Goal: Task Accomplishment & Management: Use online tool/utility

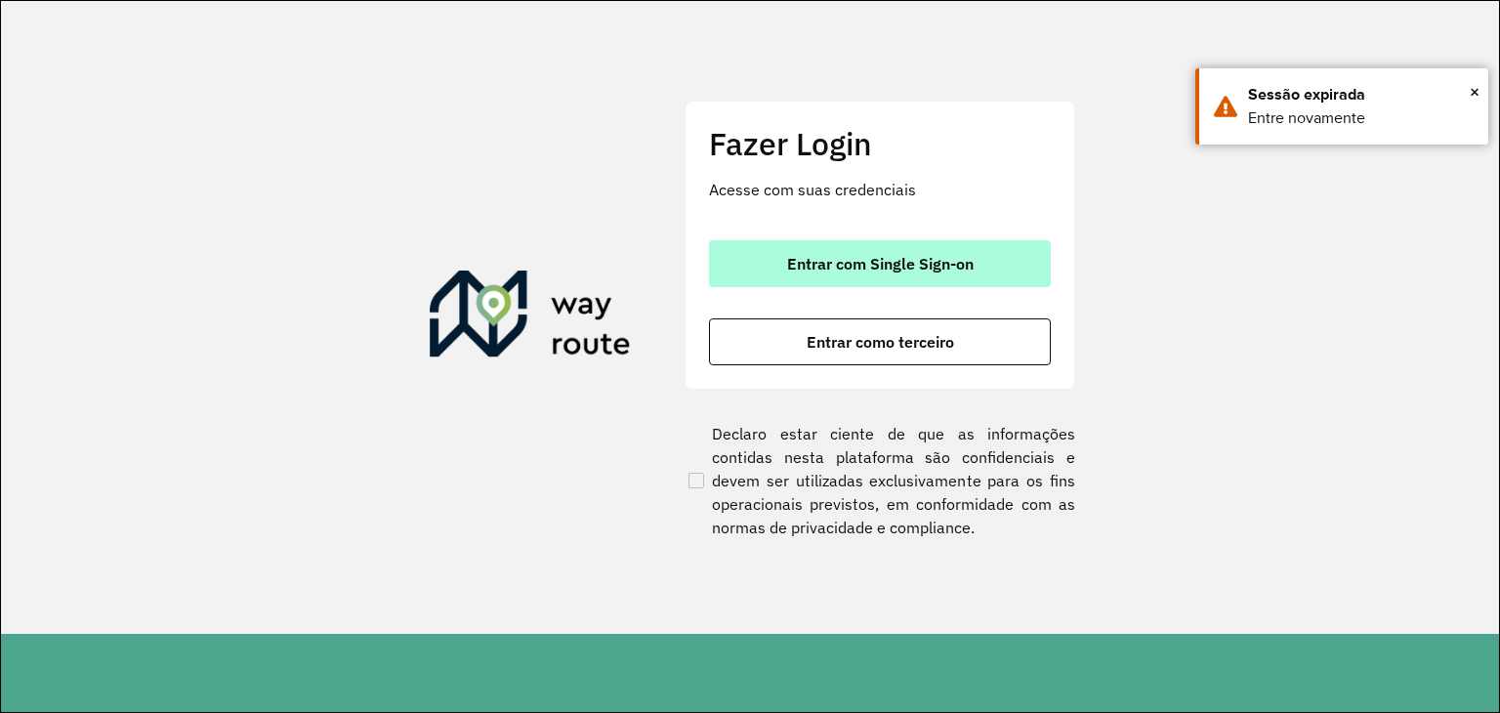
click at [783, 255] on button "Entrar com Single Sign-on" at bounding box center [880, 263] width 342 height 47
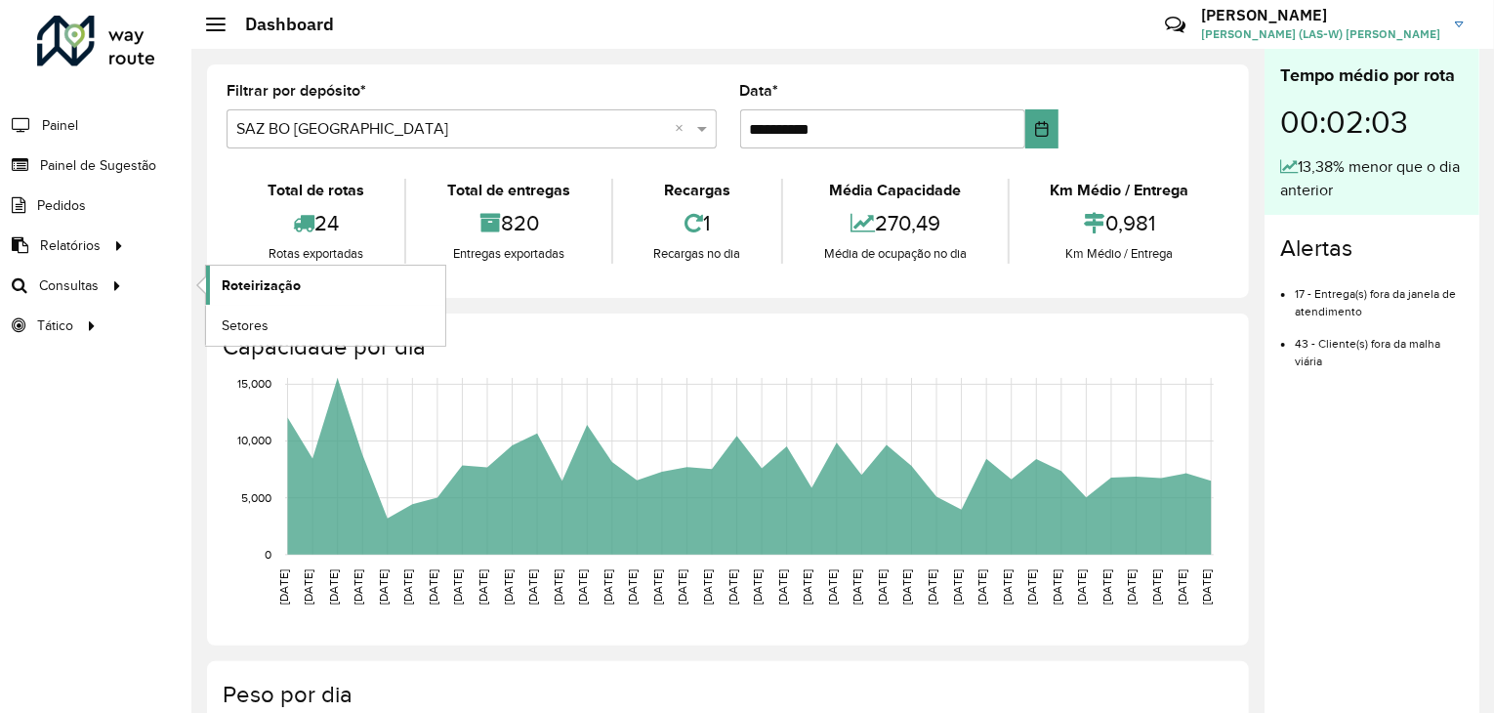
click at [280, 275] on span "Roteirização" at bounding box center [261, 285] width 79 height 21
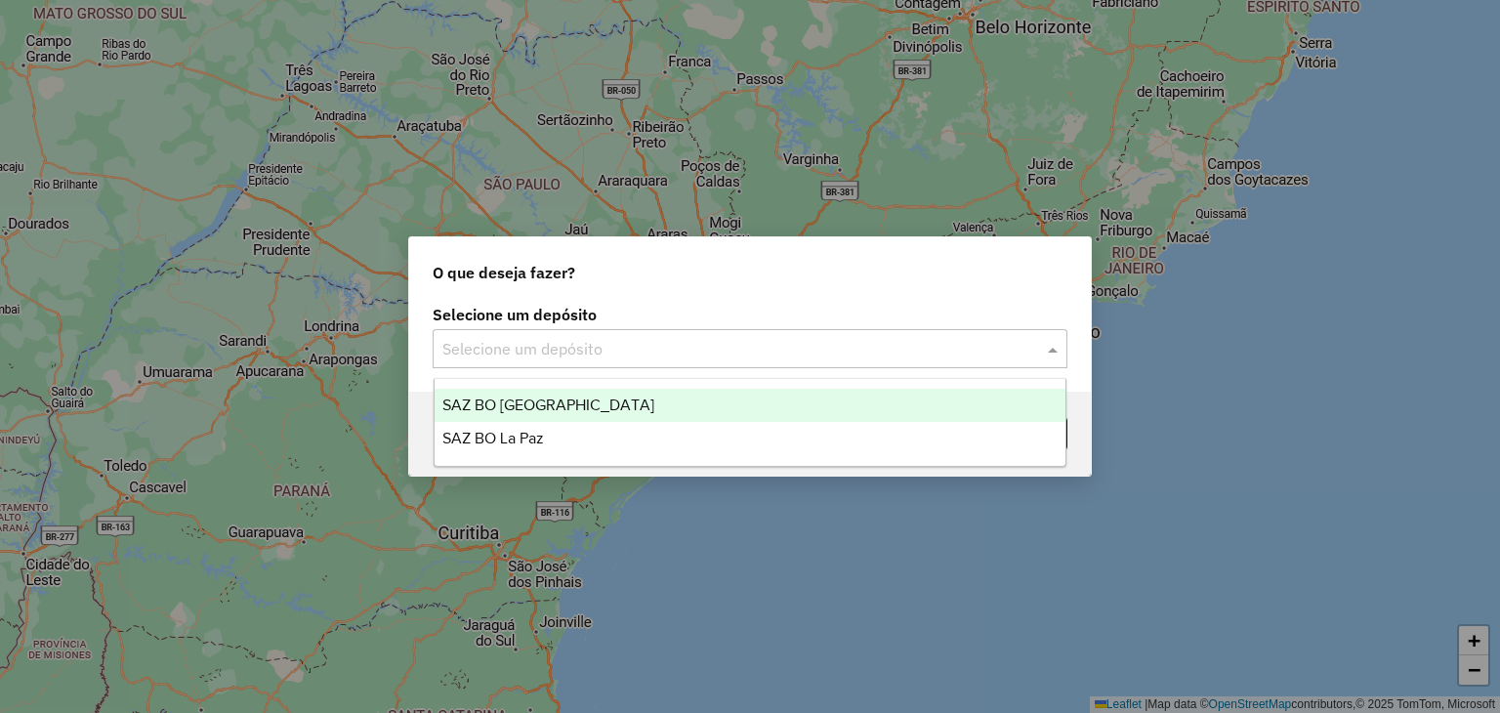
click at [654, 348] on input "text" at bounding box center [730, 349] width 576 height 23
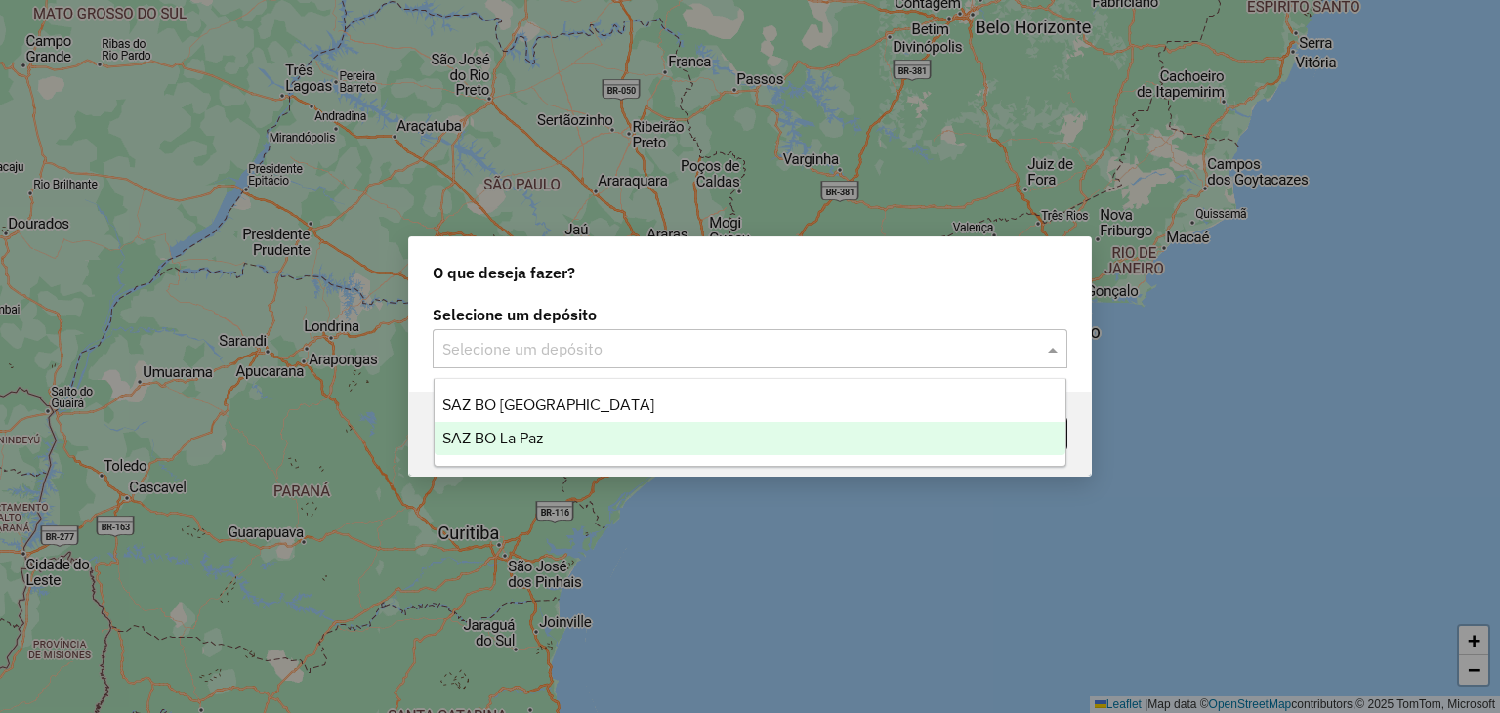
click at [621, 427] on div "SAZ BO La Paz" at bounding box center [751, 438] width 632 height 33
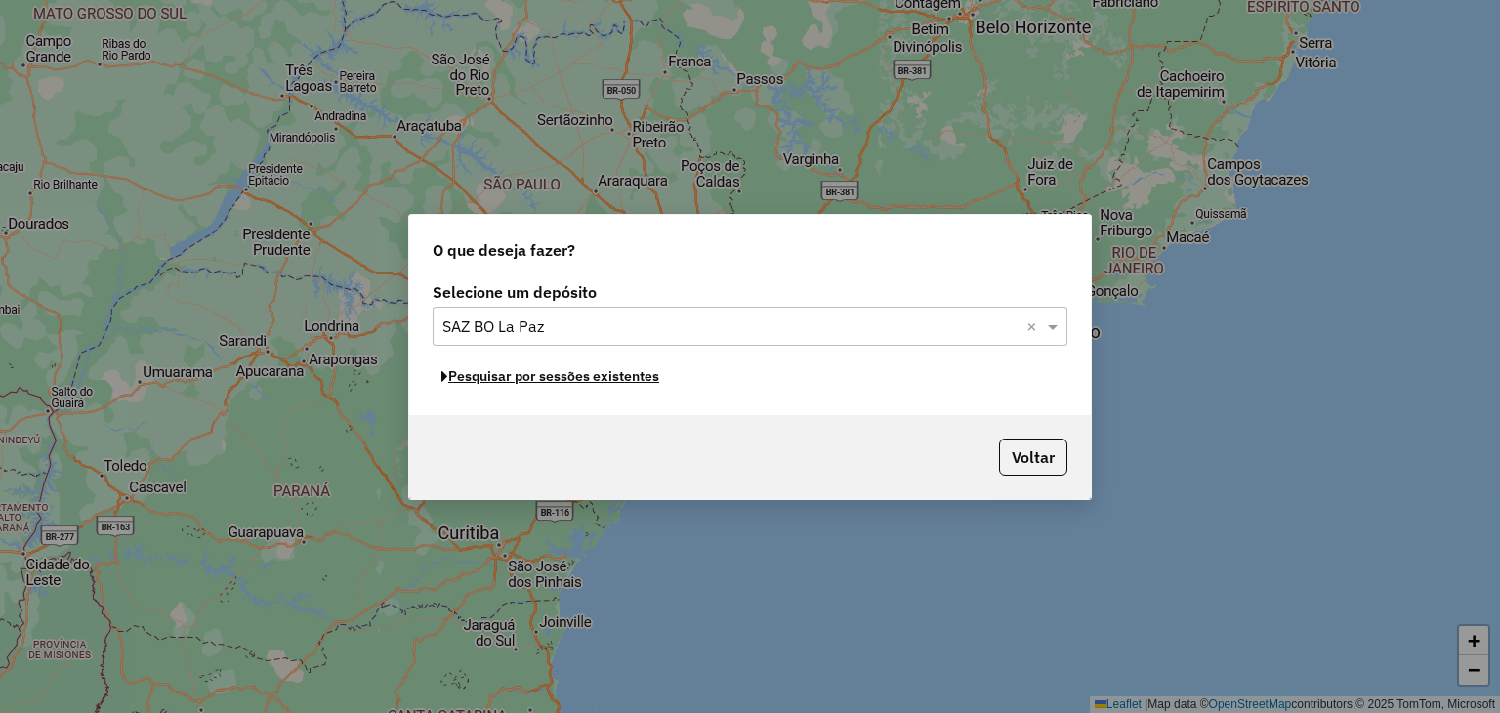
click at [617, 381] on button "Pesquisar por sessões existentes" at bounding box center [550, 376] width 235 height 30
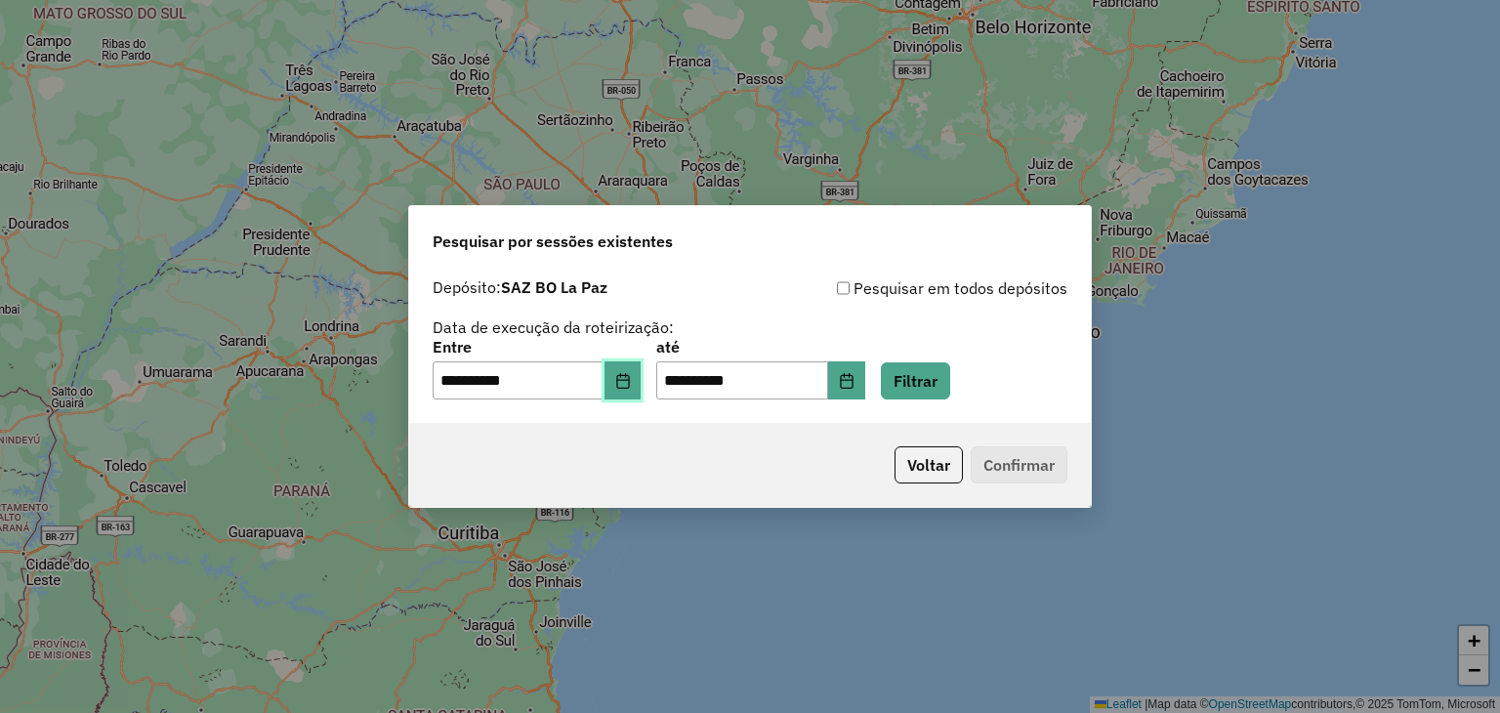
click at [631, 384] on icon "Choose Date" at bounding box center [623, 381] width 16 height 16
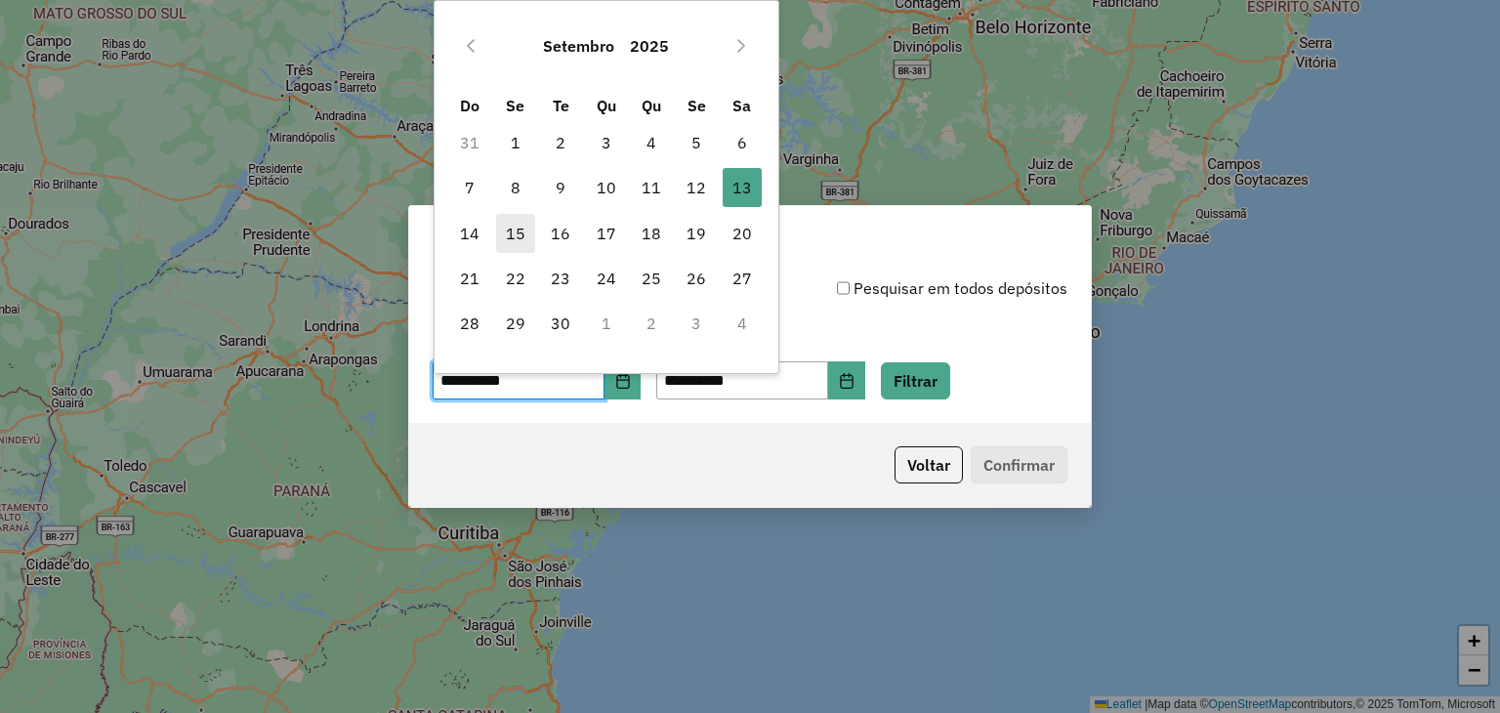
click at [512, 229] on span "15" at bounding box center [515, 233] width 39 height 39
type input "**********"
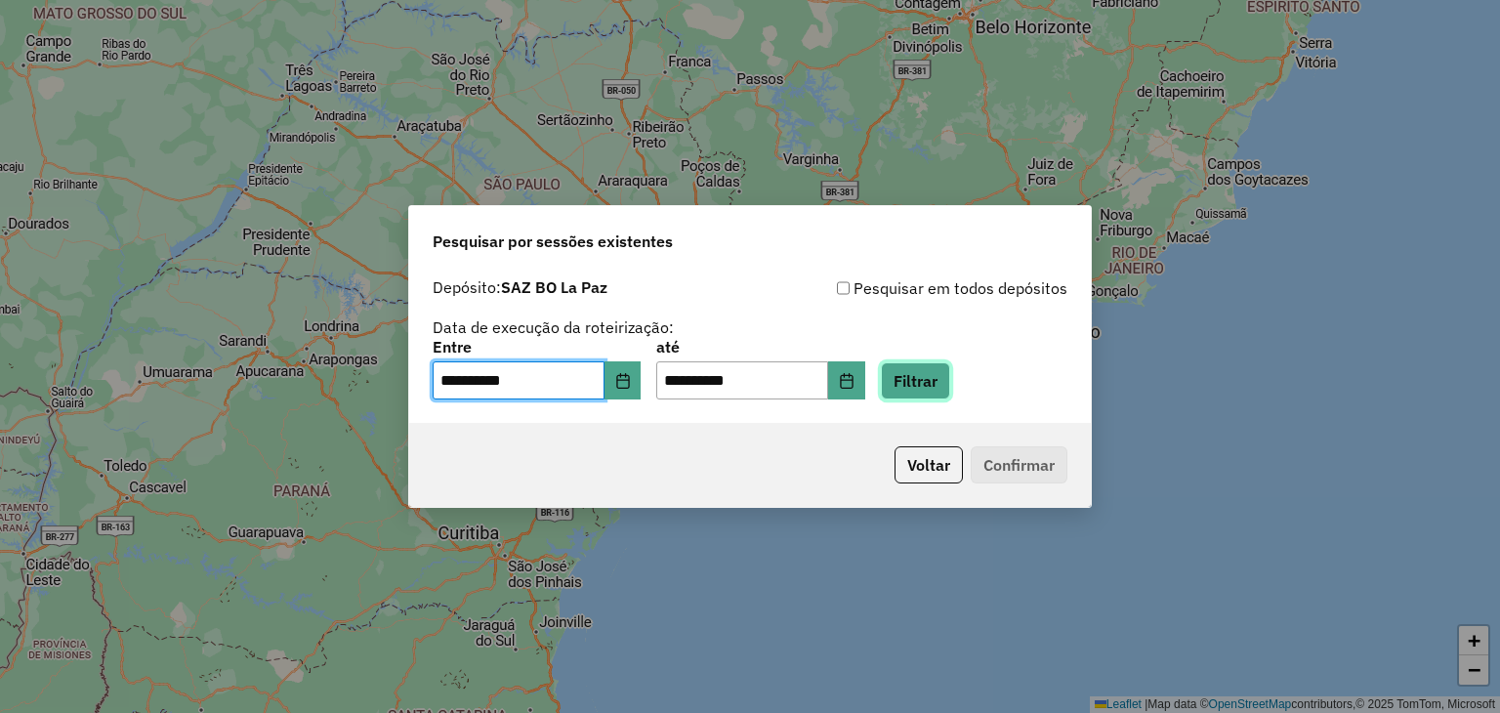
click at [931, 374] on button "Filtrar" at bounding box center [915, 380] width 69 height 37
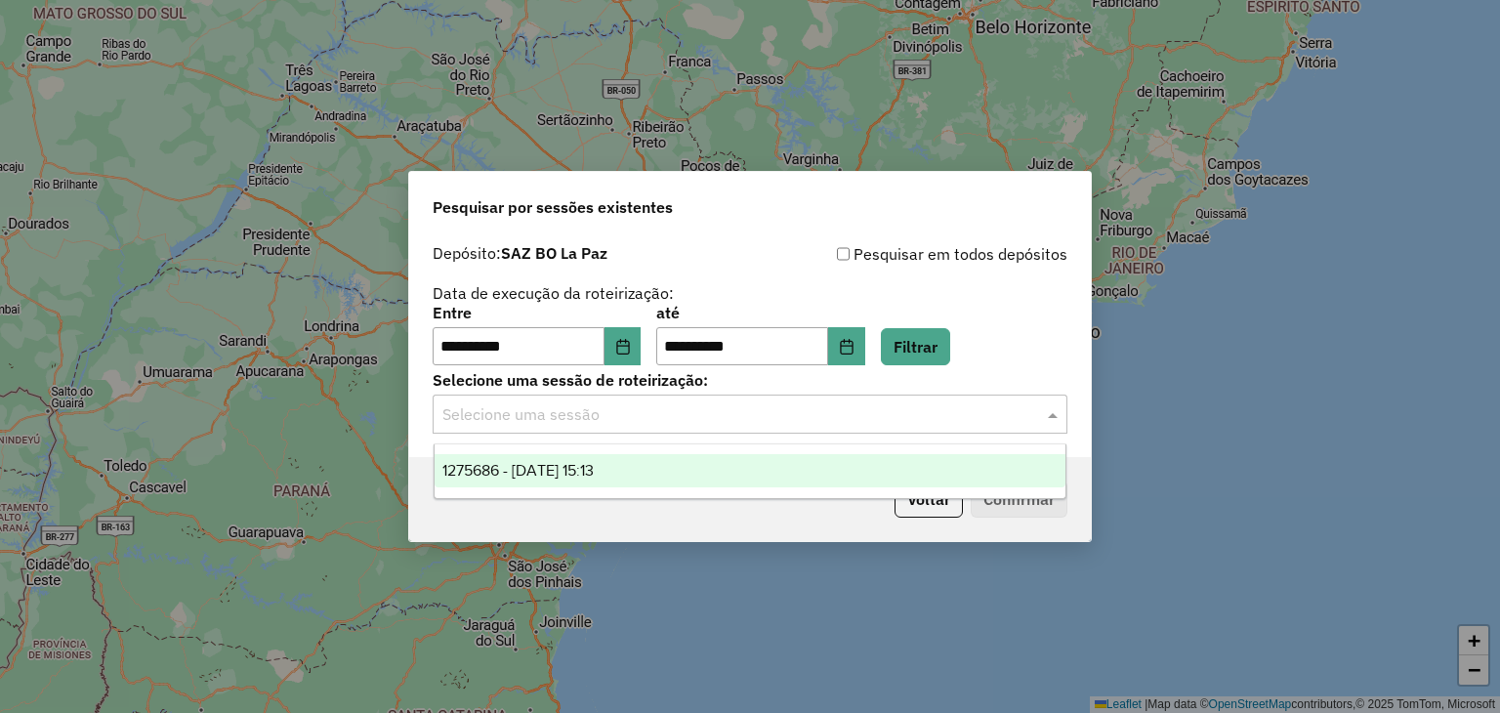
drag, startPoint x: 771, startPoint y: 411, endPoint x: 699, endPoint y: 474, distance: 94.8
click at [699, 474] on body "**********" at bounding box center [750, 356] width 1500 height 713
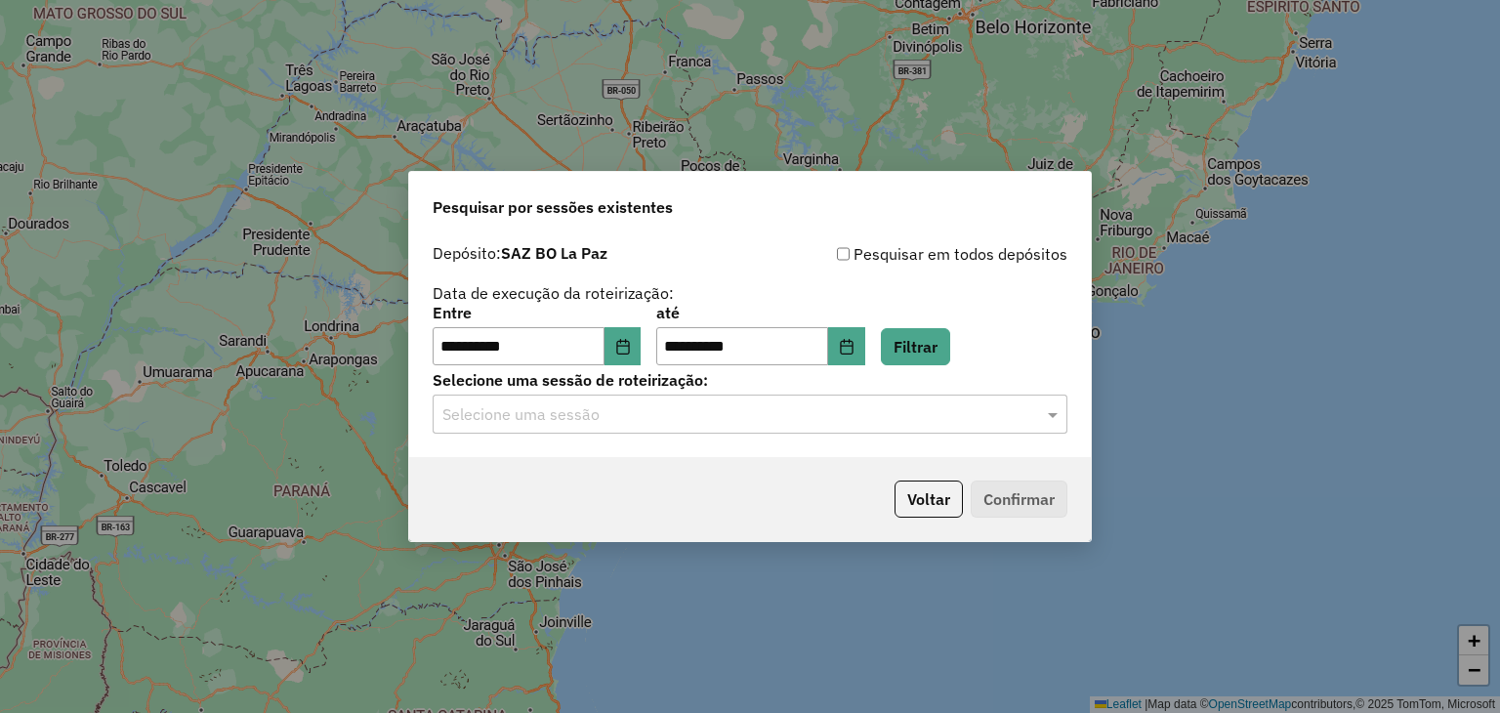
click at [699, 474] on div "Voltar Confirmar" at bounding box center [750, 499] width 682 height 84
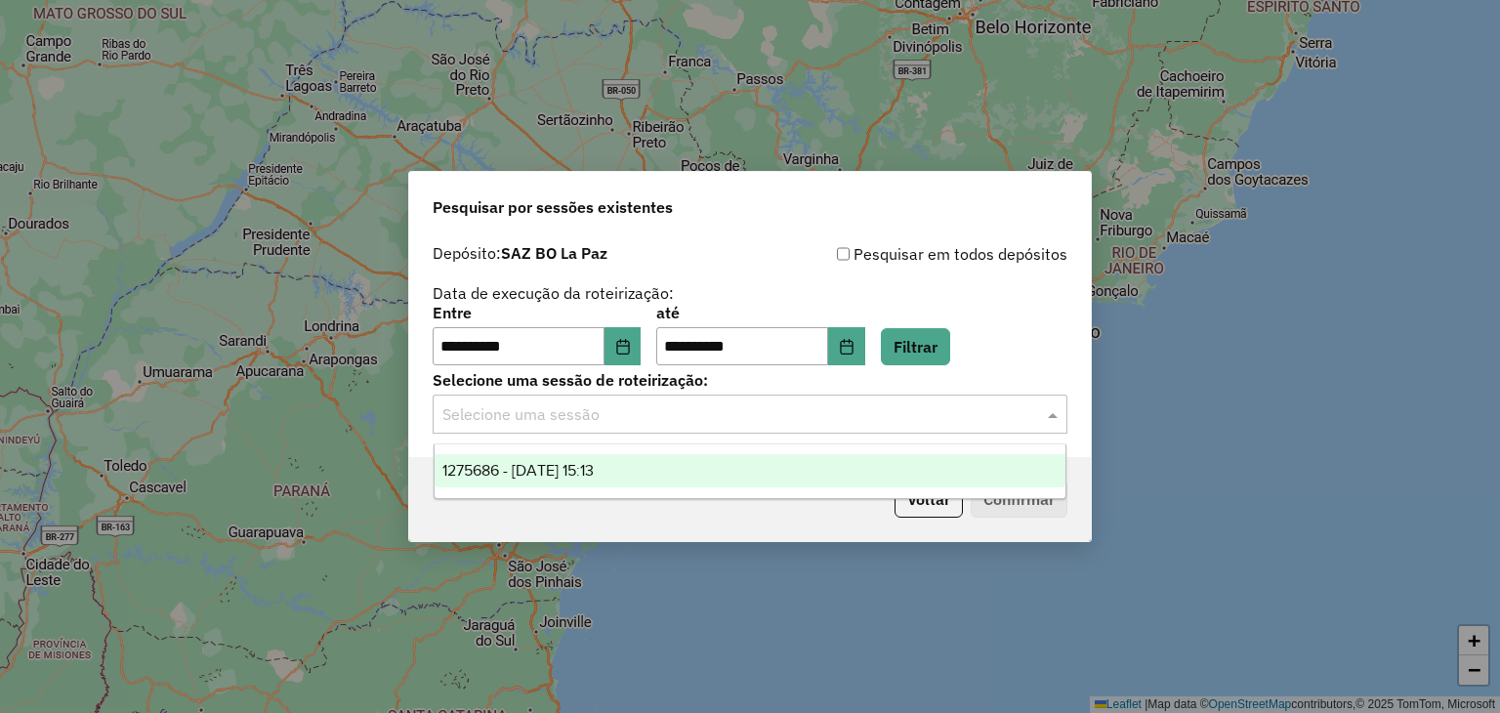
drag, startPoint x: 774, startPoint y: 410, endPoint x: 715, endPoint y: 477, distance: 88.6
click at [715, 477] on body "**********" at bounding box center [750, 356] width 1500 height 713
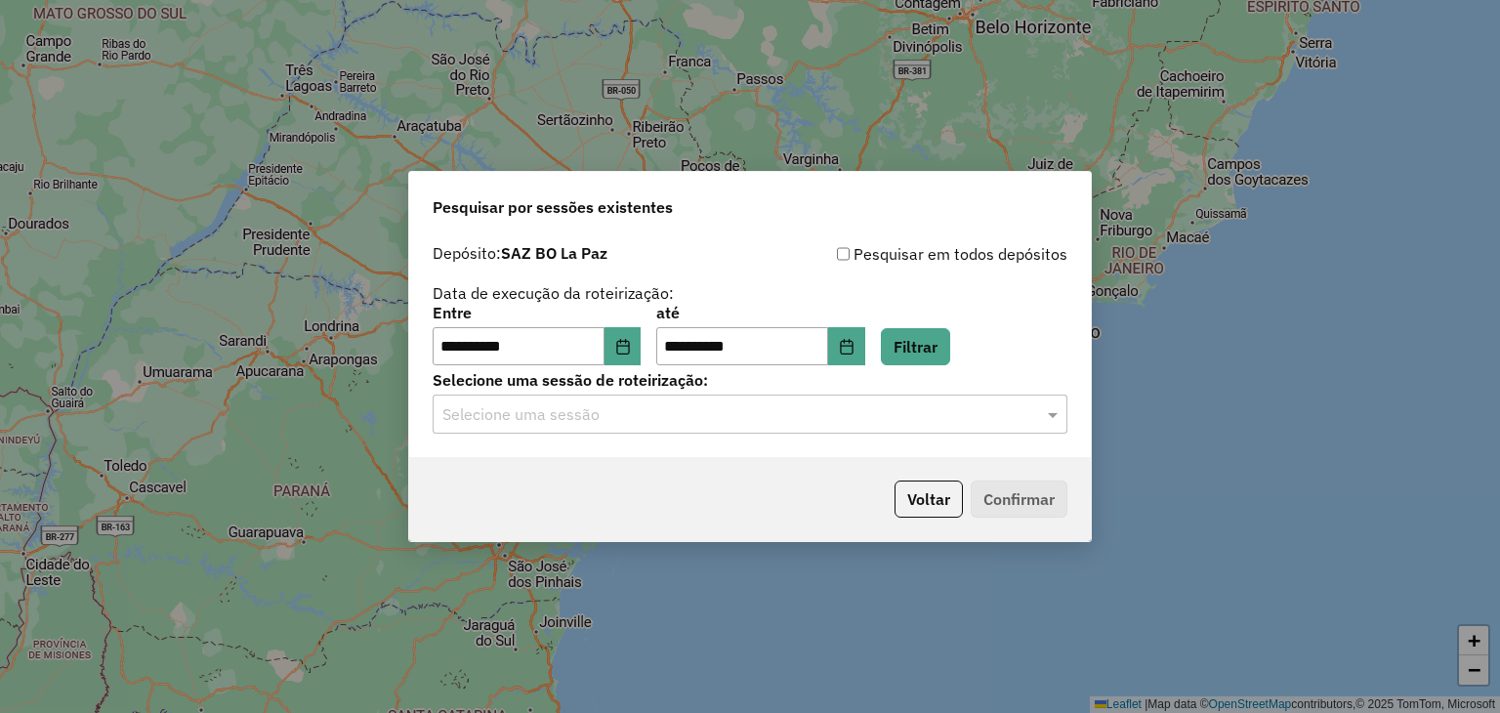
click at [715, 477] on div "Voltar Confirmar" at bounding box center [750, 499] width 682 height 84
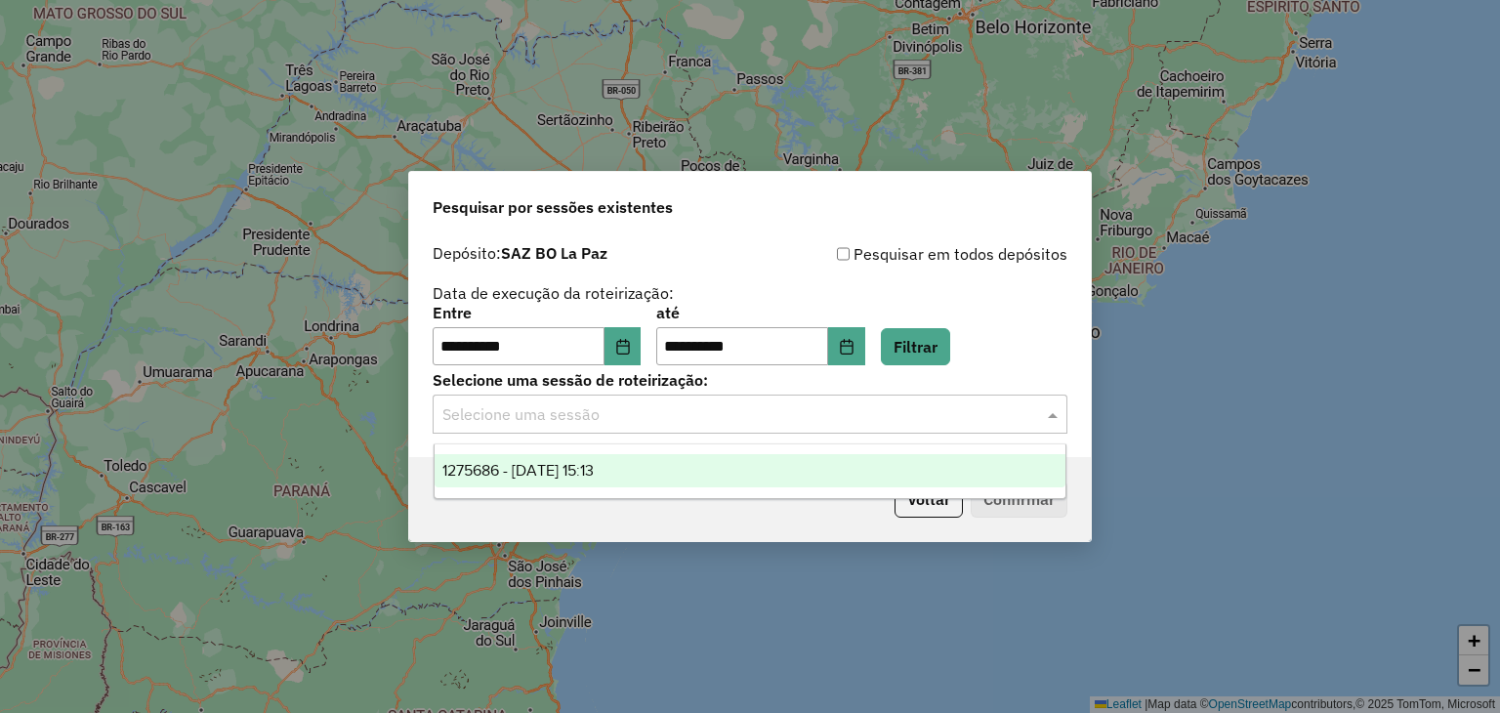
drag, startPoint x: 766, startPoint y: 426, endPoint x: 682, endPoint y: 464, distance: 92.2
click at [682, 464] on body "**********" at bounding box center [750, 356] width 1500 height 713
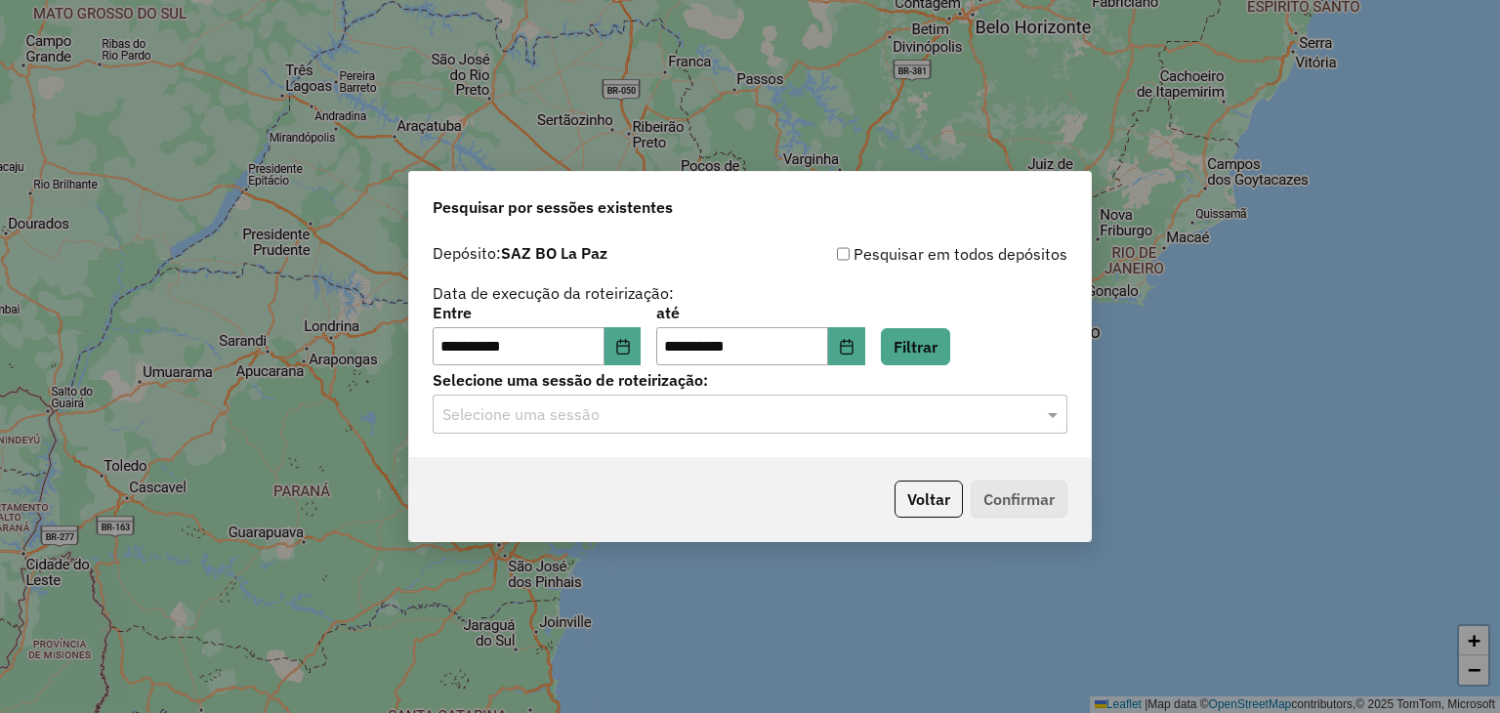
click at [682, 464] on div "Voltar Confirmar" at bounding box center [750, 499] width 682 height 84
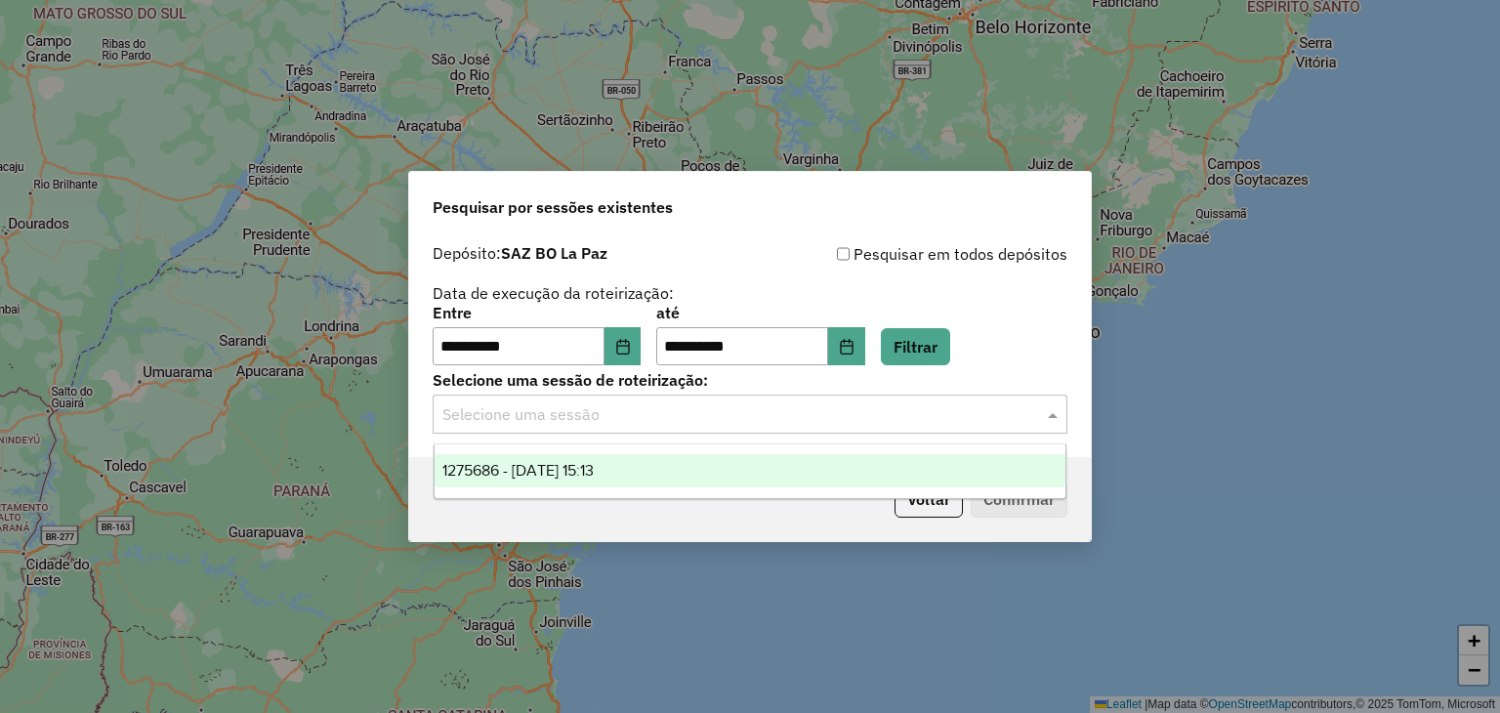
click at [707, 423] on input "text" at bounding box center [730, 414] width 576 height 23
click at [659, 469] on div "1275686 - [DATE] 15:13" at bounding box center [751, 470] width 632 height 33
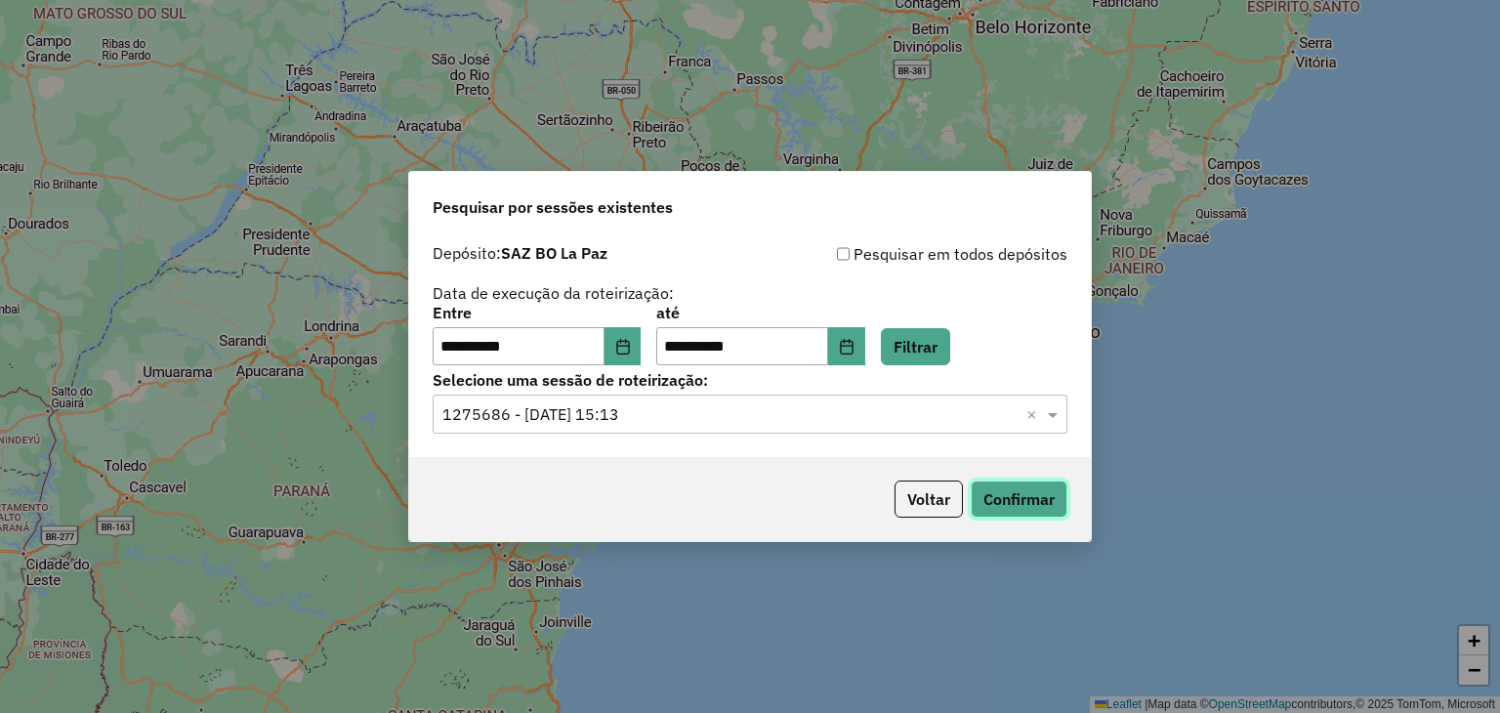
click at [995, 491] on button "Confirmar" at bounding box center [1019, 499] width 97 height 37
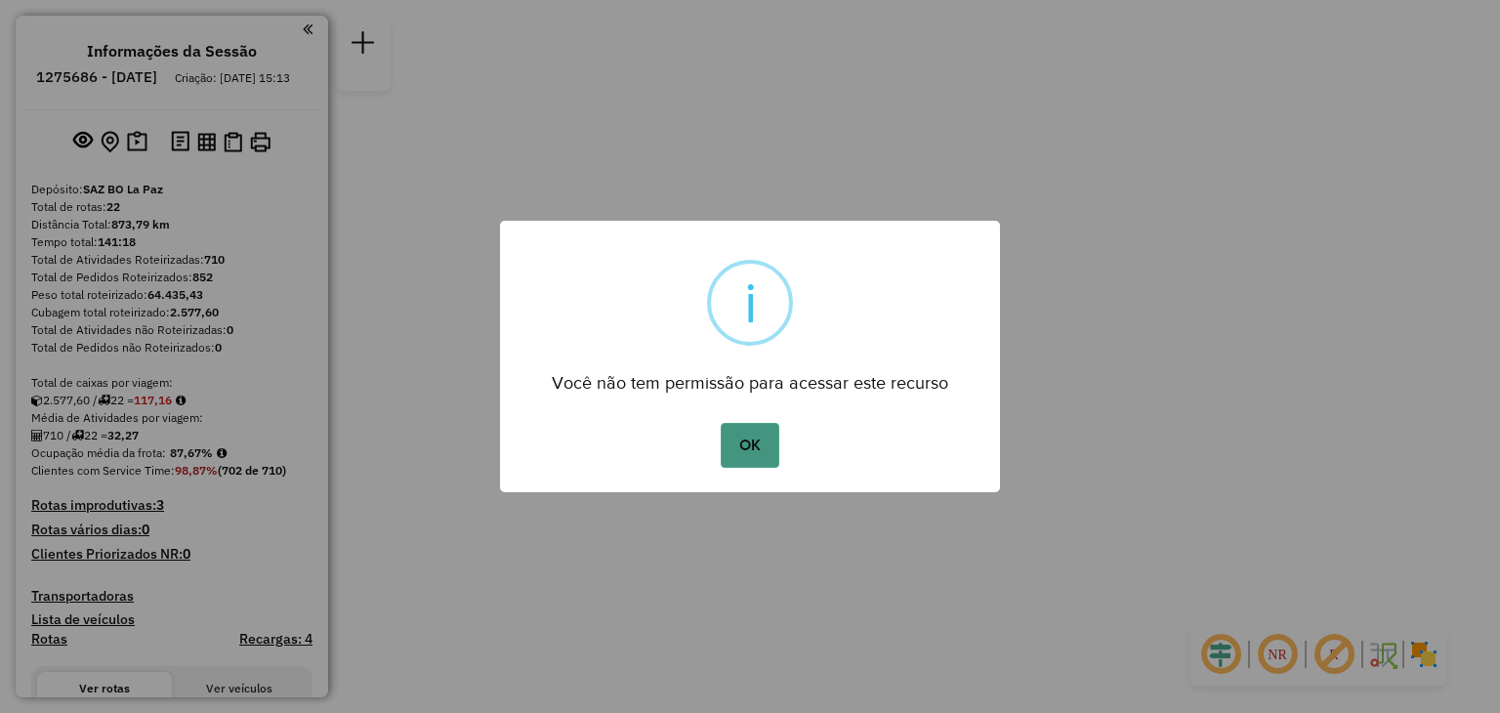
click at [738, 439] on button "OK" at bounding box center [750, 445] width 58 height 45
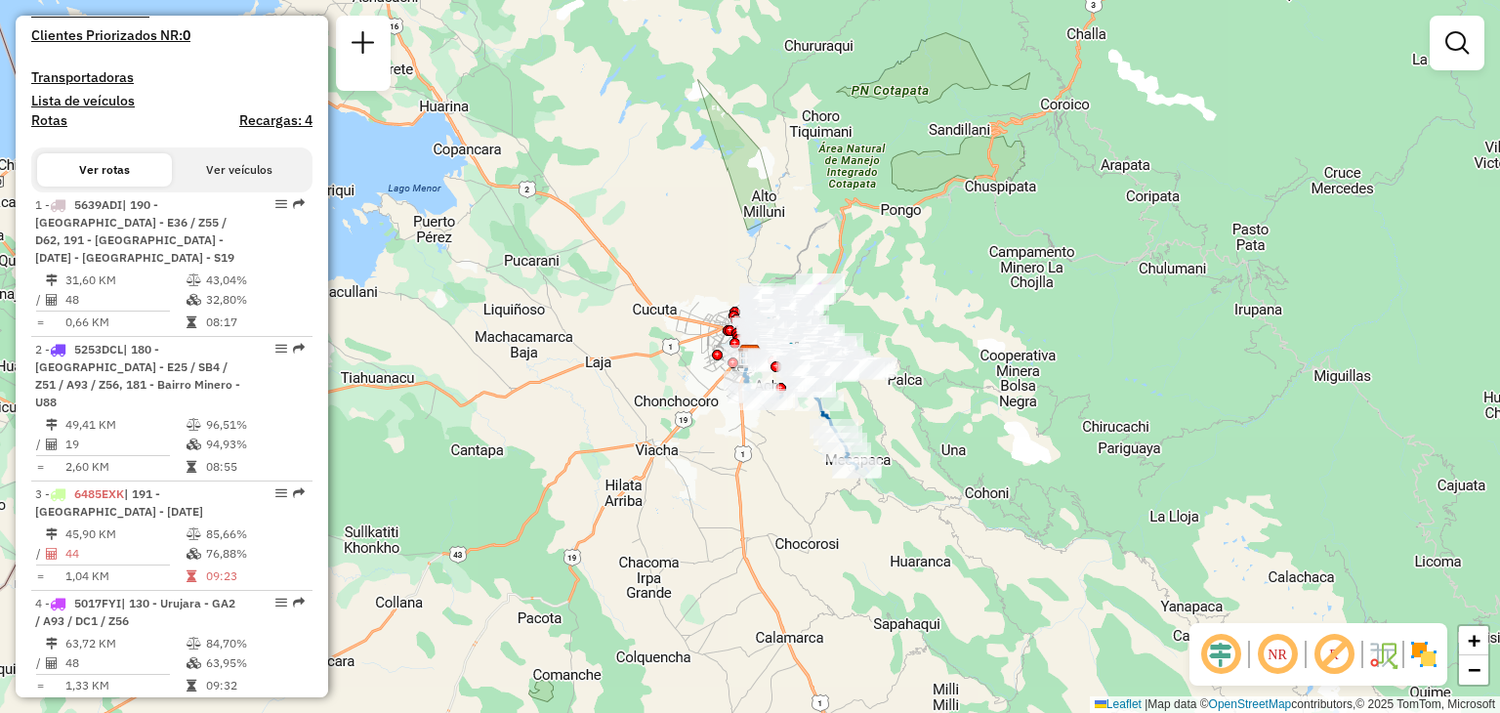
scroll to position [530, 0]
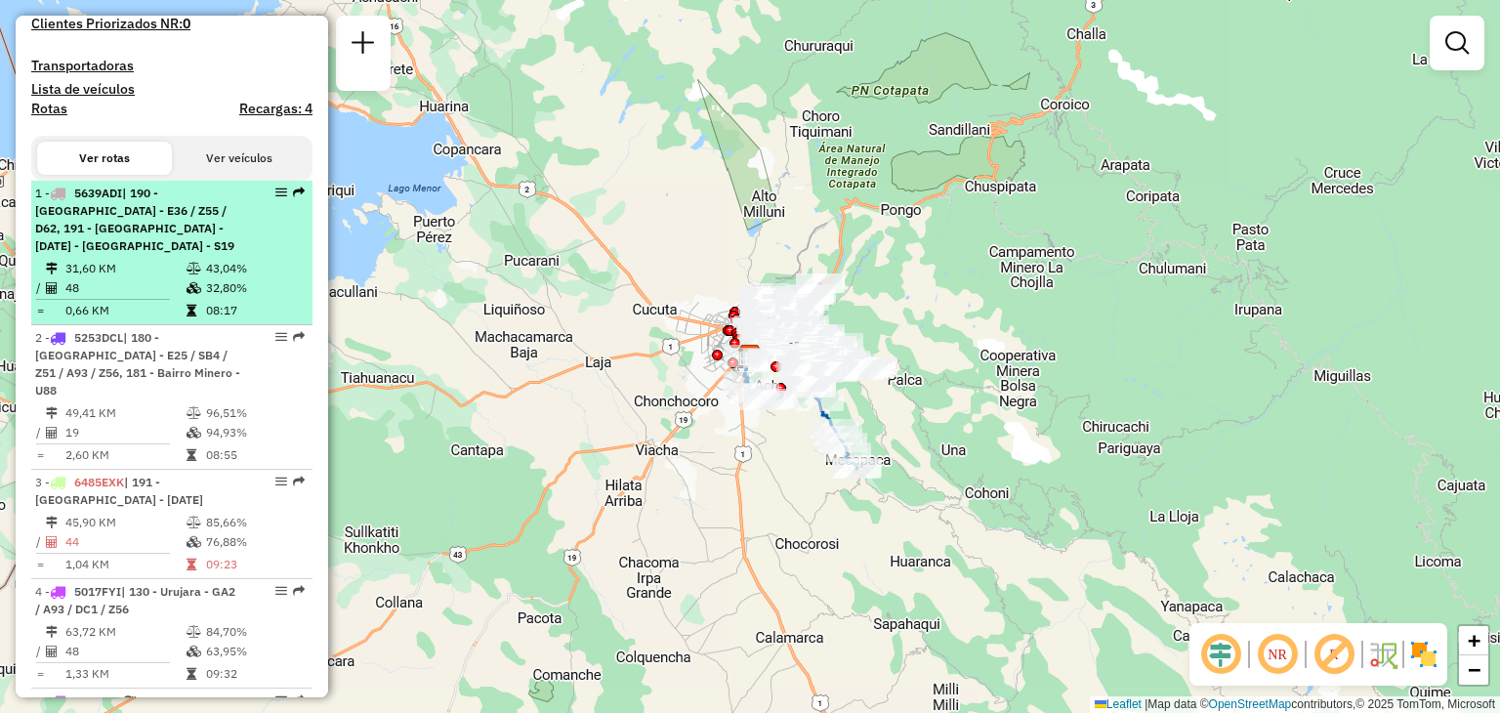
select select "**********"
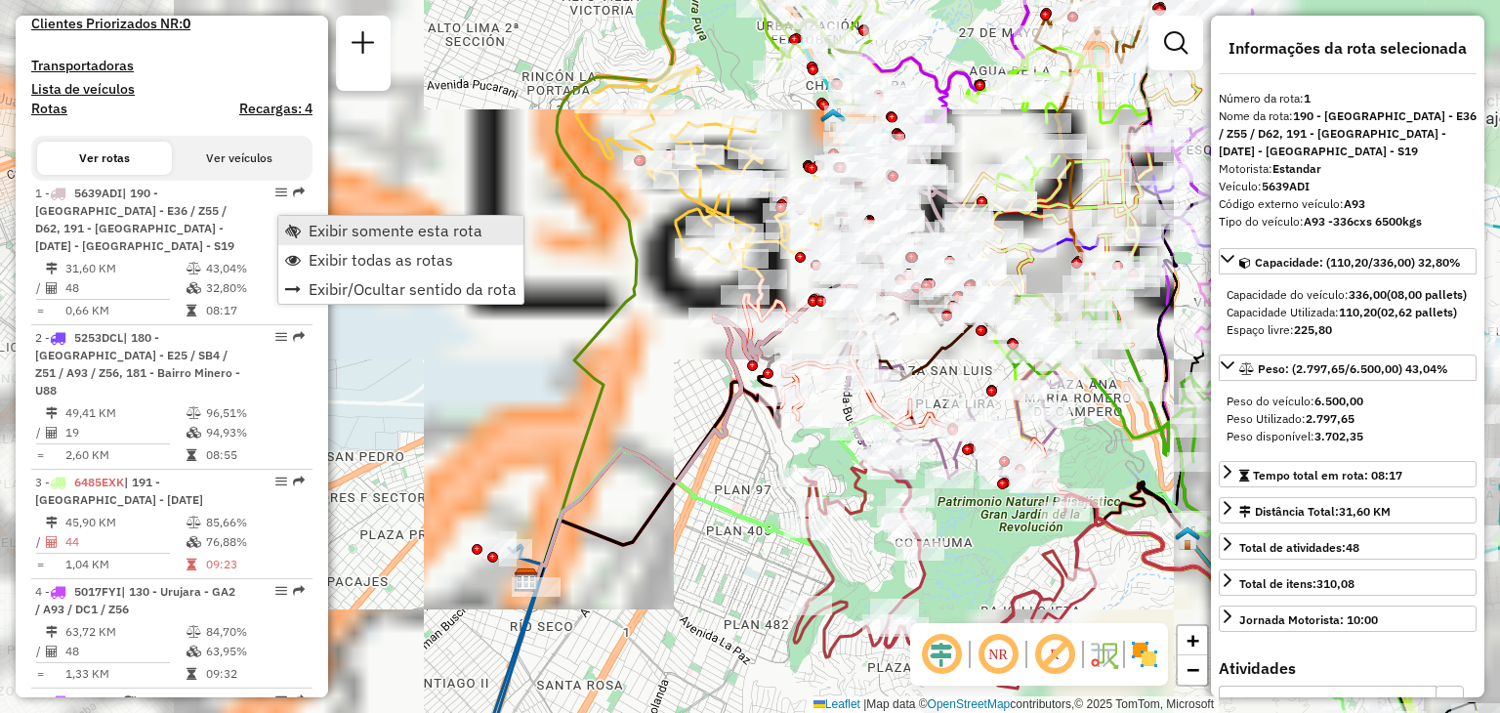
click at [408, 233] on span "Exibir somente esta rota" at bounding box center [396, 231] width 174 height 16
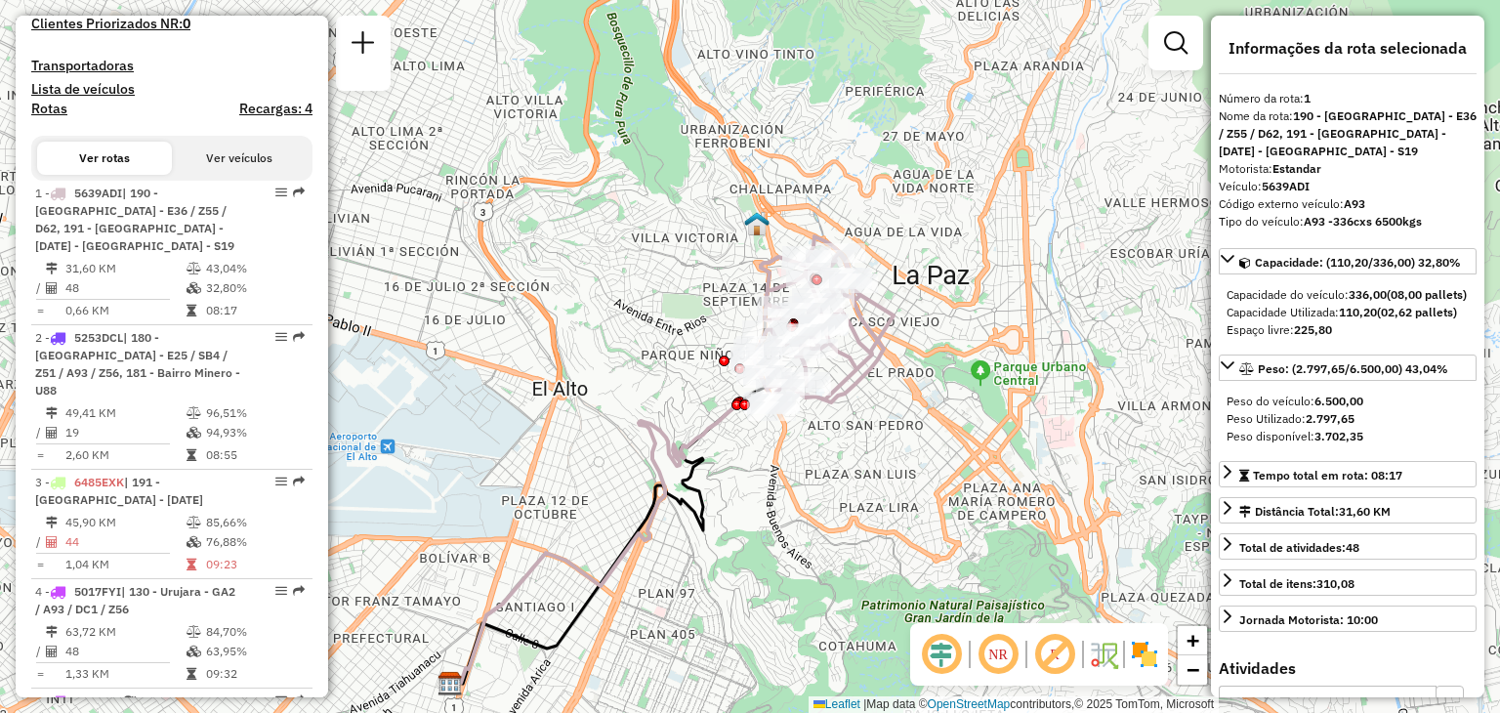
drag, startPoint x: 807, startPoint y: 228, endPoint x: 731, endPoint y: 331, distance: 128.5
click at [731, 331] on div "Janela de atendimento Grade de atendimento Capacidade Transportadoras Veículos …" at bounding box center [750, 356] width 1500 height 713
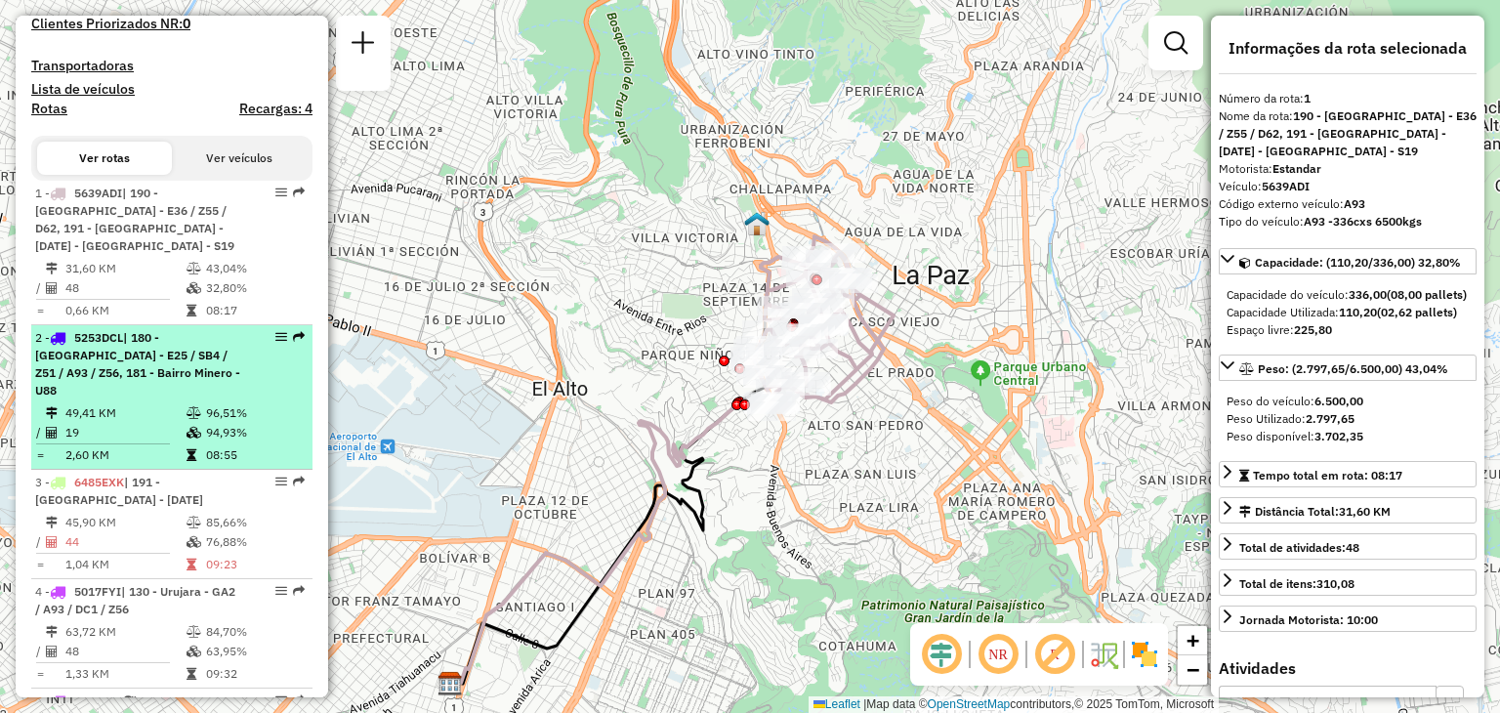
click at [183, 396] on span "| 180 - Valle Hermoso - E25 / SB4 / Z51 / A93 / Z56, 181 - Bairro Minero - U88" at bounding box center [137, 363] width 205 height 67
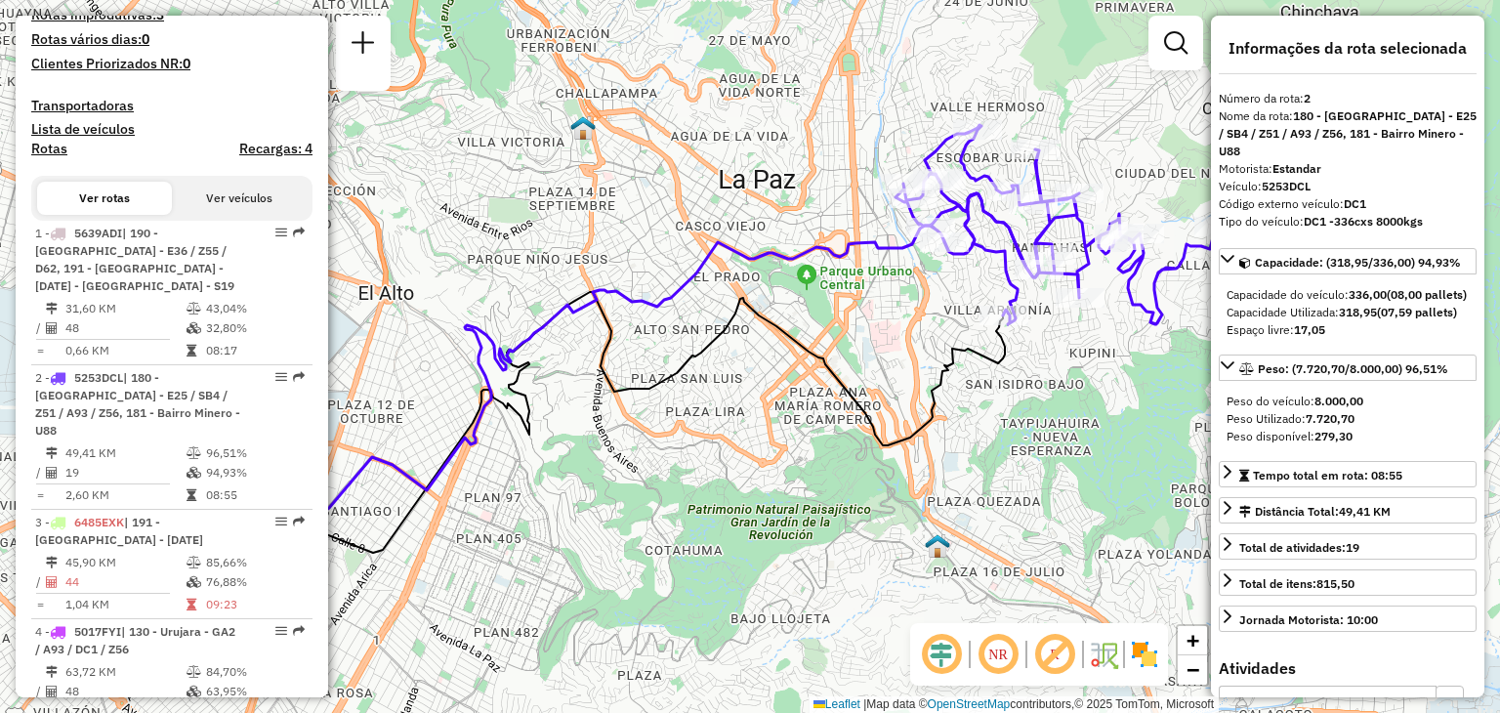
scroll to position [491, 0]
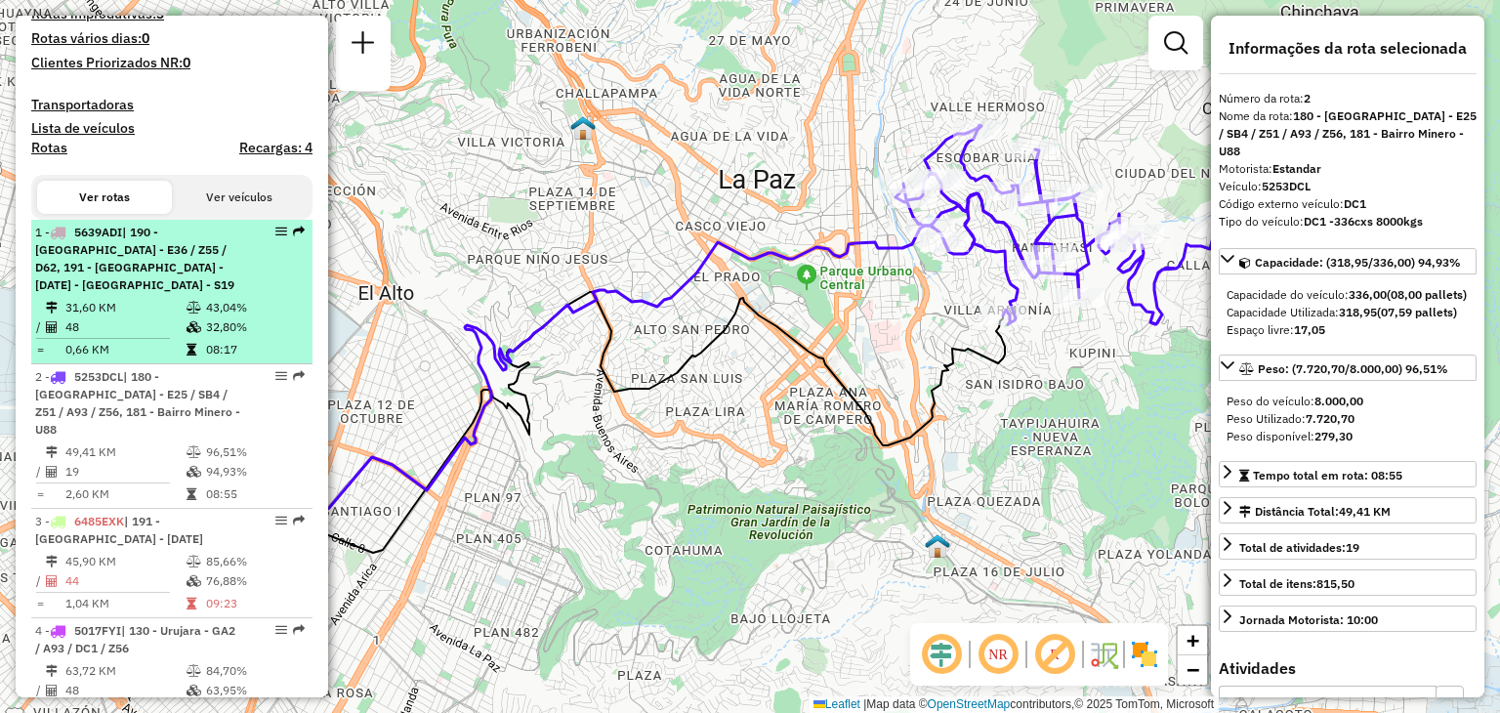
click at [102, 292] on span "| 190 - San sebastian Centro - E36 / Z55 / D62, 191 - Casca viejo Centro - DC1,…" at bounding box center [134, 258] width 199 height 67
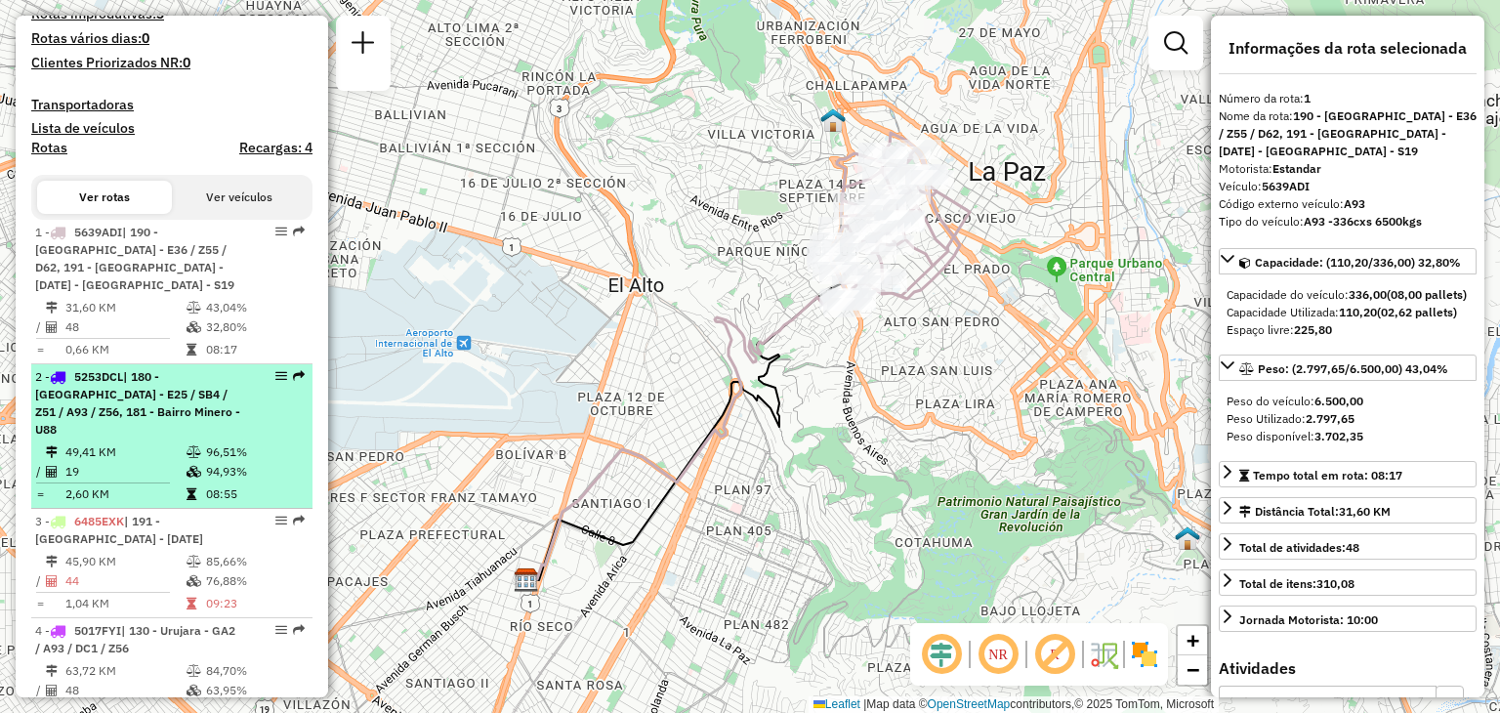
click at [91, 422] on span "| 180 - Valle Hermoso - E25 / SB4 / Z51 / A93 / Z56, 181 - Bairro Minero - U88" at bounding box center [137, 402] width 205 height 67
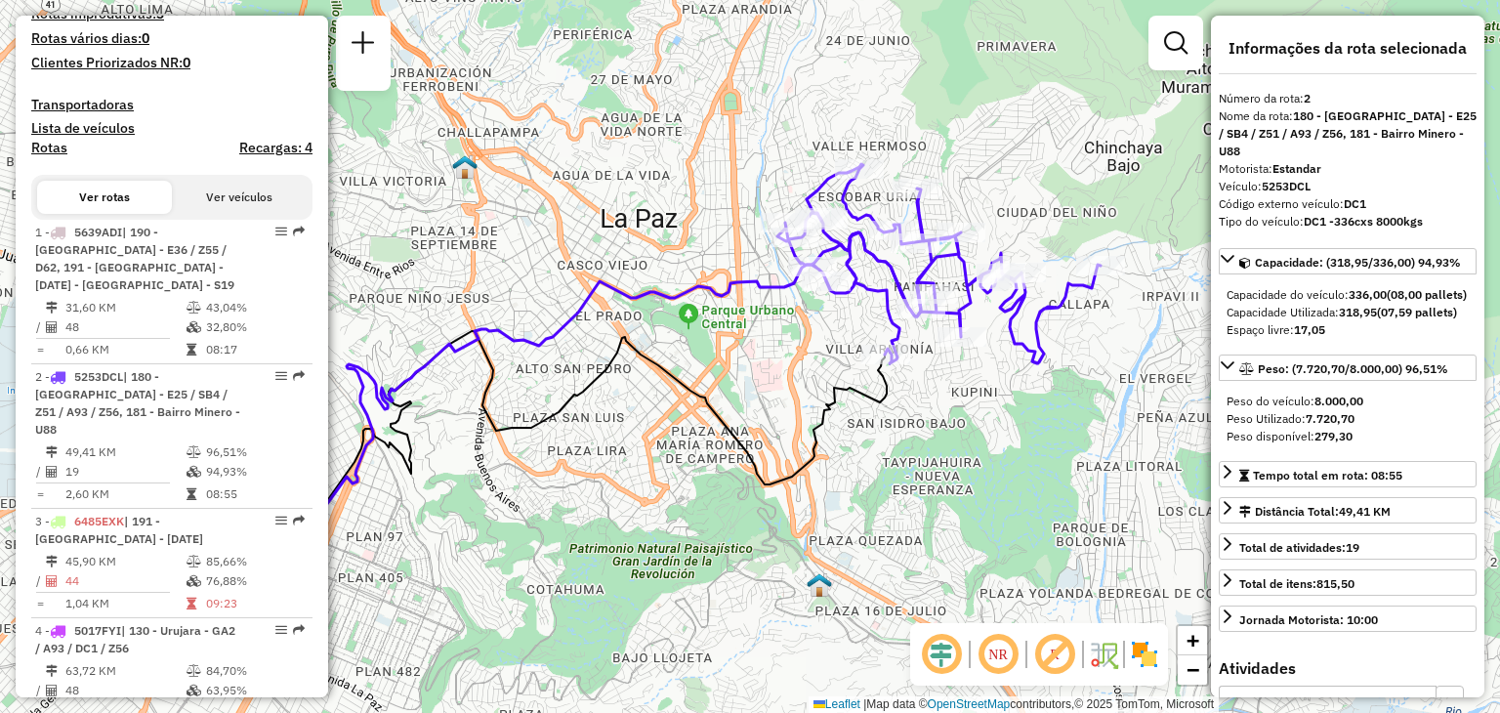
drag, startPoint x: 673, startPoint y: 316, endPoint x: 558, endPoint y: 356, distance: 121.7
click at [558, 356] on div "Janela de atendimento Grade de atendimento Capacidade Transportadoras Veículos …" at bounding box center [750, 356] width 1500 height 713
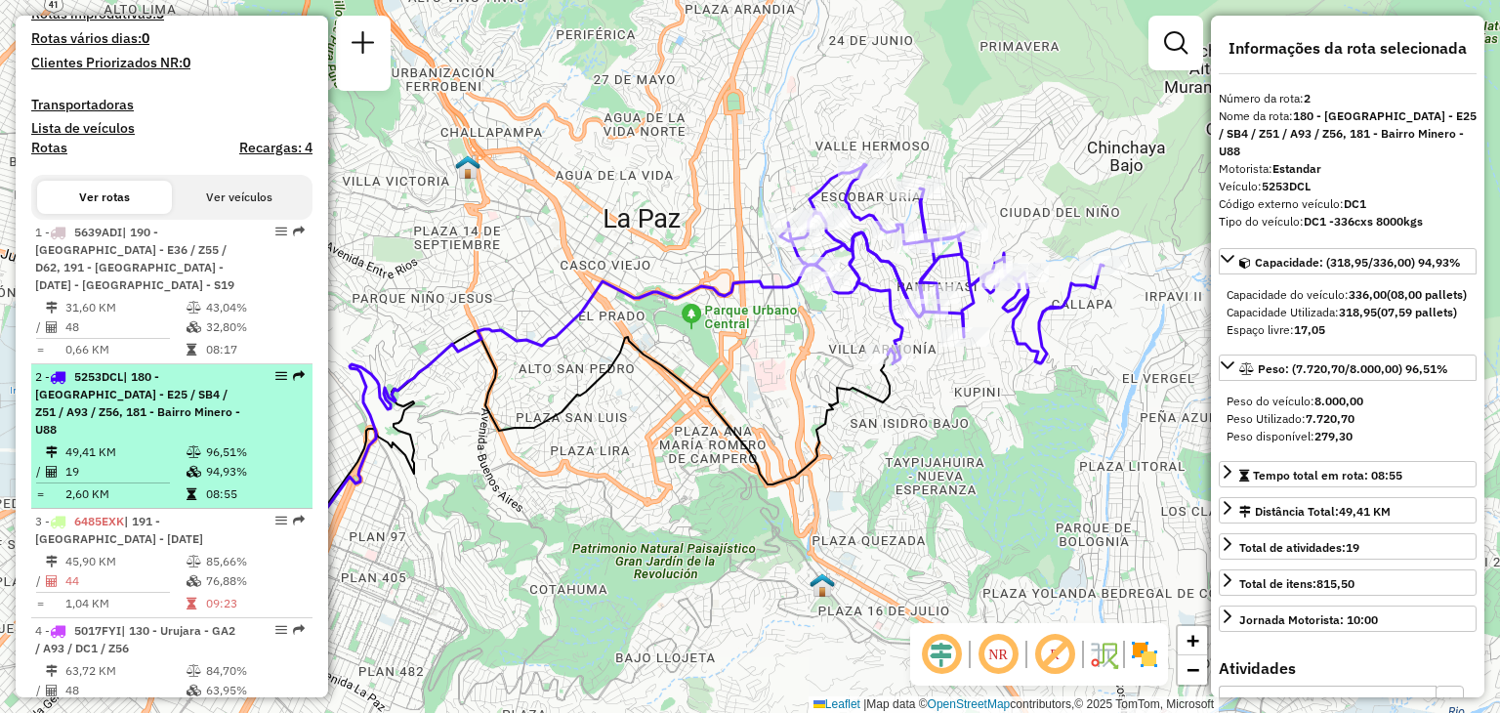
click at [222, 411] on div "2 - 5253DCL | 180 - Valle Hermoso - E25 / SB4 / Z51 / A93 / Z56, 181 - Bairro M…" at bounding box center [138, 403] width 207 height 70
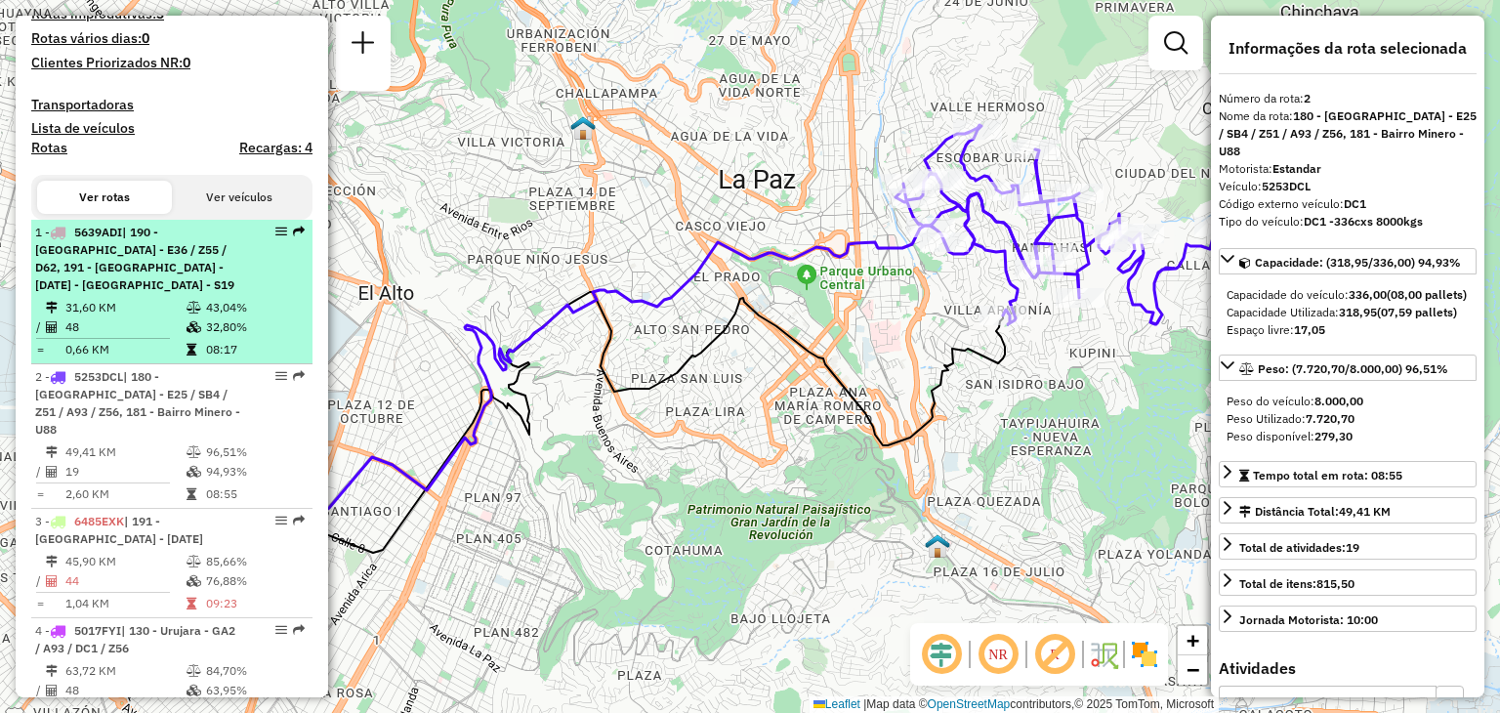
click at [164, 317] on td "31,60 KM" at bounding box center [124, 308] width 121 height 20
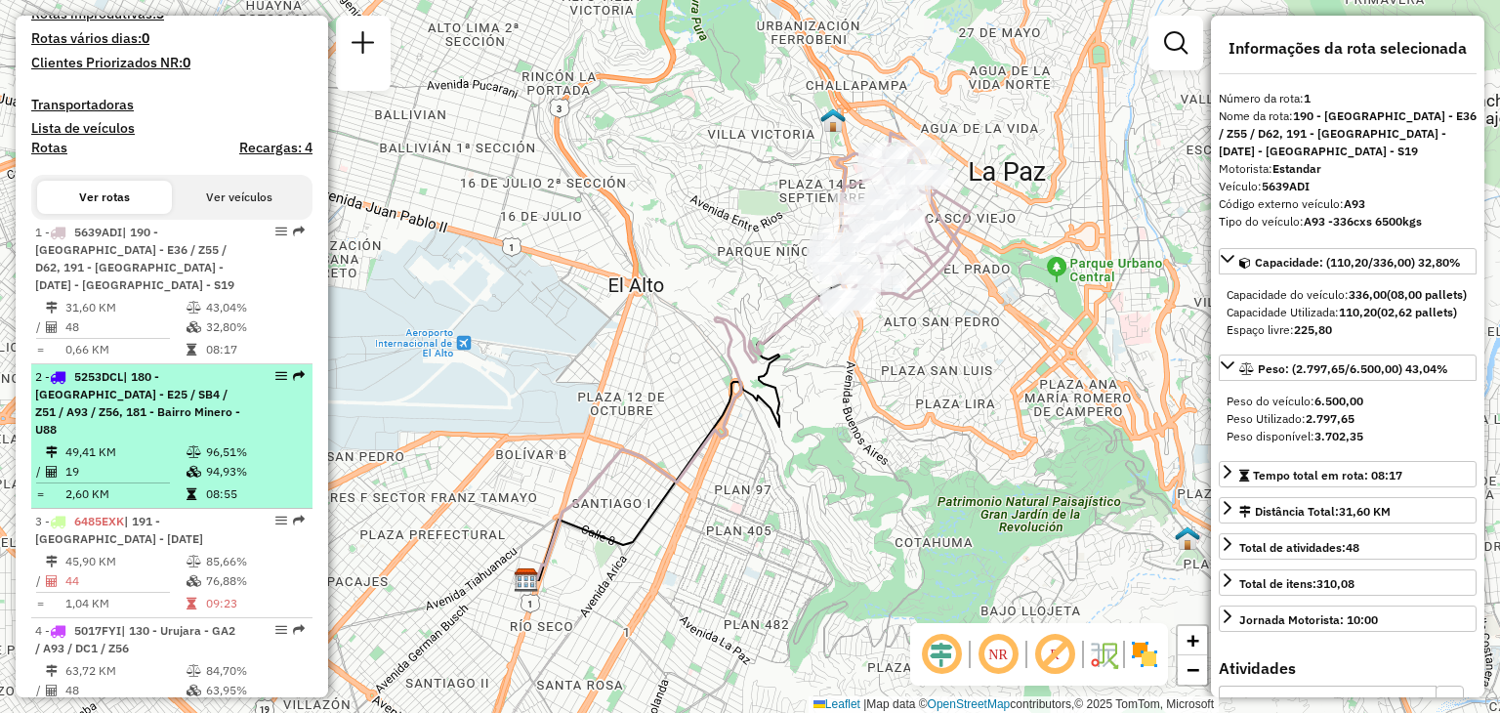
click at [169, 417] on span "| 180 - Valle Hermoso - E25 / SB4 / Z51 / A93 / Z56, 181 - Bairro Minero - U88" at bounding box center [137, 402] width 205 height 67
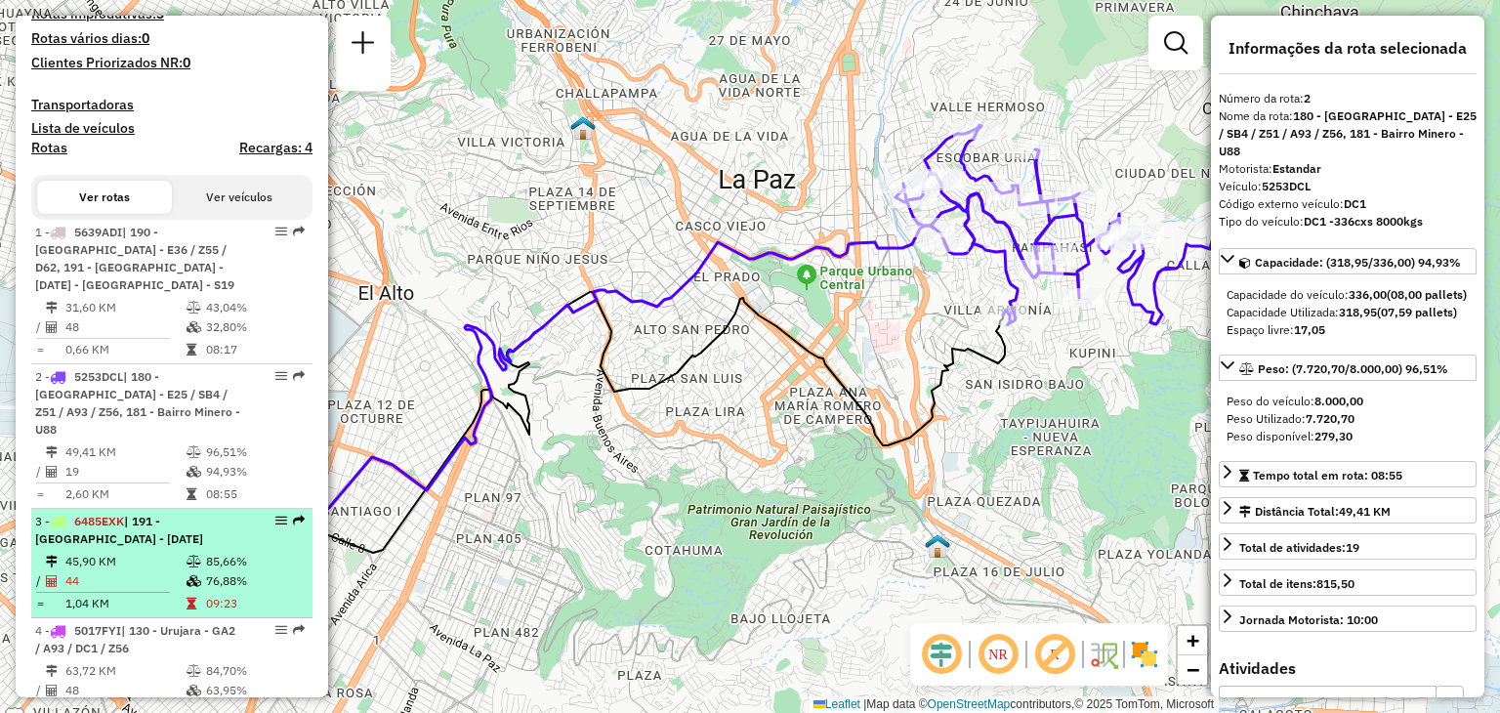
click at [166, 552] on td "45,90 KM" at bounding box center [124, 562] width 121 height 20
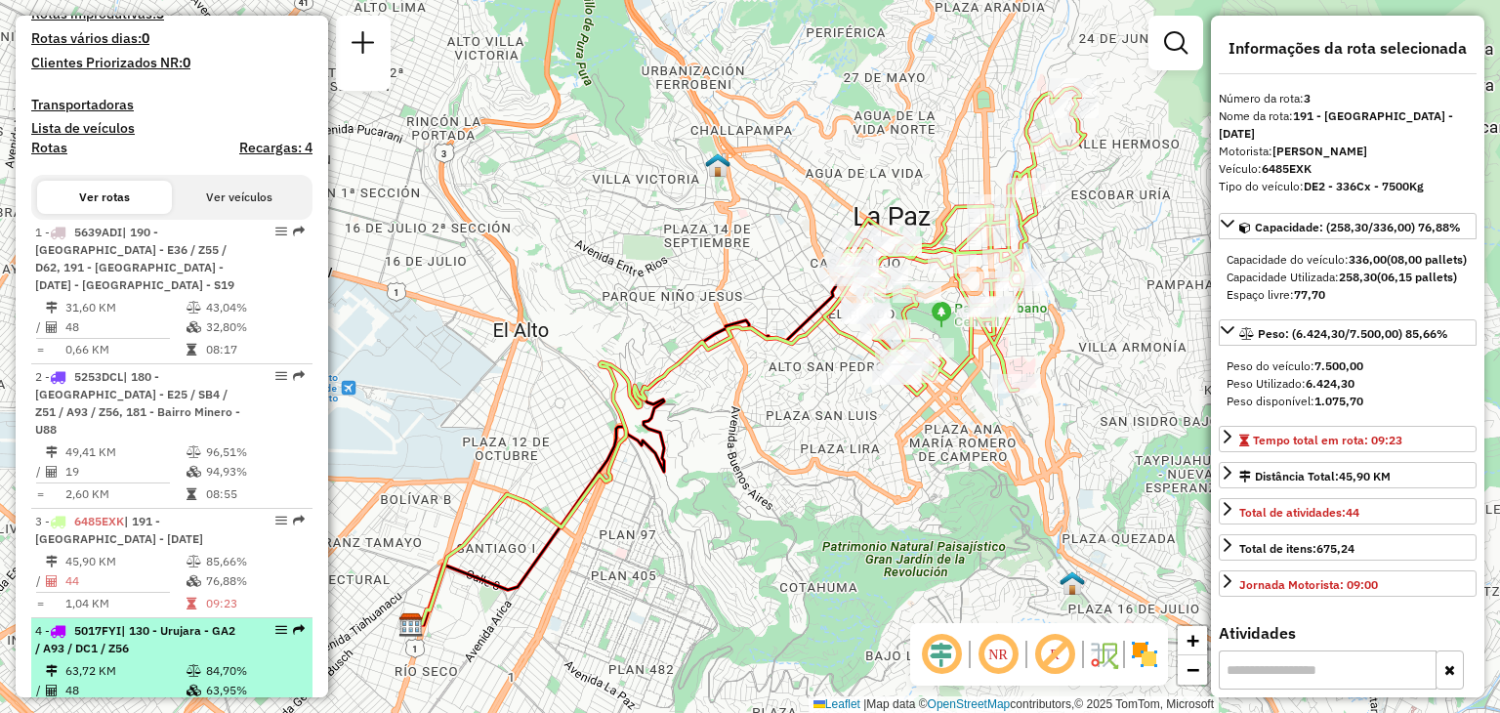
click at [156, 626] on span "| 130 - Urujara - GA2 / A93 / DC1 / Z56" at bounding box center [135, 639] width 200 height 32
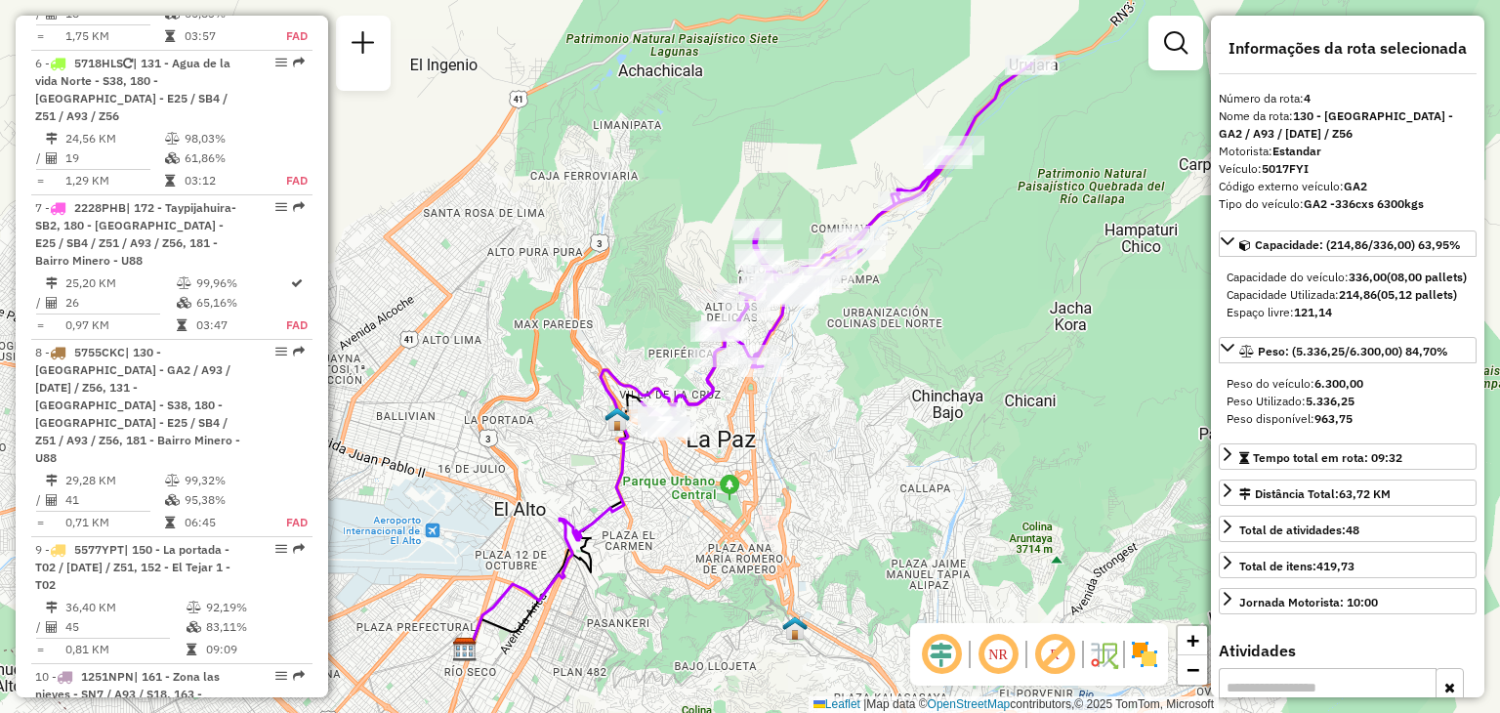
scroll to position [1296, 0]
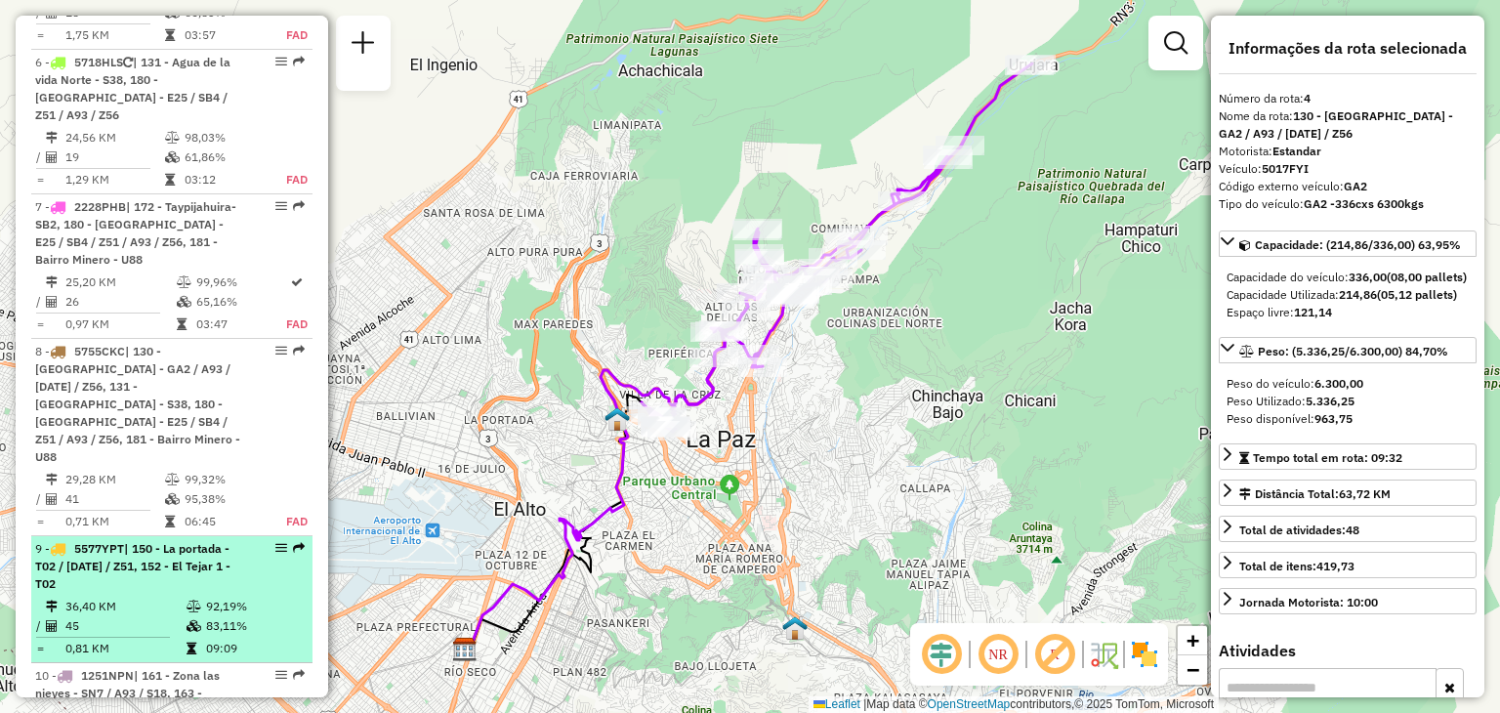
click at [115, 541] on span "| 150 - La portada - T02 / DC1 / Z51, 152 - El Tejar 1 - T02" at bounding box center [132, 566] width 195 height 50
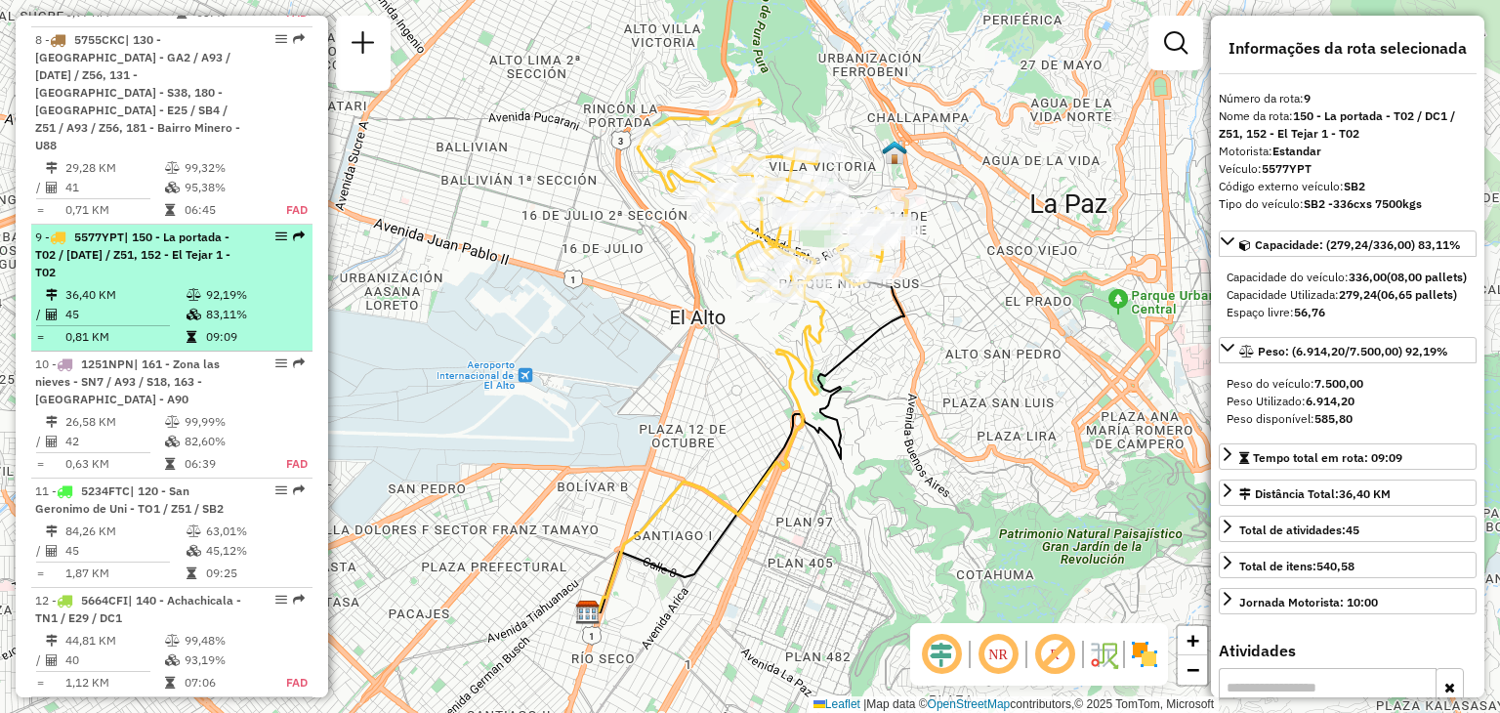
scroll to position [1621, 0]
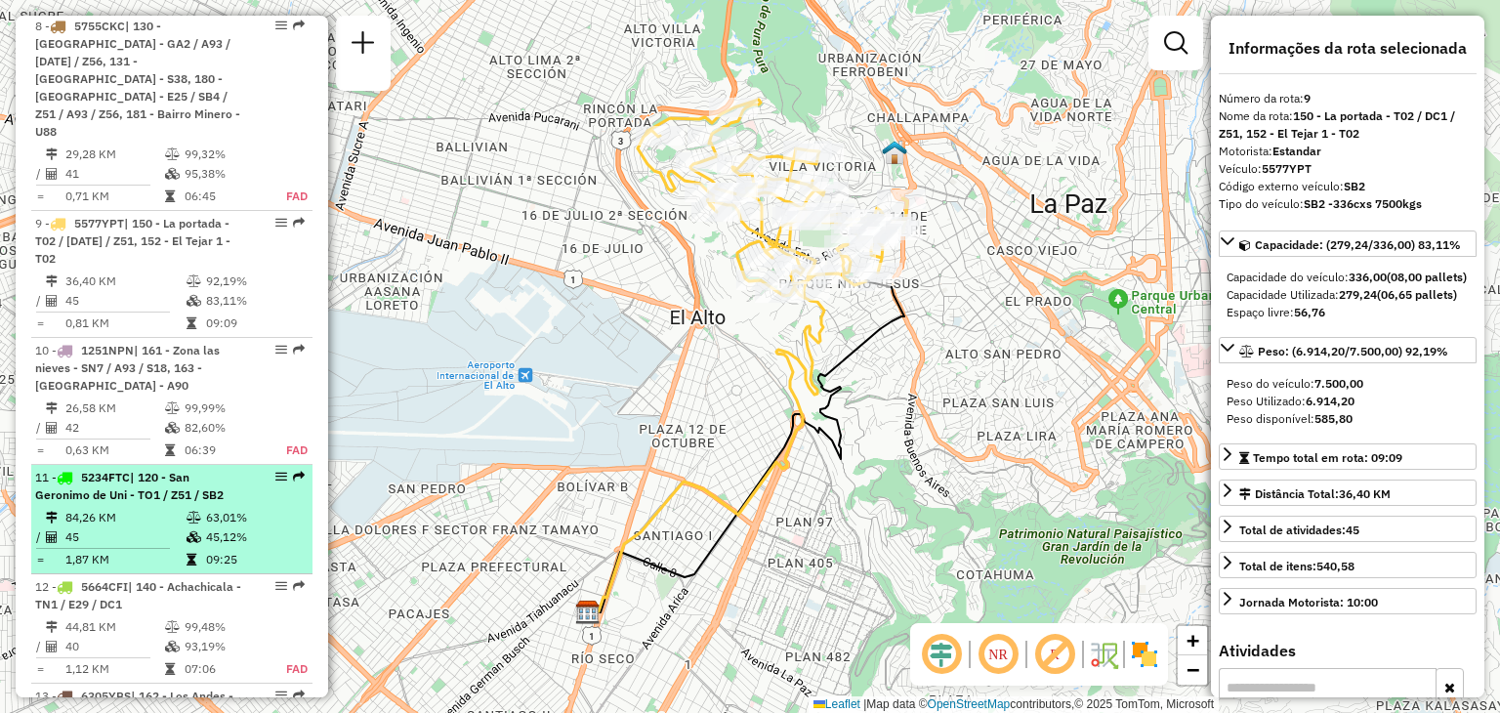
click at [120, 466] on li "11 - 5234FTC | 120 - San Geronimo de Uni - TO1 / Z51 / SB2 84,26 KM 63,01% / 45…" at bounding box center [171, 519] width 281 height 109
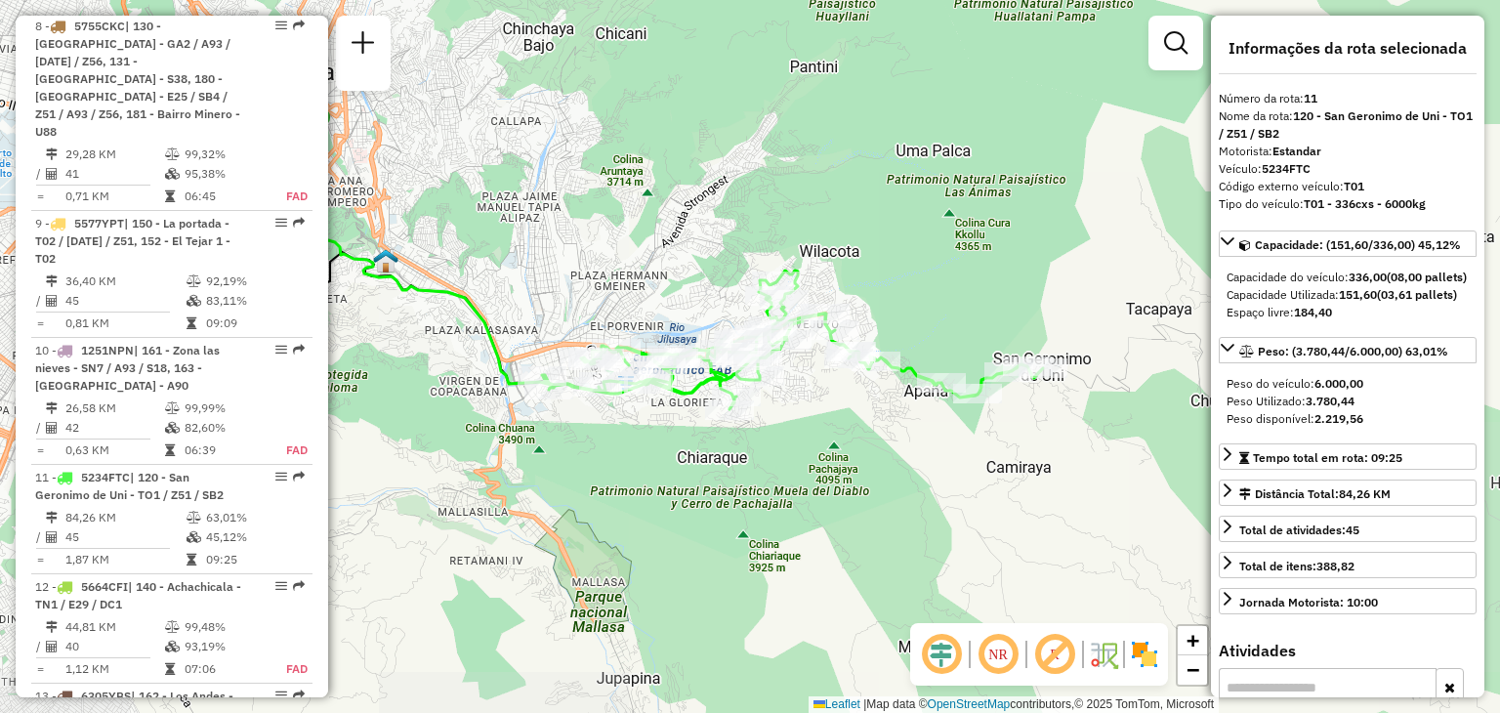
drag, startPoint x: 724, startPoint y: 305, endPoint x: 539, endPoint y: 262, distance: 189.5
click at [539, 262] on div "Janela de atendimento Grade de atendimento Capacidade Transportadoras Veículos …" at bounding box center [750, 356] width 1500 height 713
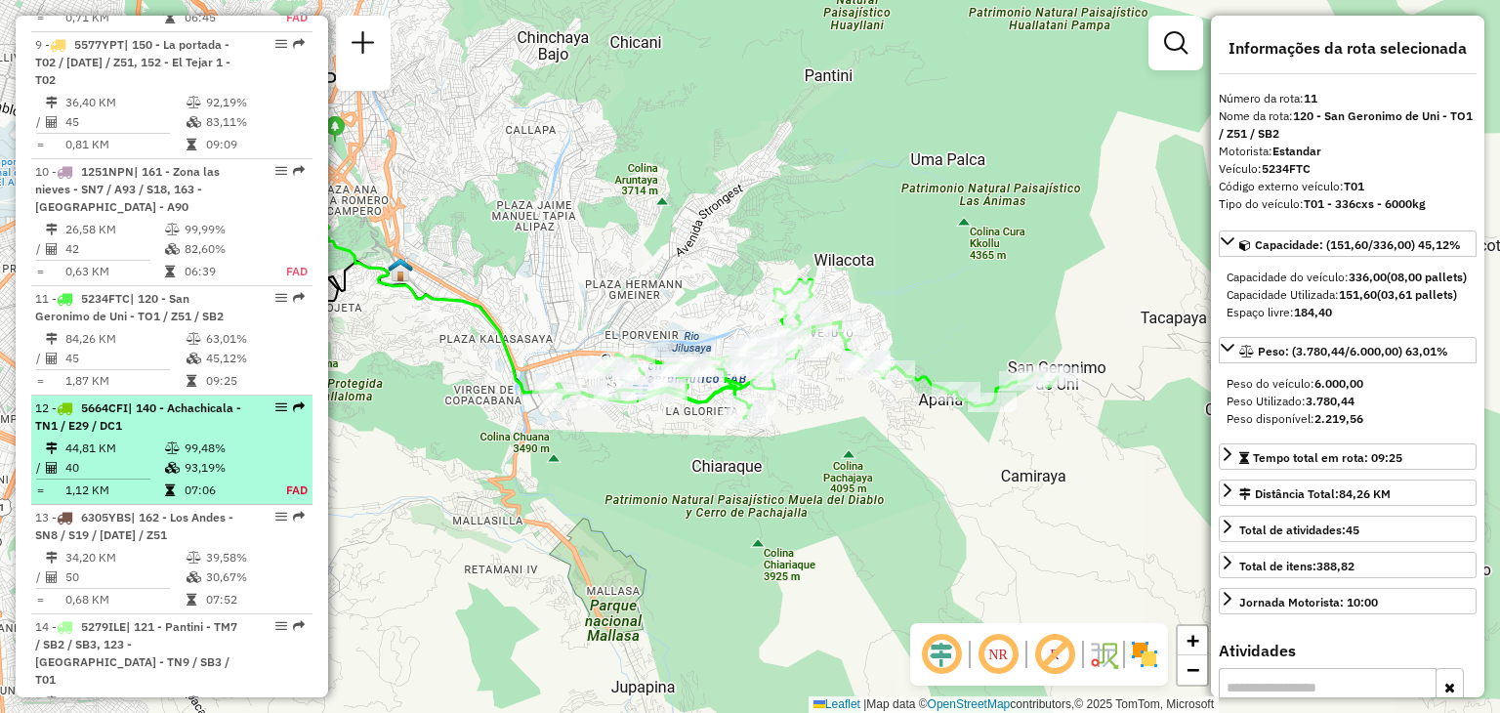
scroll to position [1808, 0]
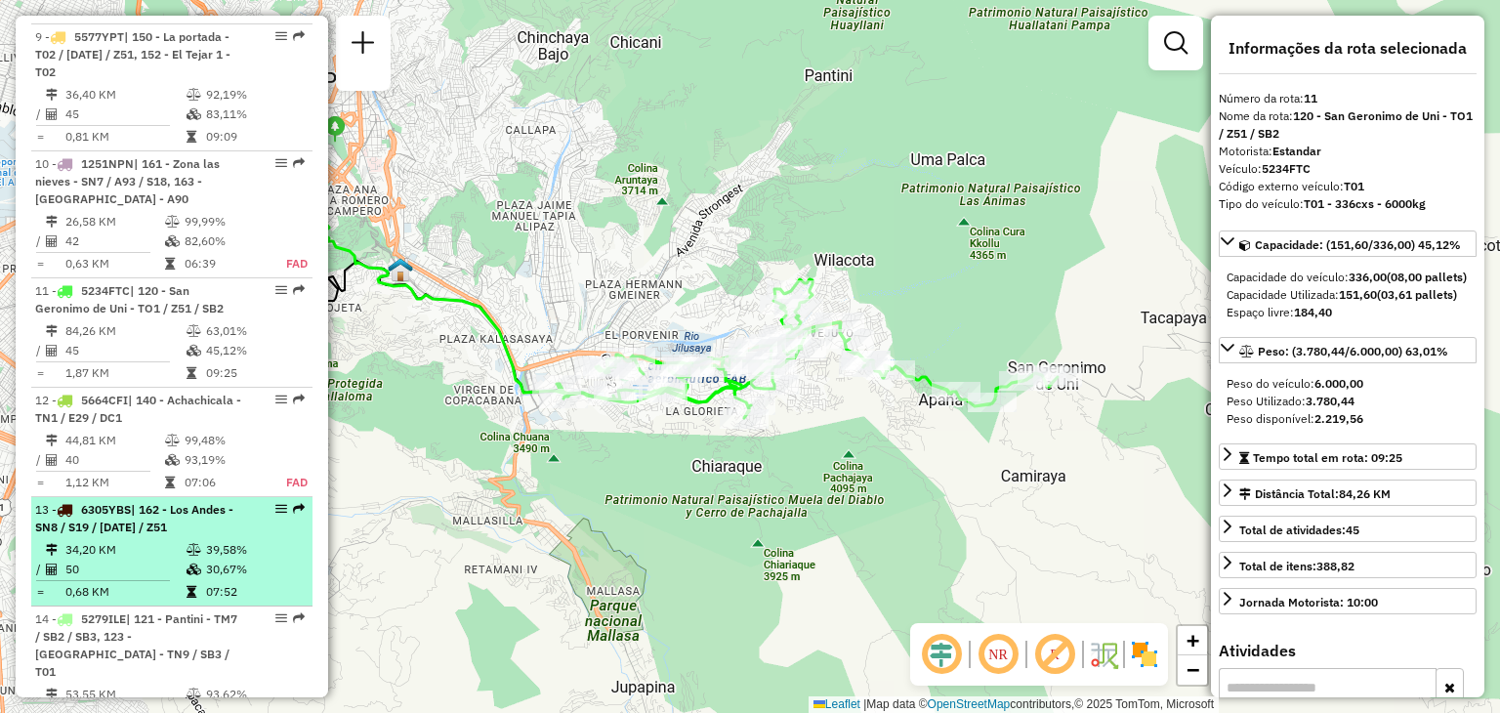
click at [133, 540] on td "34,20 KM" at bounding box center [124, 550] width 121 height 20
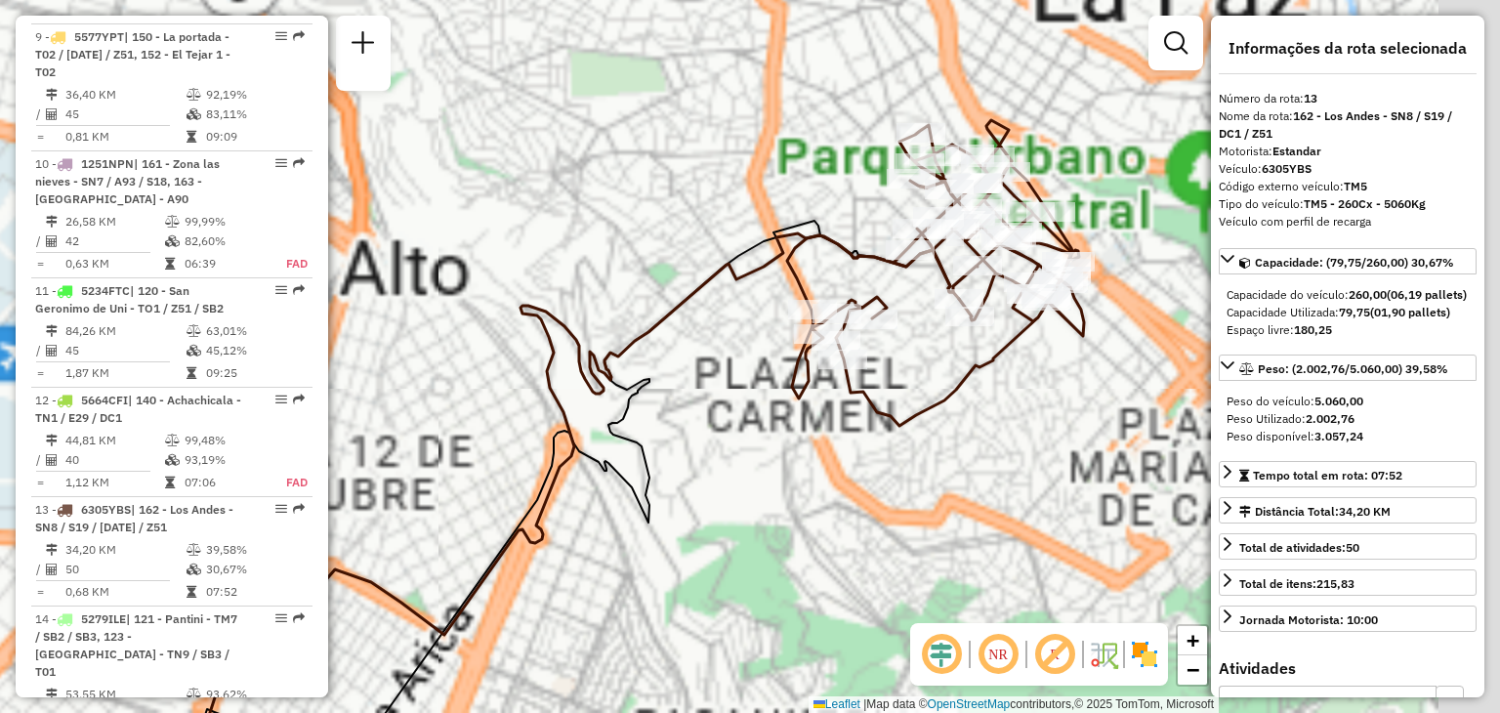
drag, startPoint x: 732, startPoint y: 272, endPoint x: 564, endPoint y: 410, distance: 217.8
click at [564, 410] on icon at bounding box center [555, 531] width 807 height 596
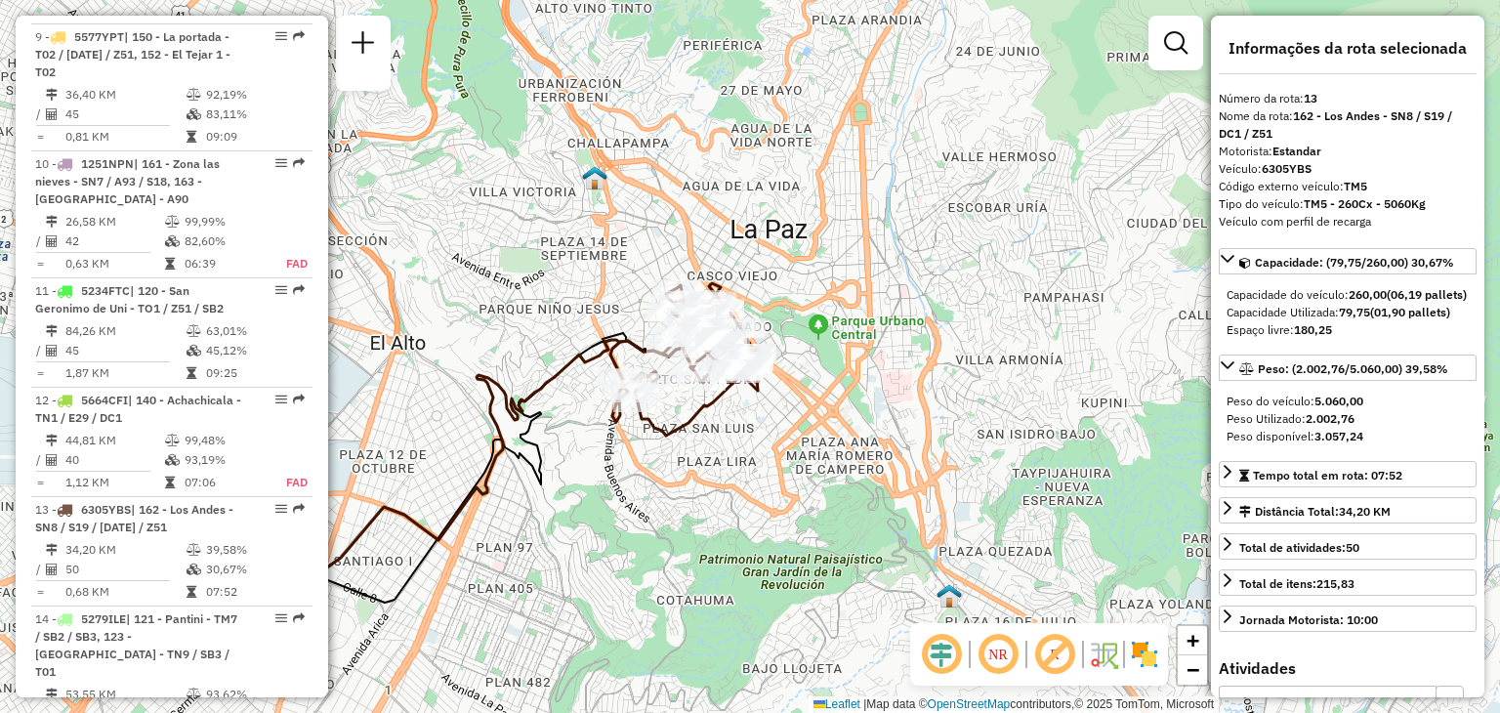
drag, startPoint x: 676, startPoint y: 274, endPoint x: 629, endPoint y: 282, distance: 47.5
click at [629, 282] on div "Janela de atendimento Grade de atendimento Capacidade Transportadoras Veículos …" at bounding box center [750, 356] width 1500 height 713
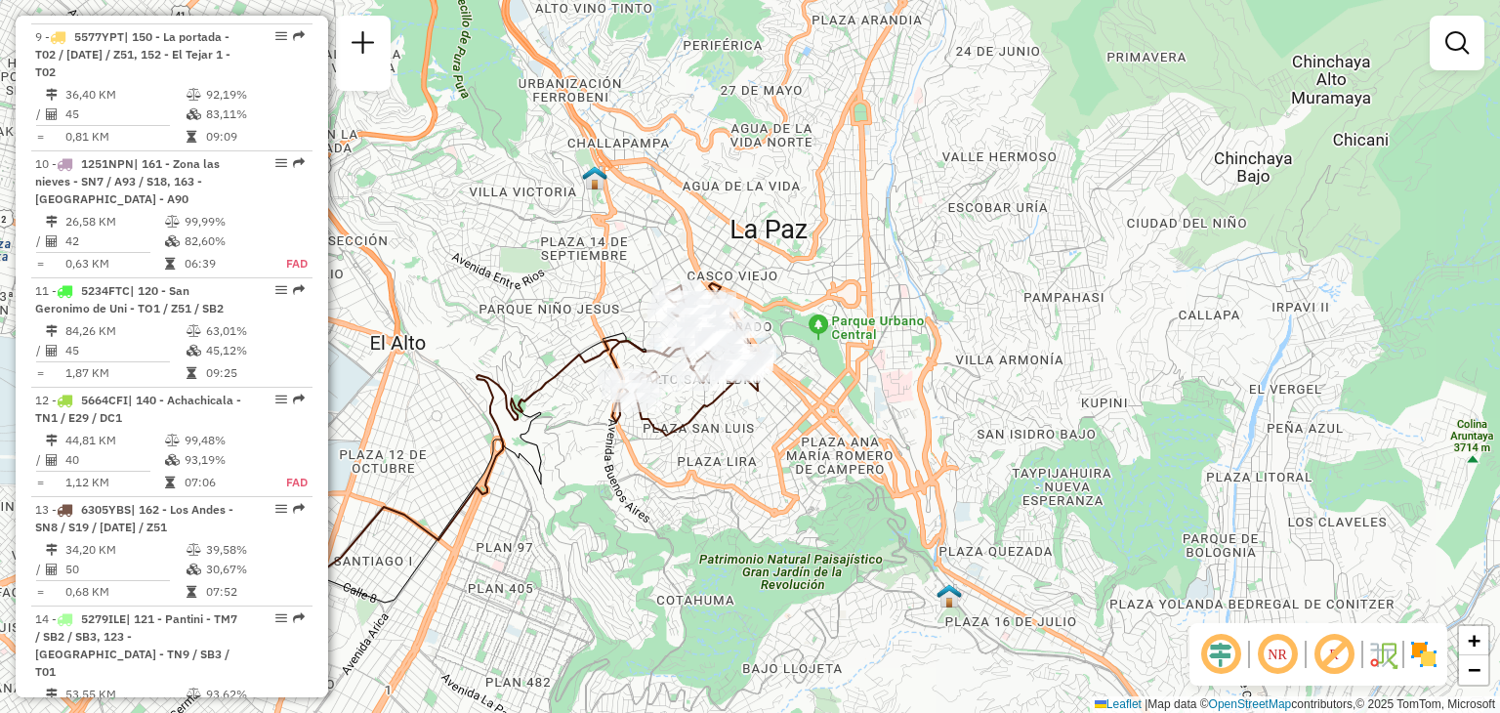
click at [629, 282] on div "Janela de atendimento Grade de atendimento Capacidade Transportadoras Veículos …" at bounding box center [750, 356] width 1500 height 713
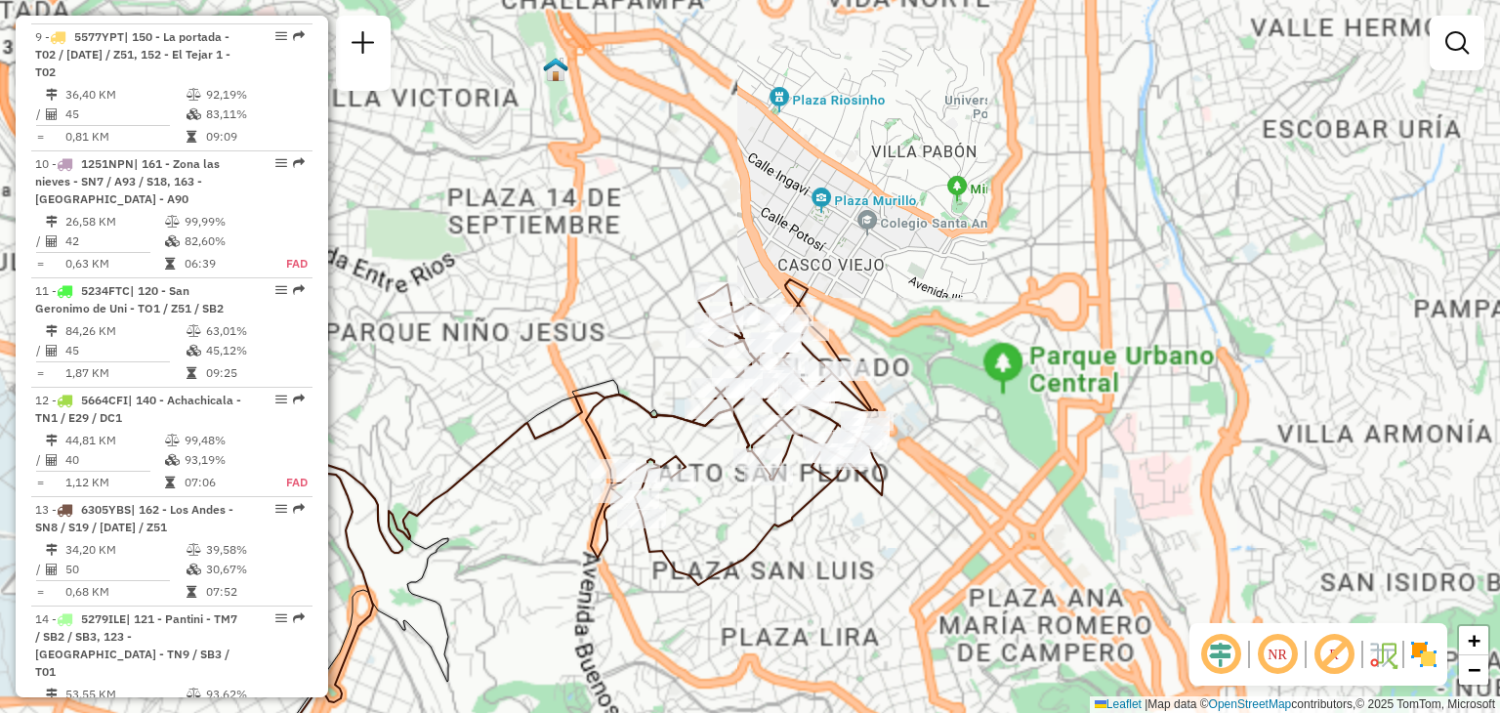
drag, startPoint x: 642, startPoint y: 310, endPoint x: 602, endPoint y: 276, distance: 52.0
click at [602, 276] on div "Janela de atendimento Grade de atendimento Capacidade Transportadoras Veículos …" at bounding box center [750, 356] width 1500 height 713
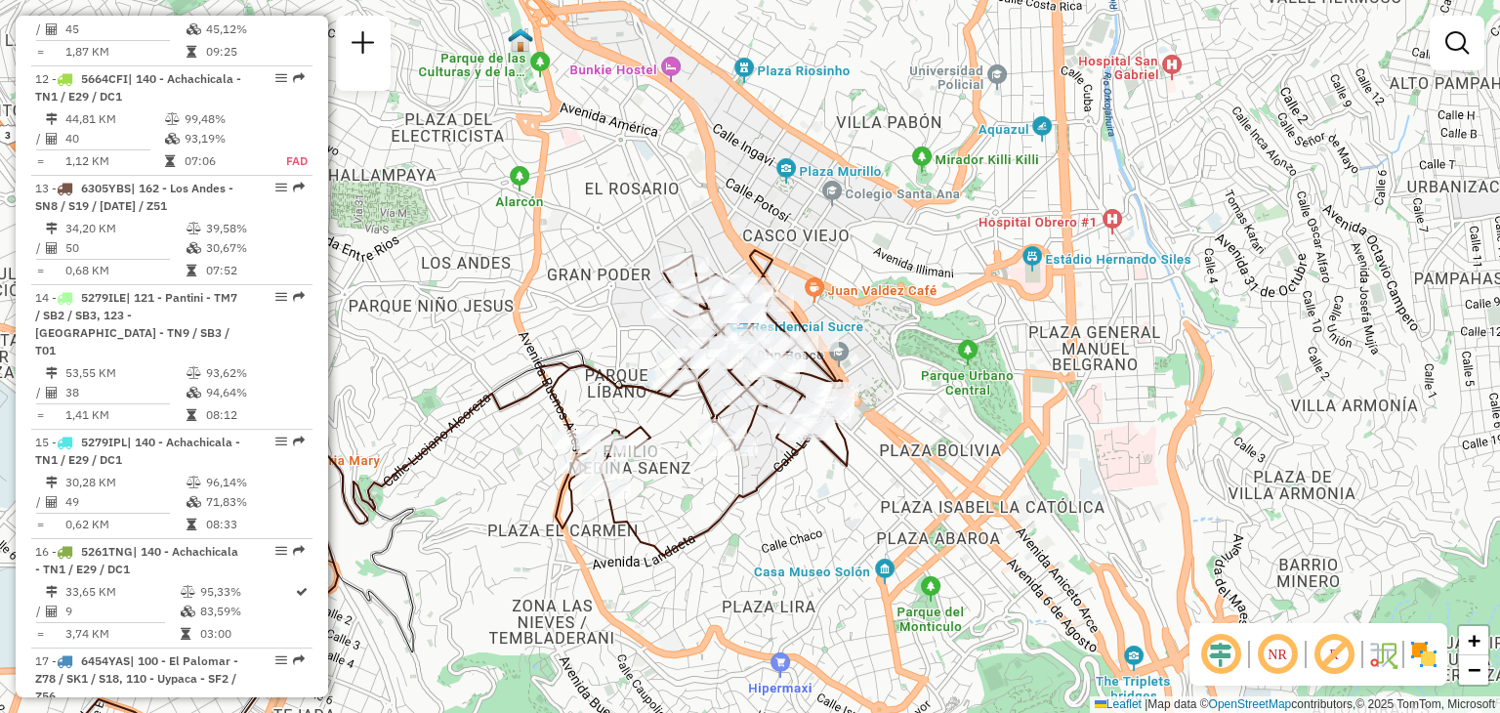
scroll to position [2131, 0]
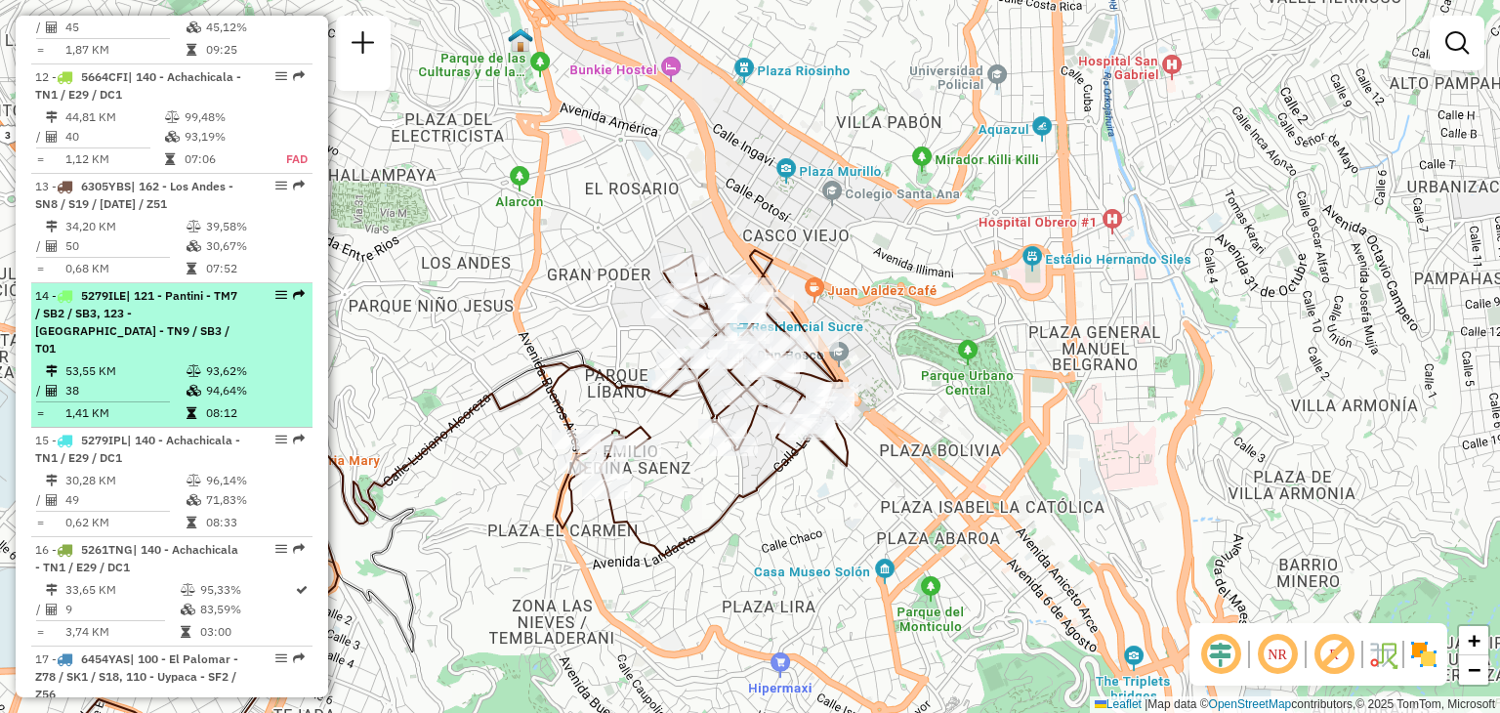
click at [147, 381] on td "38" at bounding box center [124, 391] width 121 height 20
select select "**********"
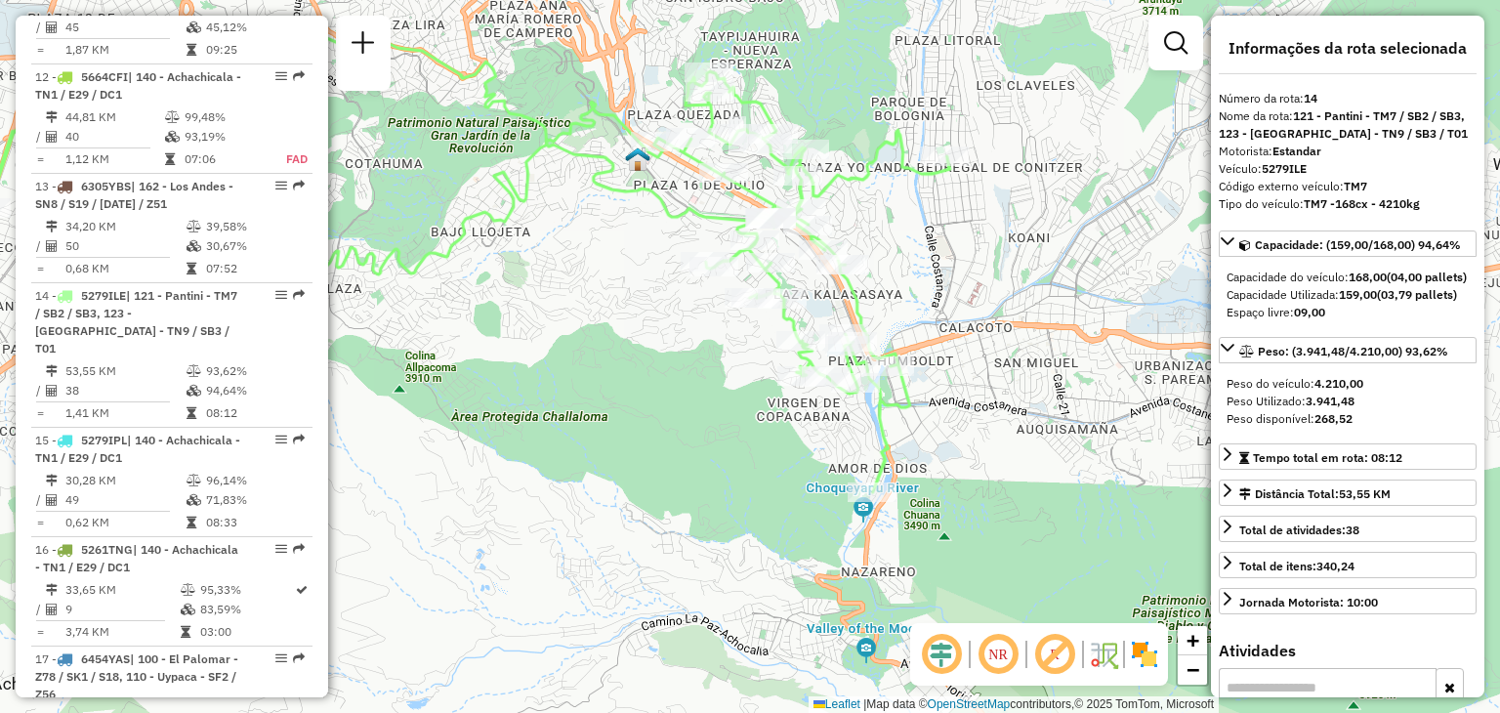
drag, startPoint x: 736, startPoint y: 394, endPoint x: 453, endPoint y: 303, distance: 297.4
click at [453, 303] on div "Janela de atendimento Grade de atendimento Capacidade Transportadoras Veículos …" at bounding box center [750, 356] width 1500 height 713
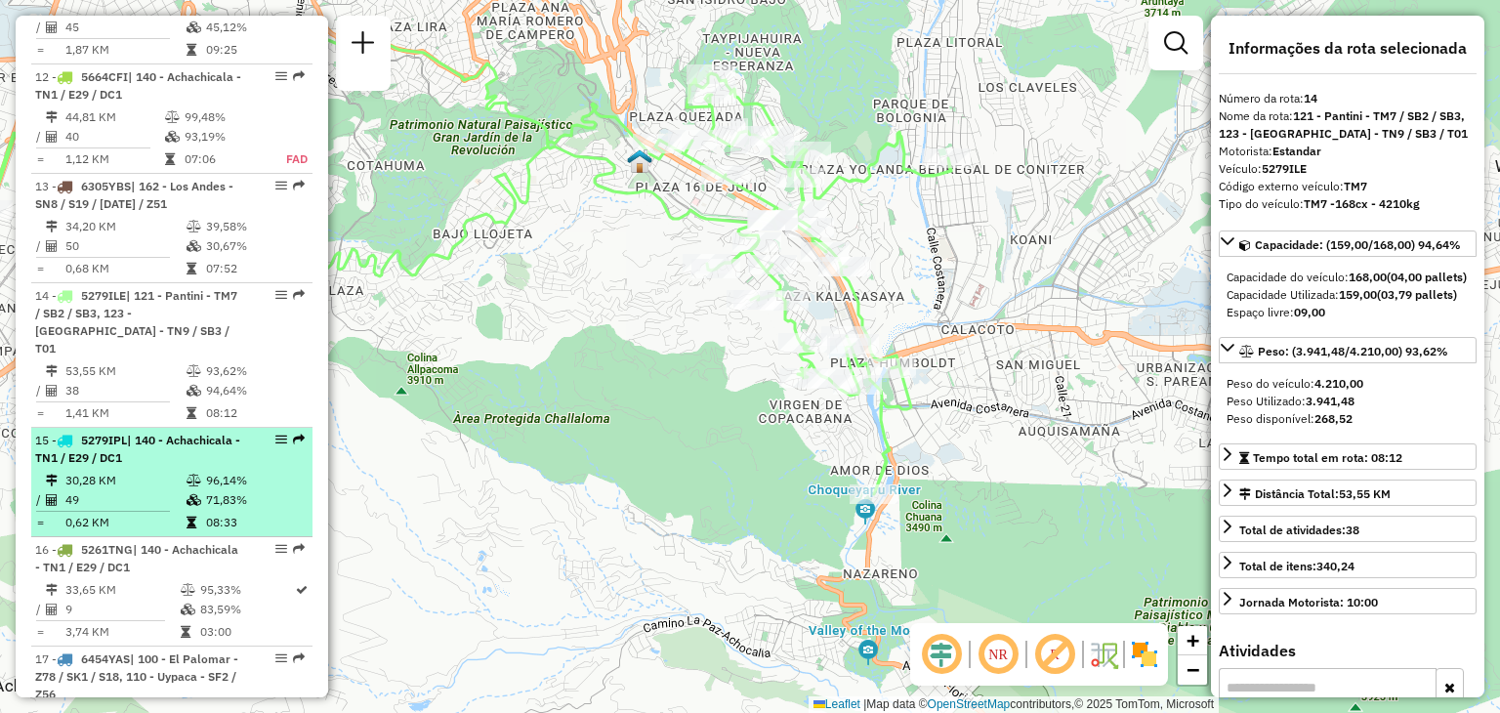
click at [207, 490] on td "71,83%" at bounding box center [254, 500] width 99 height 20
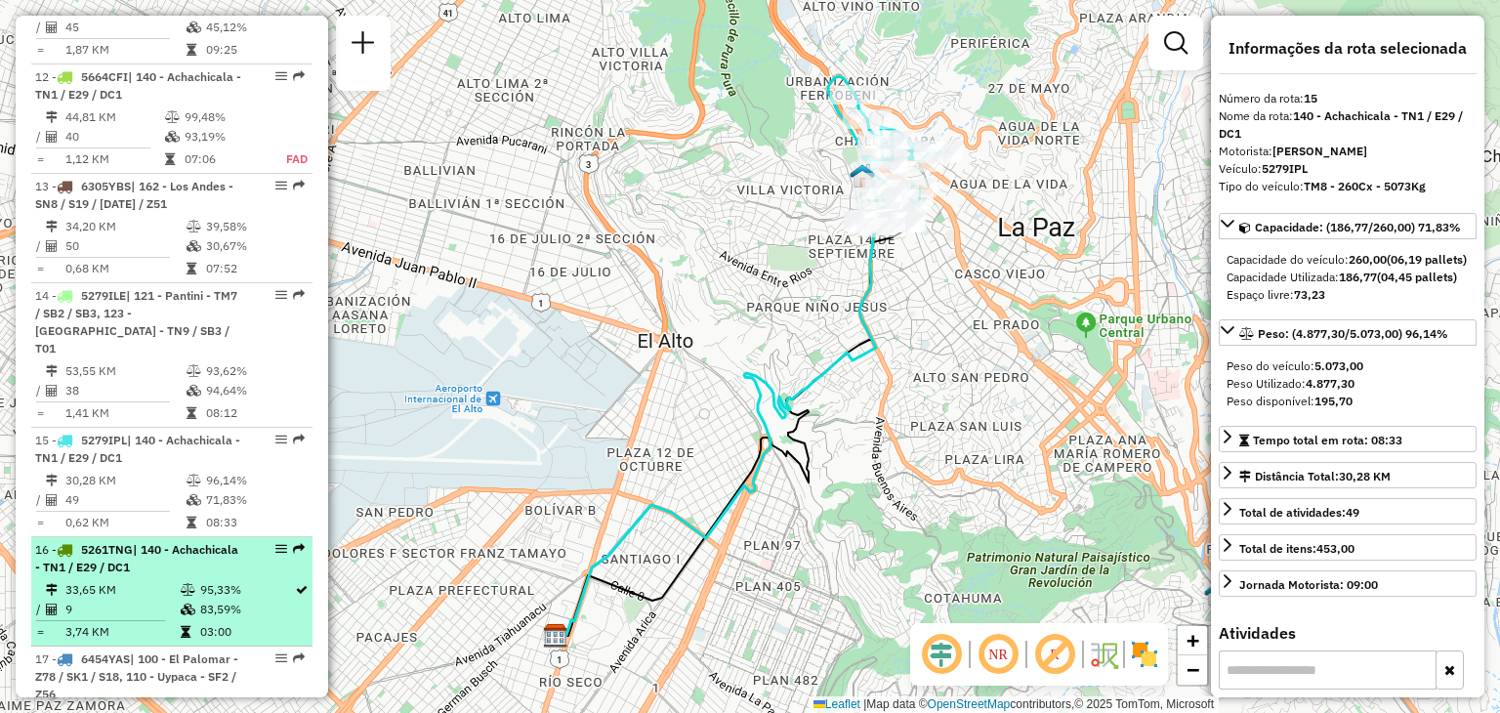
click at [168, 580] on td "33,65 KM" at bounding box center [121, 590] width 115 height 20
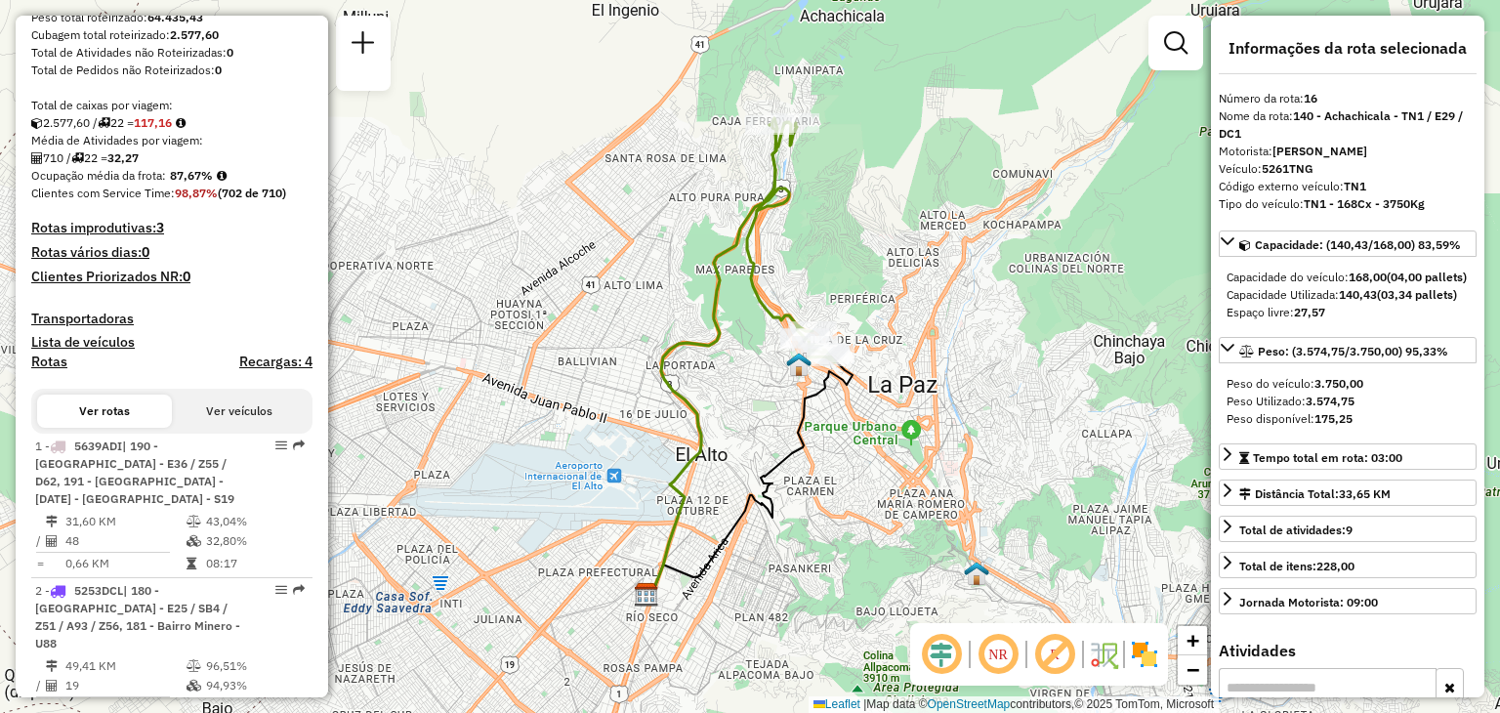
scroll to position [280, 0]
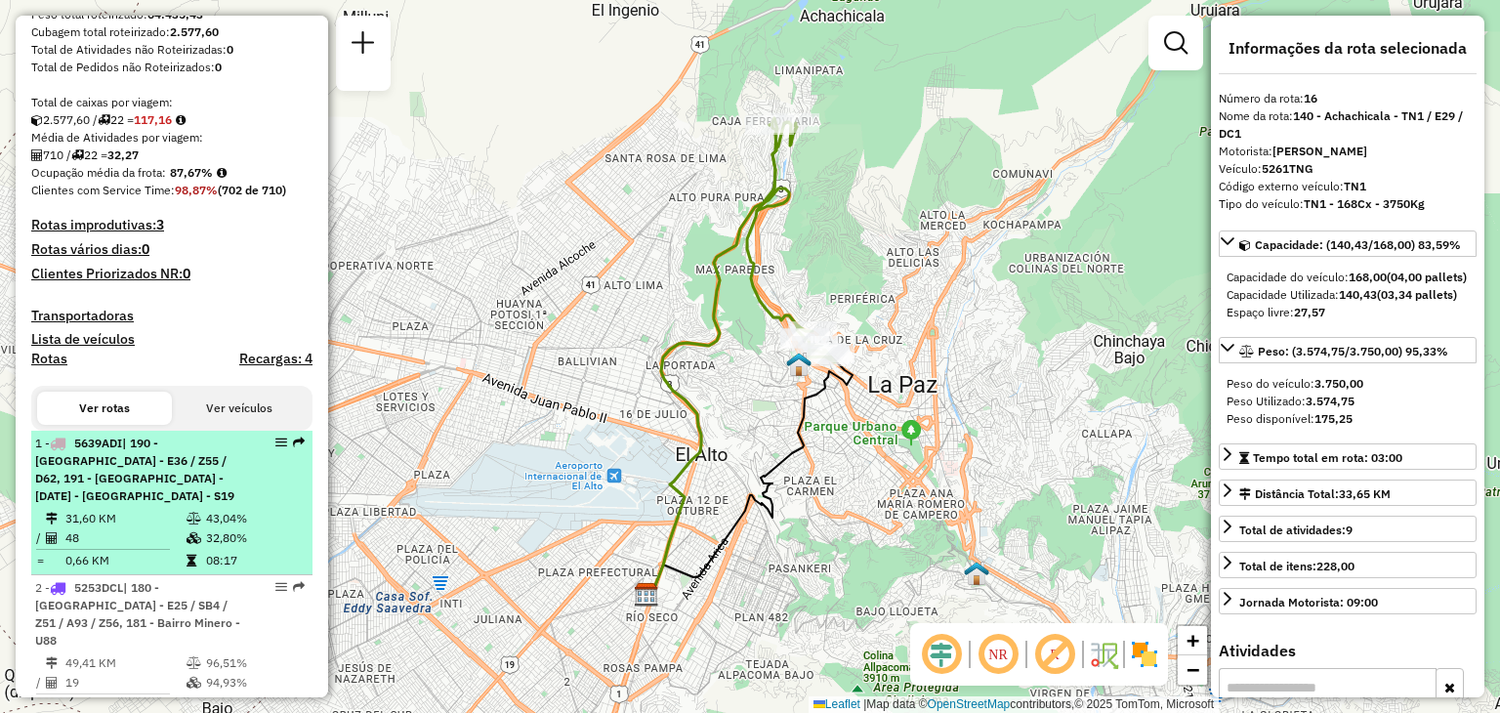
click at [169, 505] on div "1 - 5639ADI | 190 - San sebastian Centro - E36 / Z55 / D62, 191 - Casca viejo C…" at bounding box center [138, 470] width 207 height 70
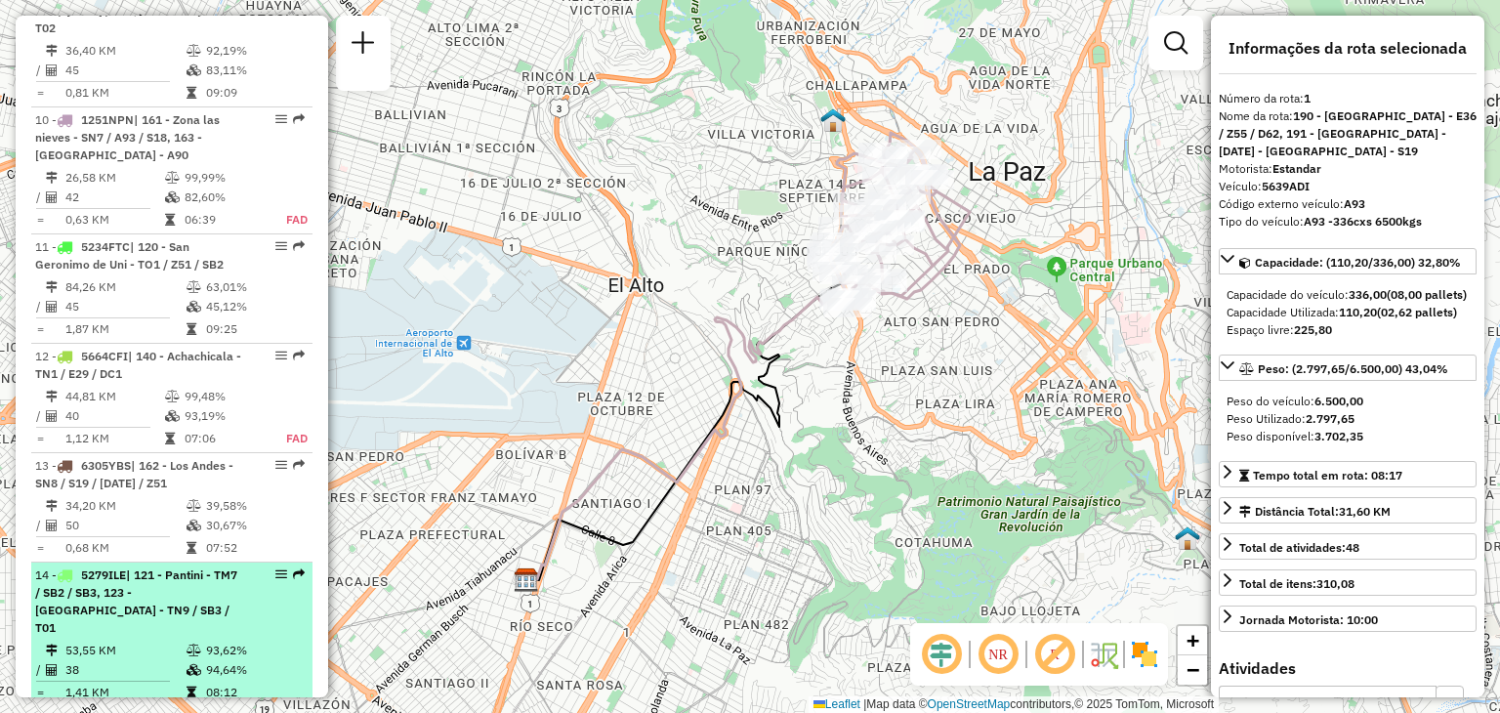
scroll to position [2024, 0]
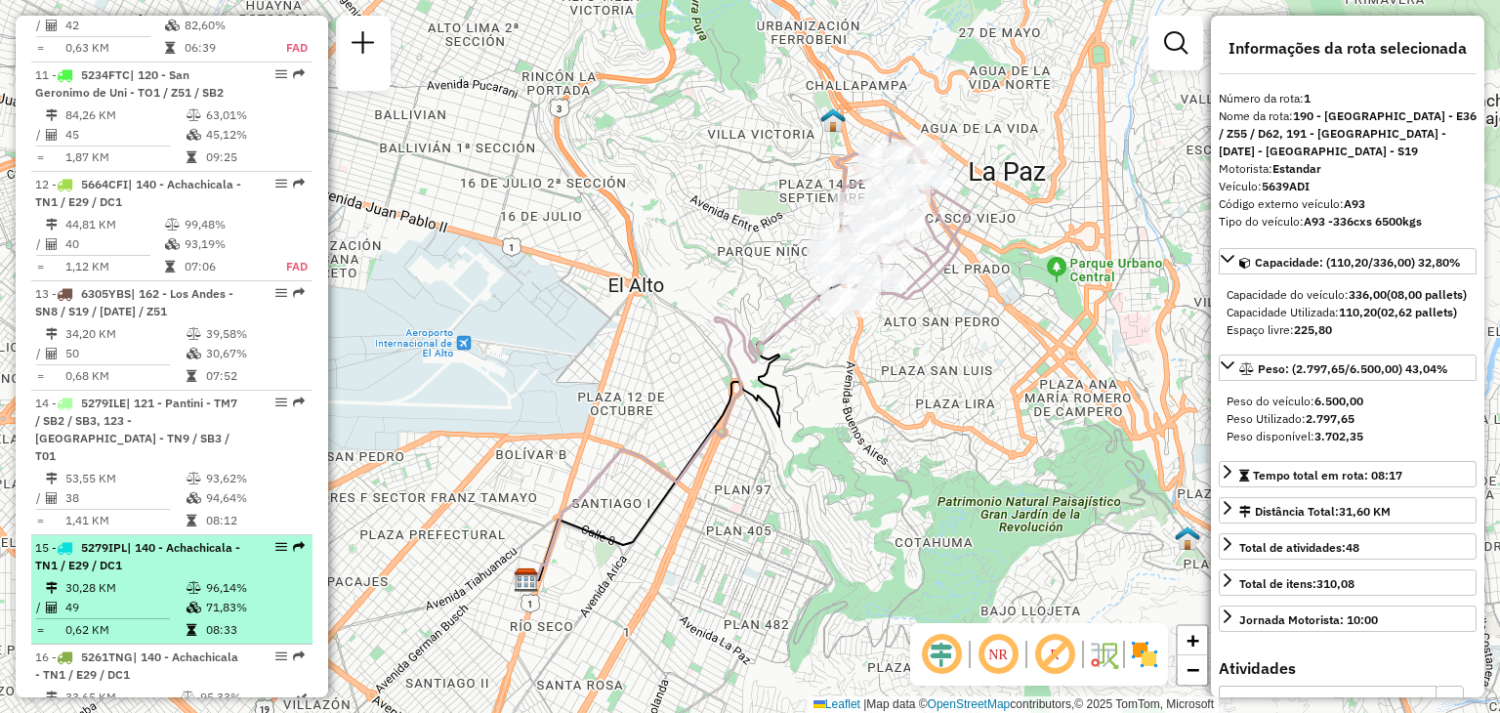
click at [166, 578] on td "30,28 KM" at bounding box center [124, 588] width 121 height 20
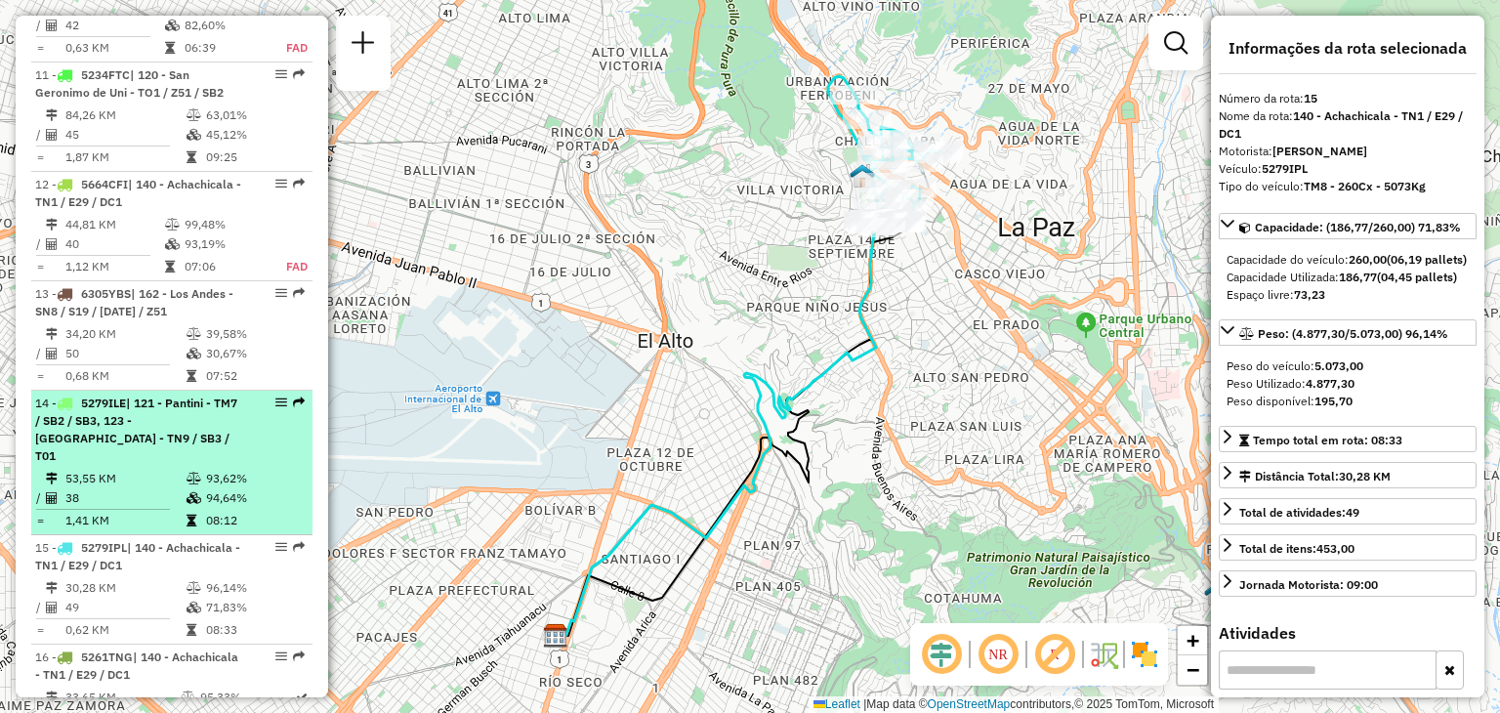
click at [137, 469] on td "53,55 KM" at bounding box center [124, 479] width 121 height 20
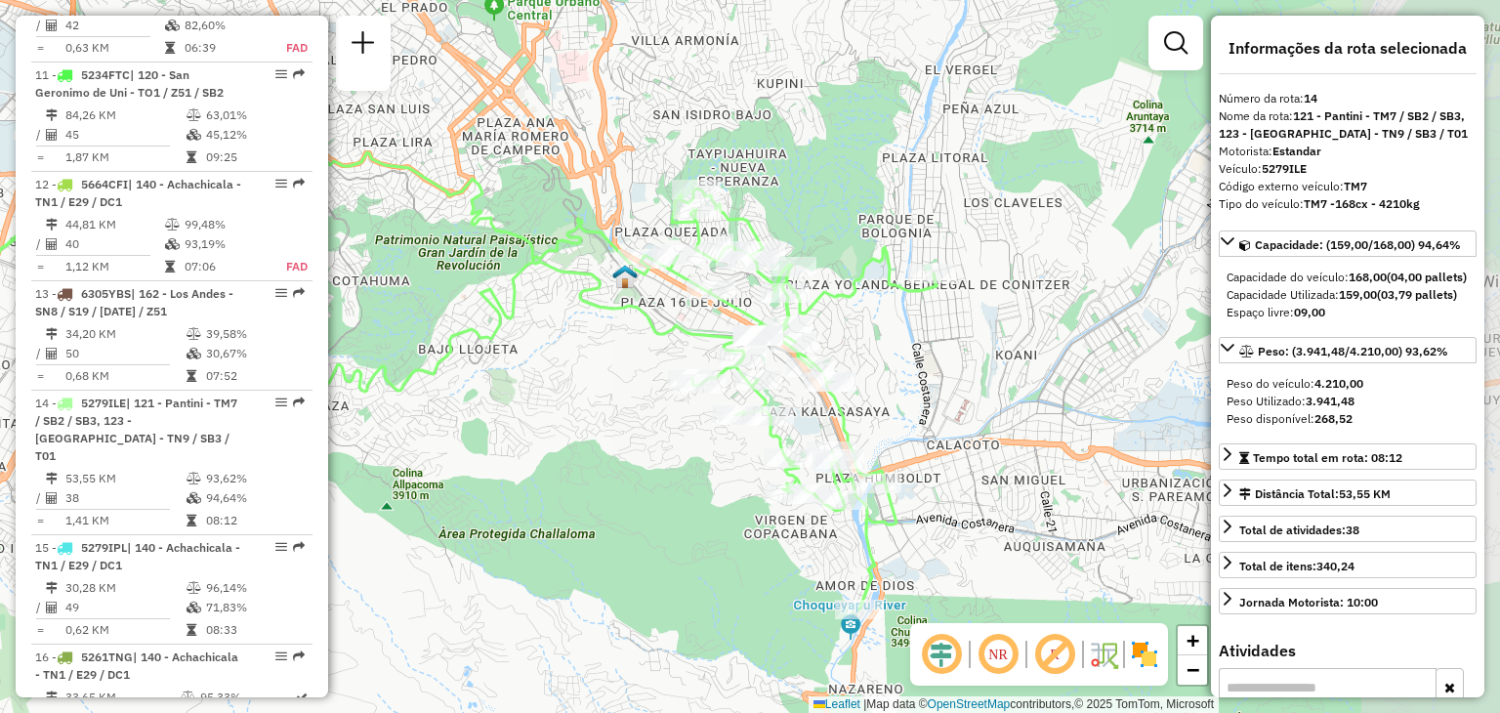
drag, startPoint x: 791, startPoint y: 427, endPoint x: 492, endPoint y: 450, distance: 299.8
click at [492, 450] on div "Janela de atendimento Grade de atendimento Capacidade Transportadoras Veículos …" at bounding box center [750, 356] width 1500 height 713
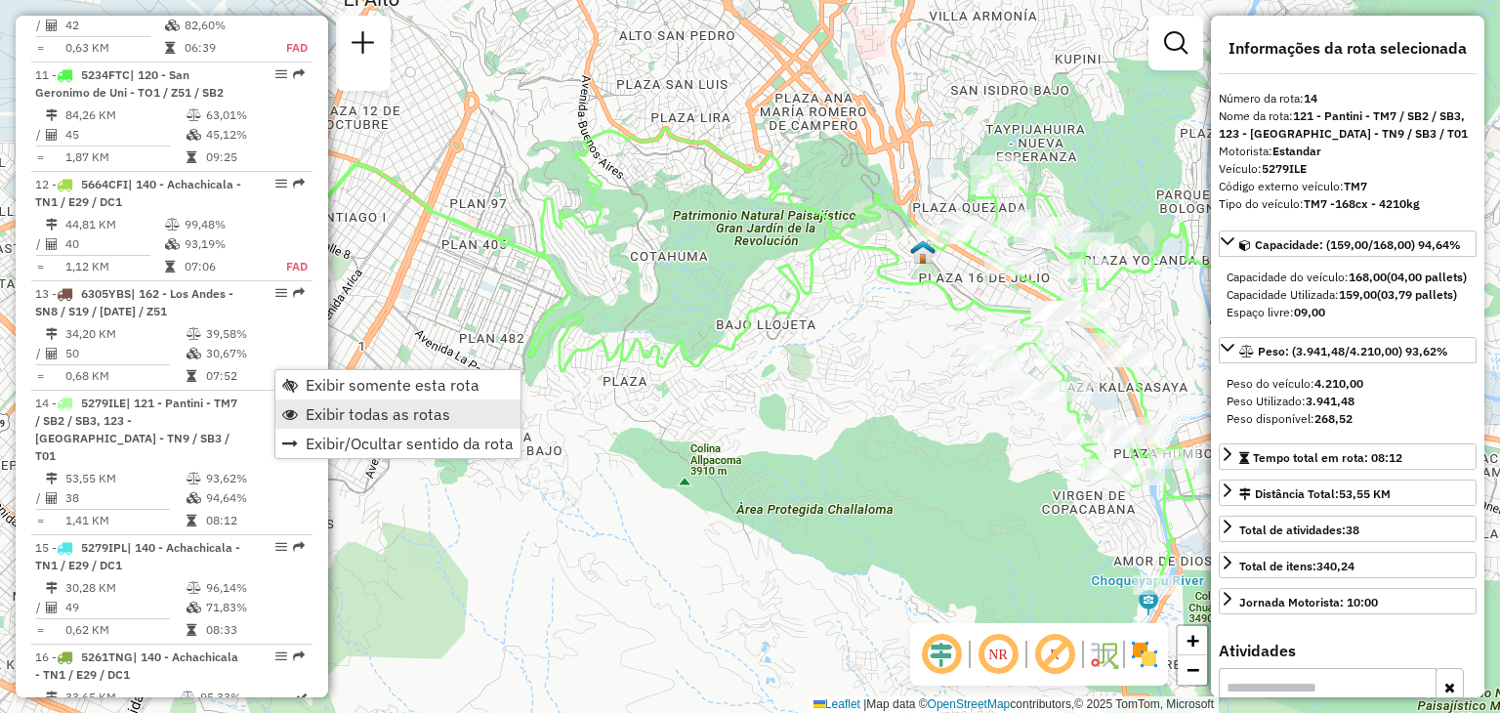
click at [359, 410] on span "Exibir todas as rotas" at bounding box center [378, 414] width 145 height 16
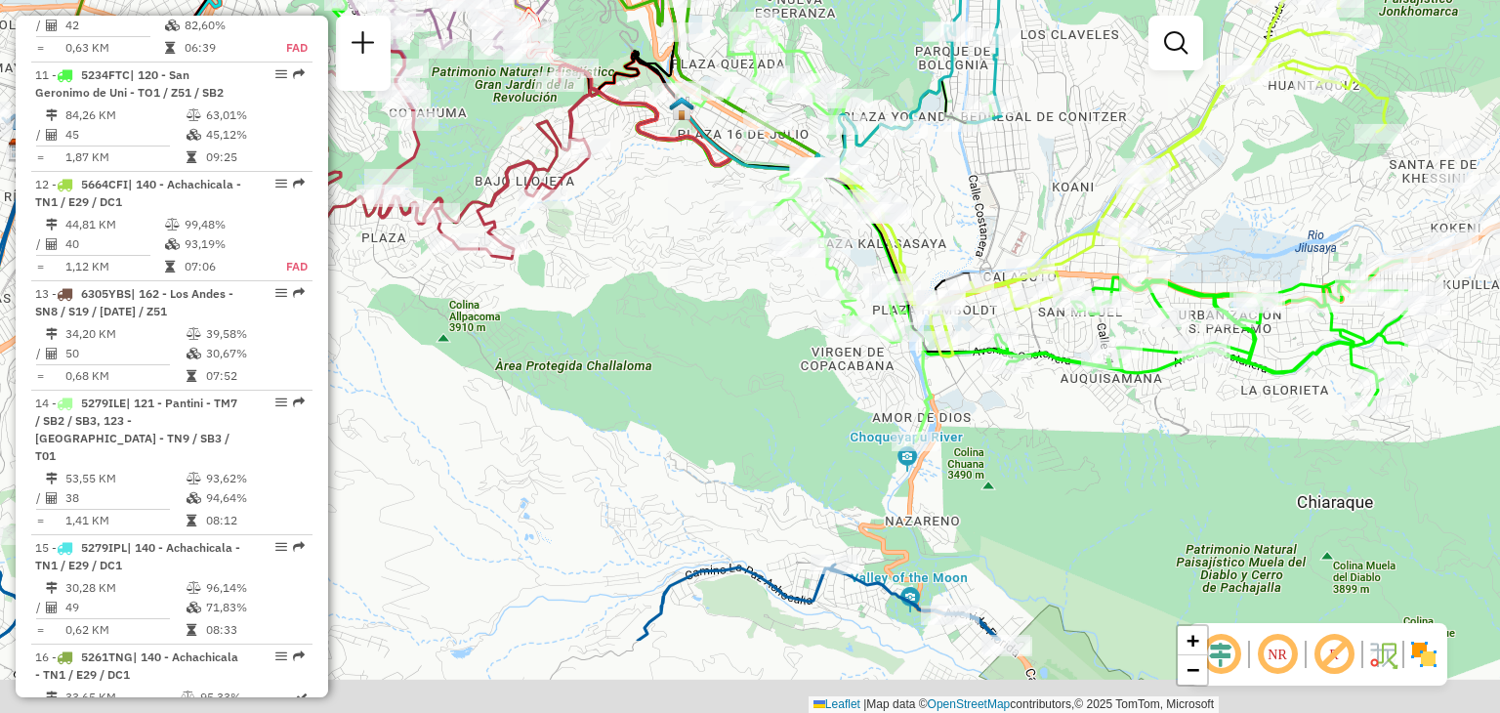
drag, startPoint x: 911, startPoint y: 439, endPoint x: 492, endPoint y: 177, distance: 494.0
click at [492, 177] on div "Janela de atendimento Grade de atendimento Capacidade Transportadoras Veículos …" at bounding box center [750, 356] width 1500 height 713
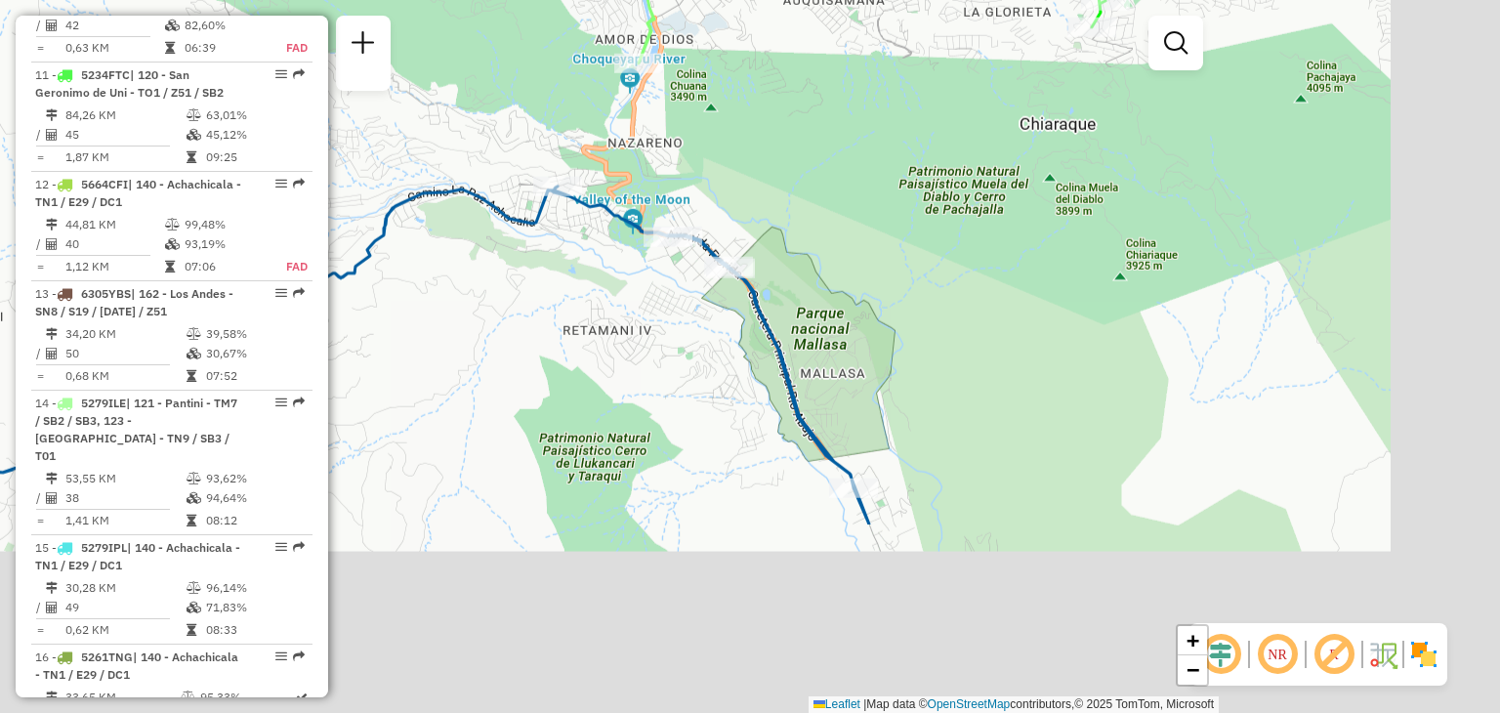
drag, startPoint x: 639, startPoint y: 337, endPoint x: 538, endPoint y: 72, distance: 283.2
click at [538, 72] on div "Janela de atendimento Grade de atendimento Capacidade Transportadoras Veículos …" at bounding box center [750, 356] width 1500 height 713
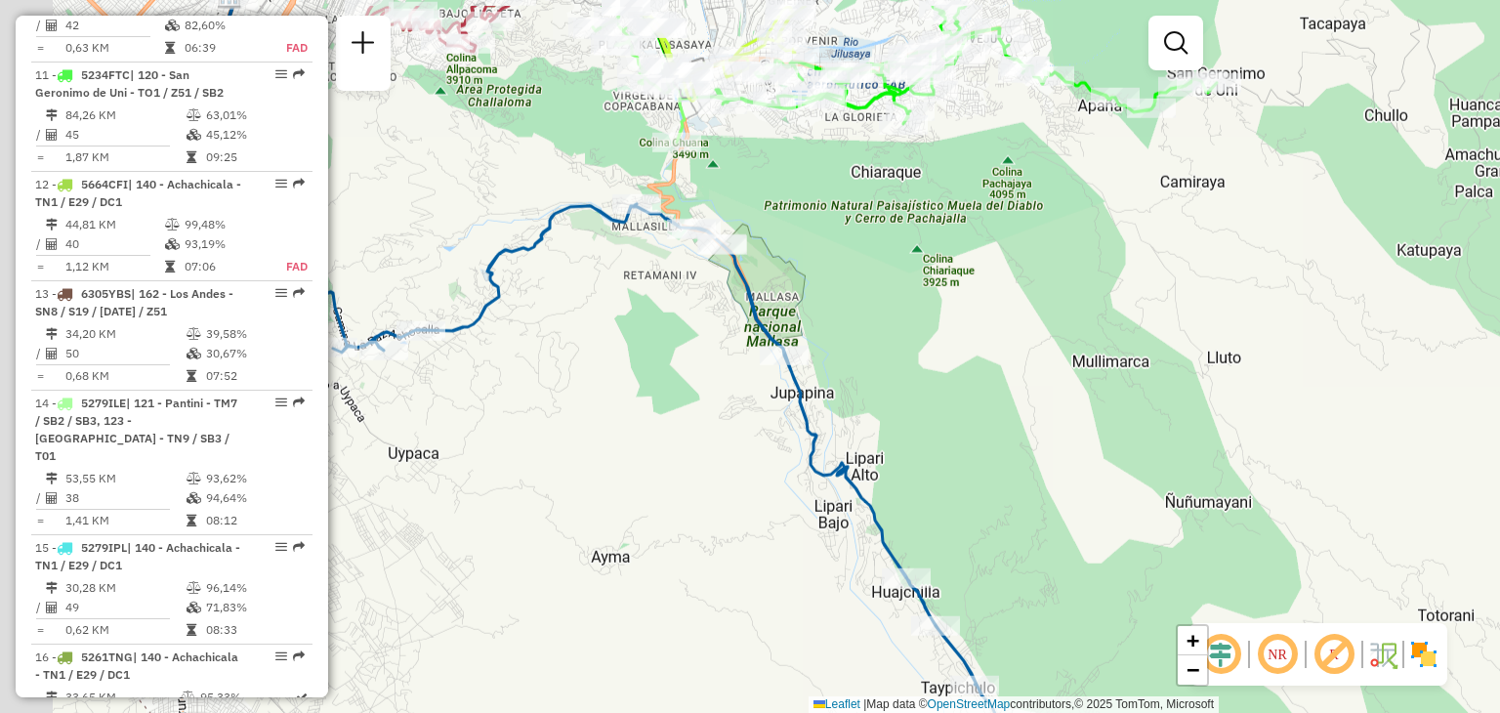
drag, startPoint x: 533, startPoint y: 153, endPoint x: 742, endPoint y: 299, distance: 254.7
click at [742, 299] on icon at bounding box center [626, 434] width 876 height 856
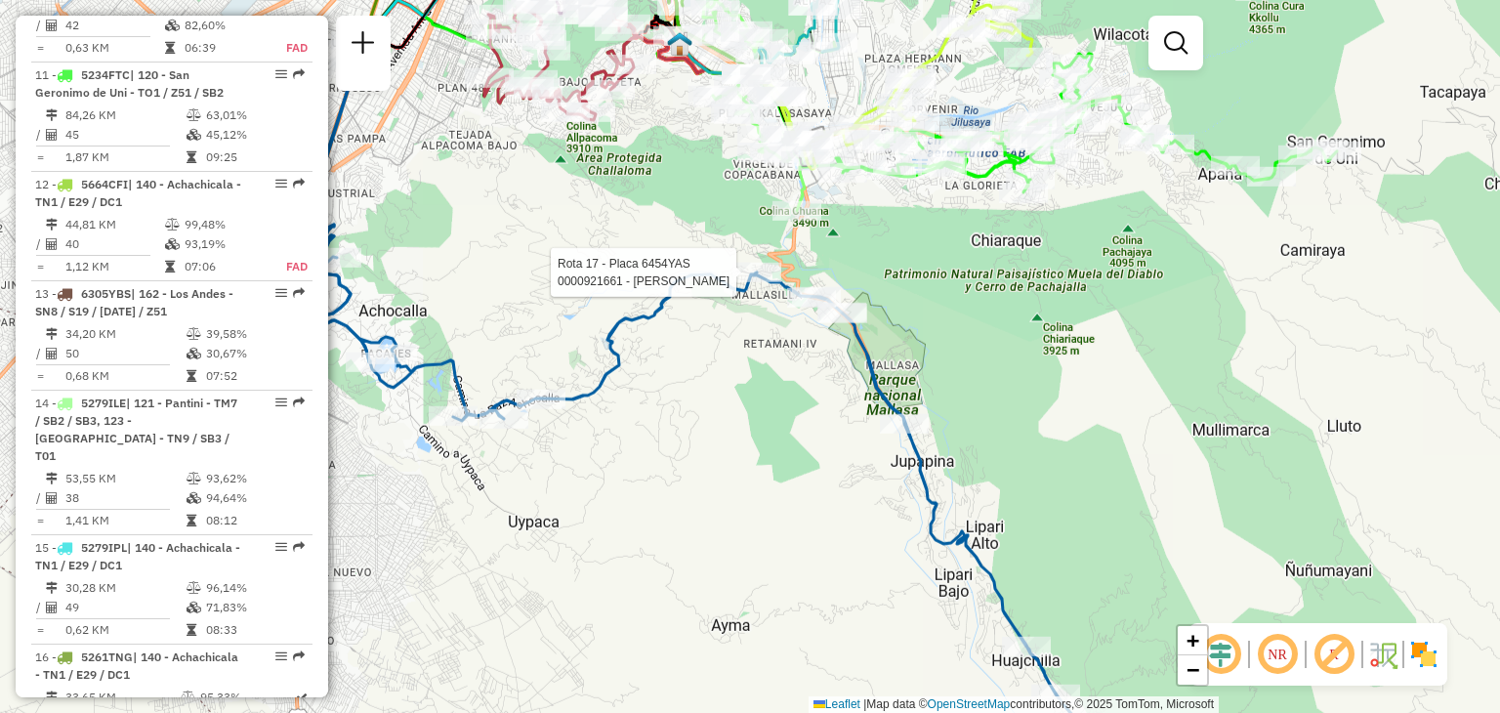
select select "**********"
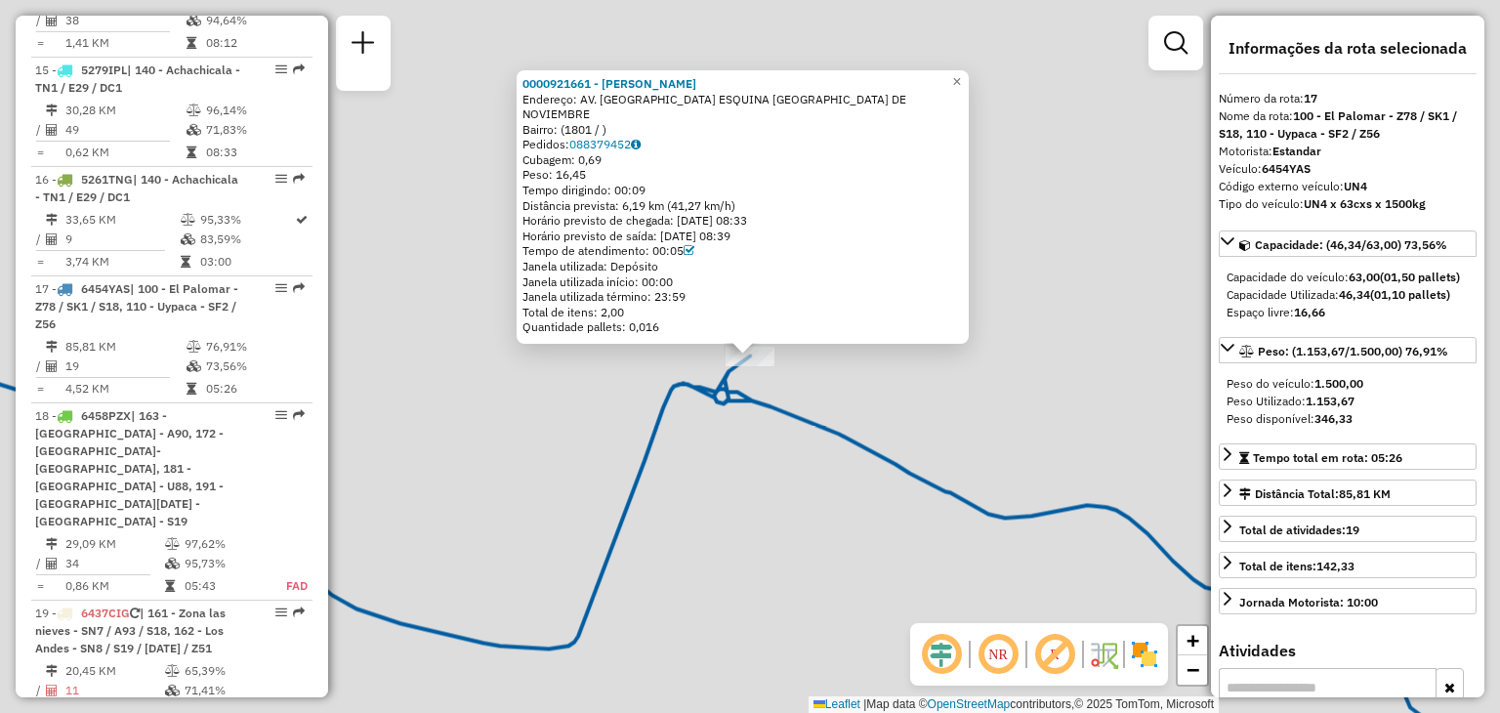
scroll to position [2705, 0]
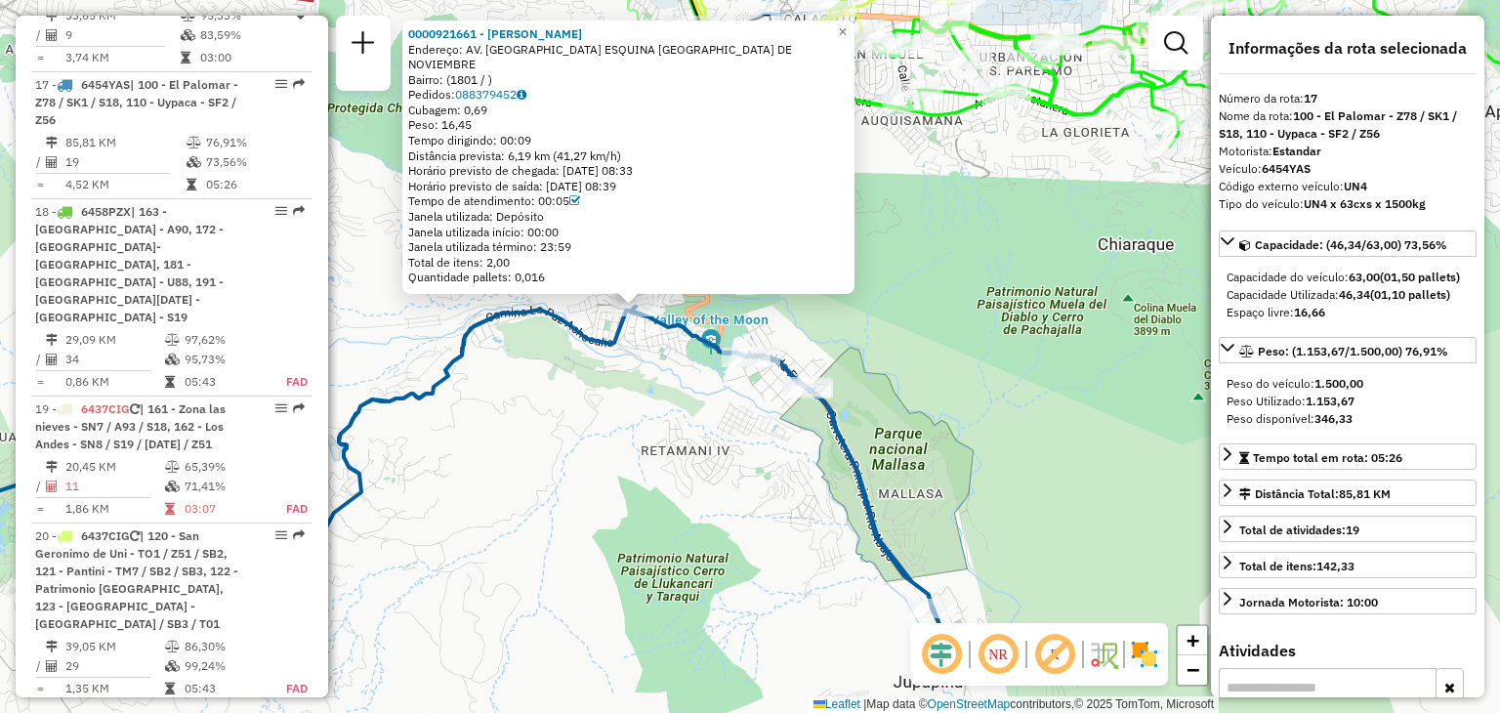
drag, startPoint x: 751, startPoint y: 541, endPoint x: 656, endPoint y: 421, distance: 153.0
click at [656, 421] on div "0000921661 - MARCO ANTONIO C Endereço: AV. ALTAMIRANO ESQUINA CALLE 1RO DE NOVI…" at bounding box center [750, 356] width 1500 height 713
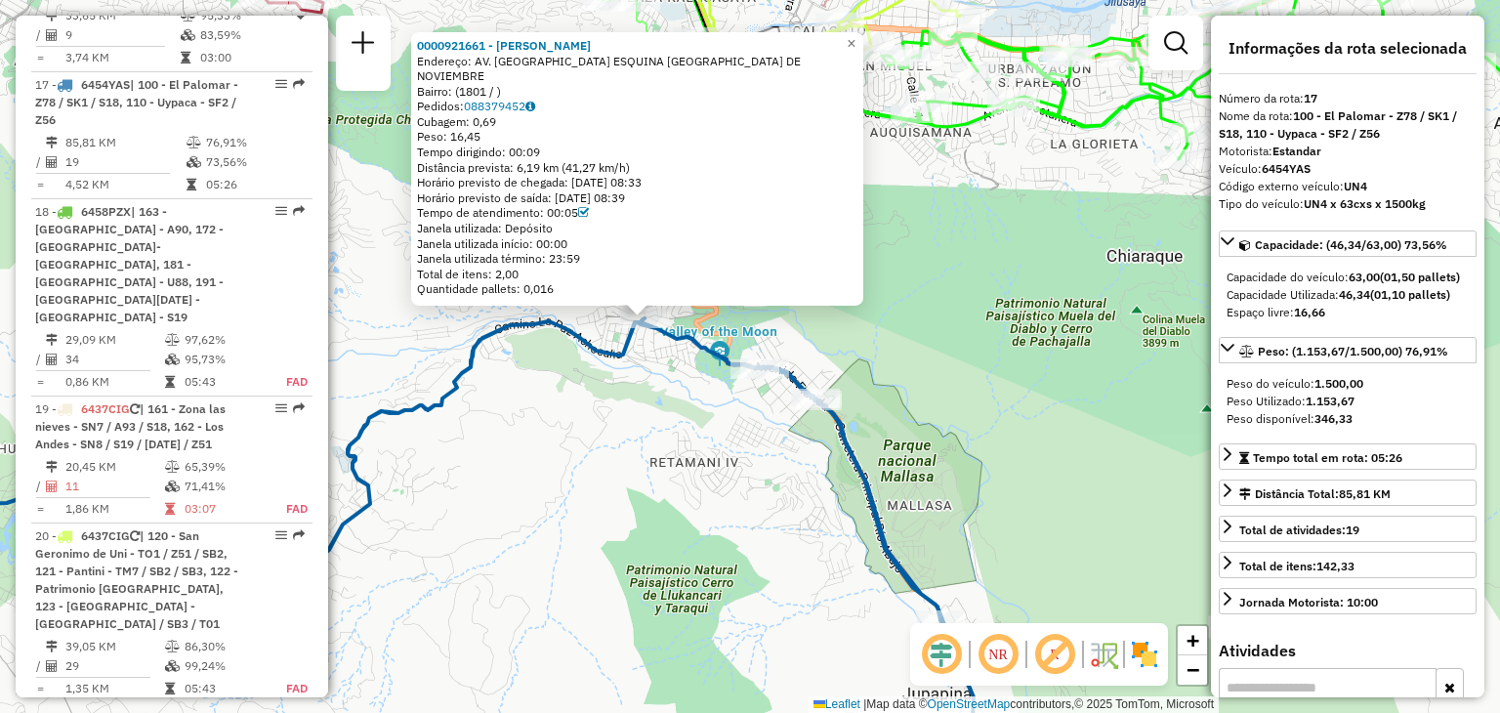
click at [656, 476] on div "0000921661 - MARCO ANTONIO C Endereço: AV. ALTAMIRANO ESQUINA CALLE 1RO DE NOVI…" at bounding box center [750, 356] width 1500 height 713
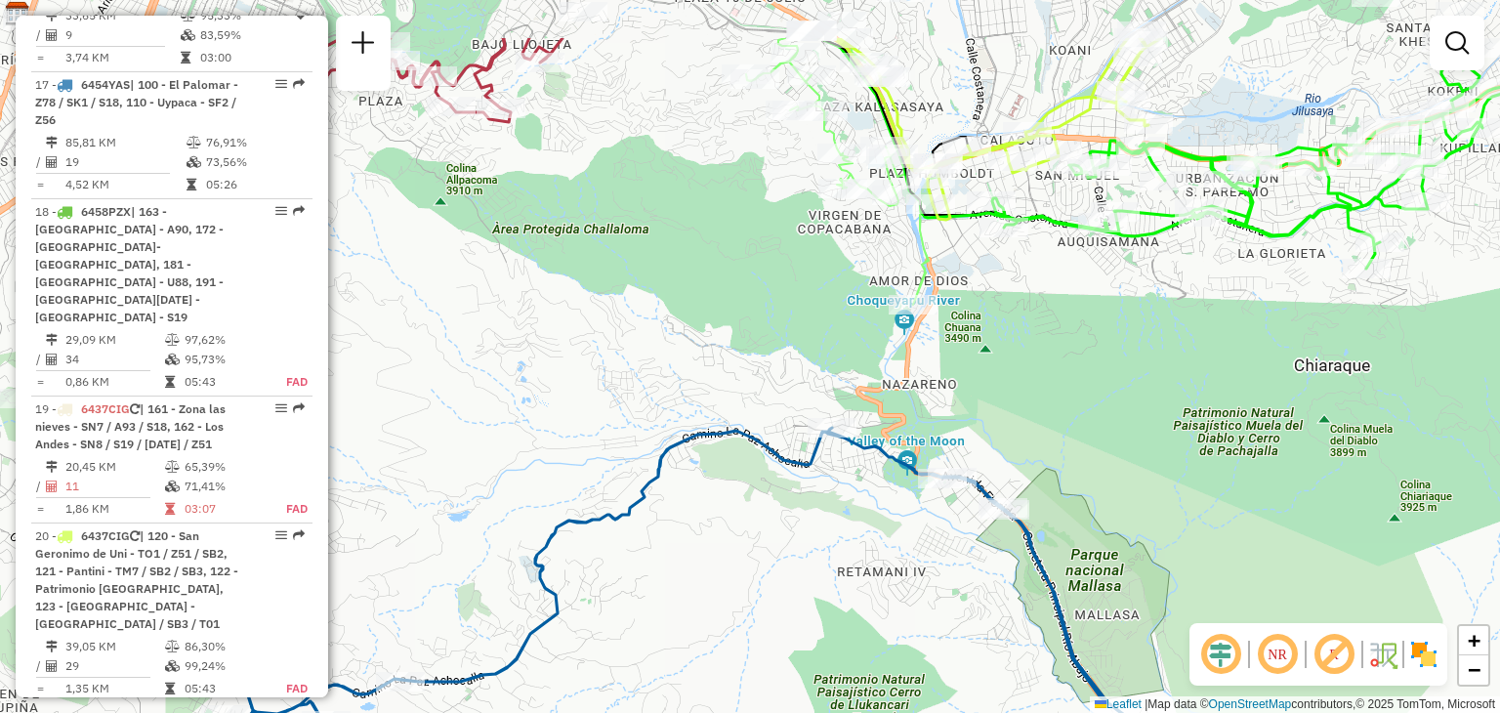
drag, startPoint x: 617, startPoint y: 420, endPoint x: 819, endPoint y: 454, distance: 205.0
click at [819, 454] on div "Janela de atendimento Grade de atendimento Capacidade Transportadoras Veículos …" at bounding box center [750, 356] width 1500 height 713
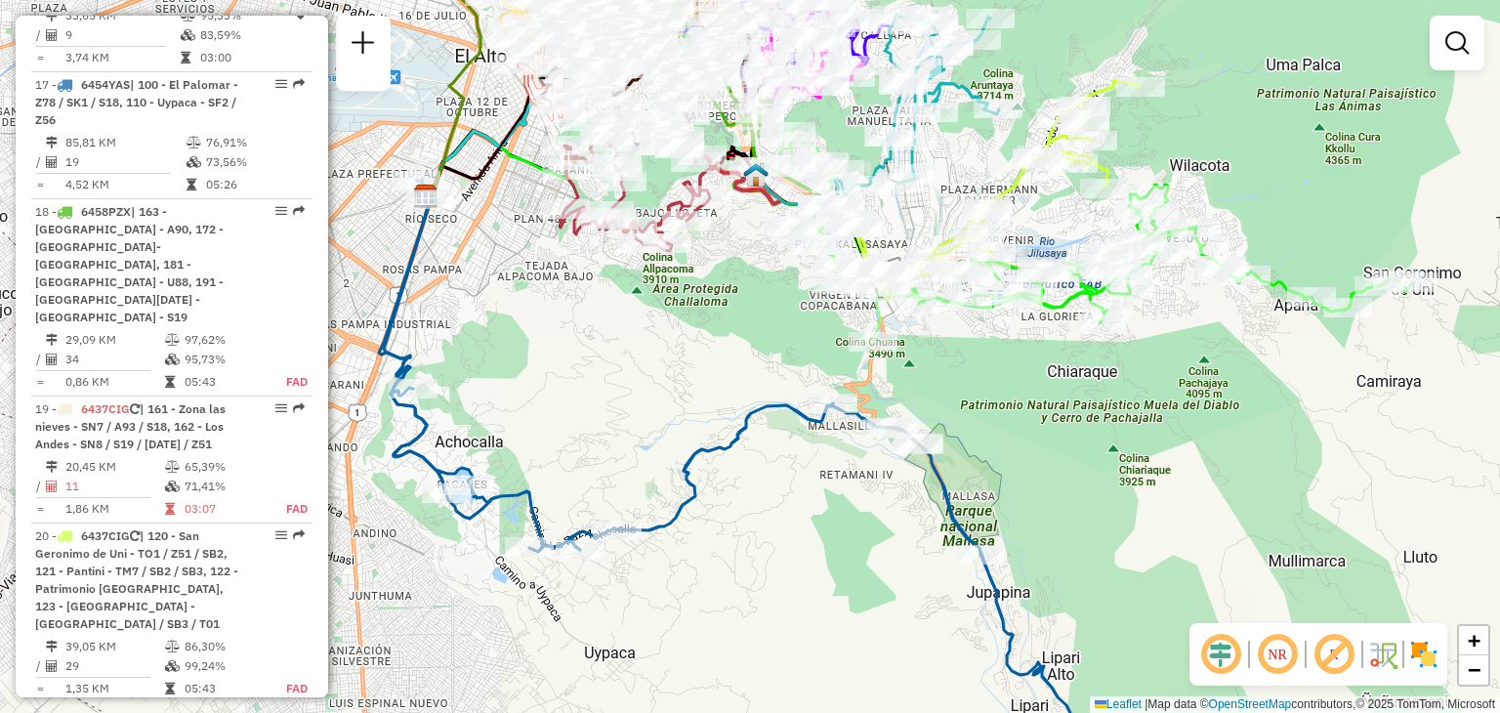
click at [904, 512] on div "Janela de atendimento Grade de atendimento Capacidade Transportadoras Veículos …" at bounding box center [750, 356] width 1500 height 713
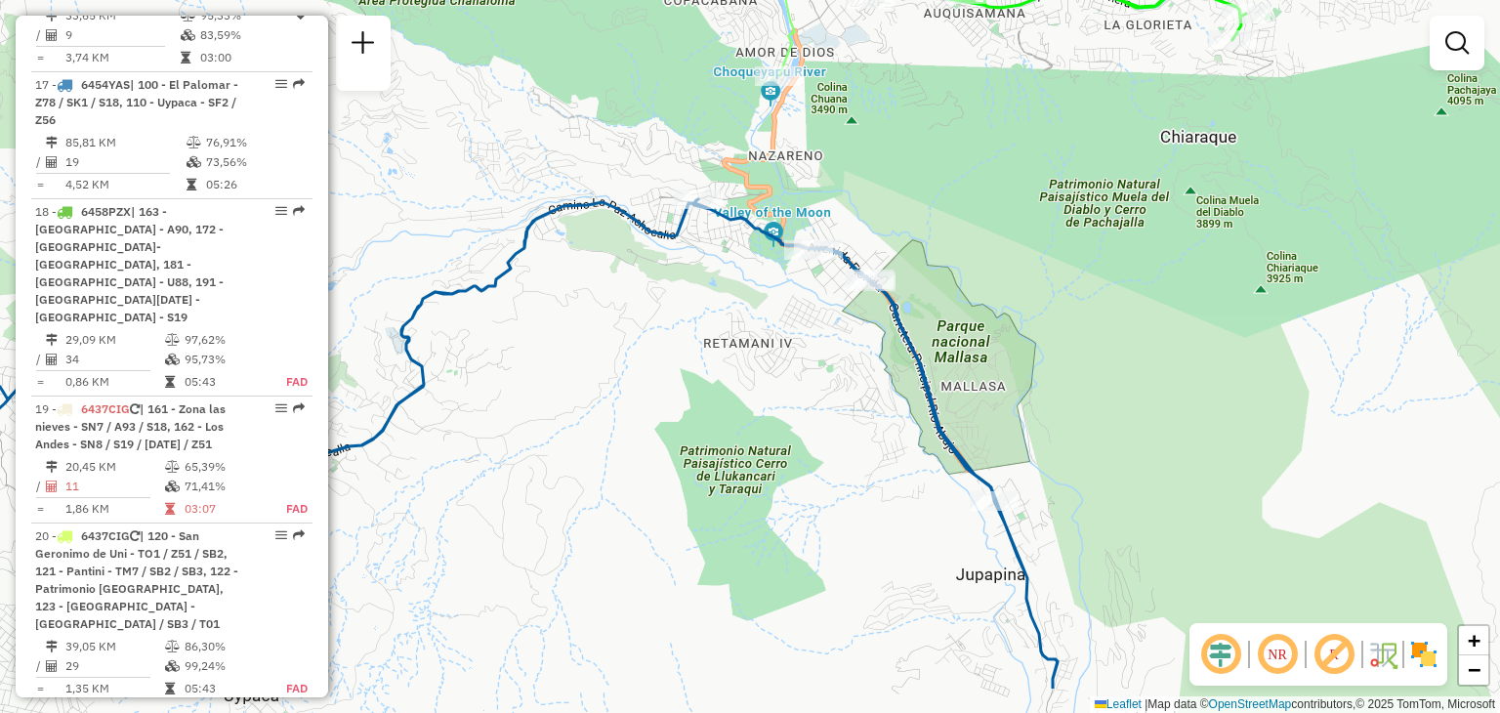
drag, startPoint x: 895, startPoint y: 440, endPoint x: 945, endPoint y: 399, distance: 64.7
click at [945, 399] on div "Janela de atendimento Grade de atendimento Capacidade Transportadoras Veículos …" at bounding box center [750, 356] width 1500 height 713
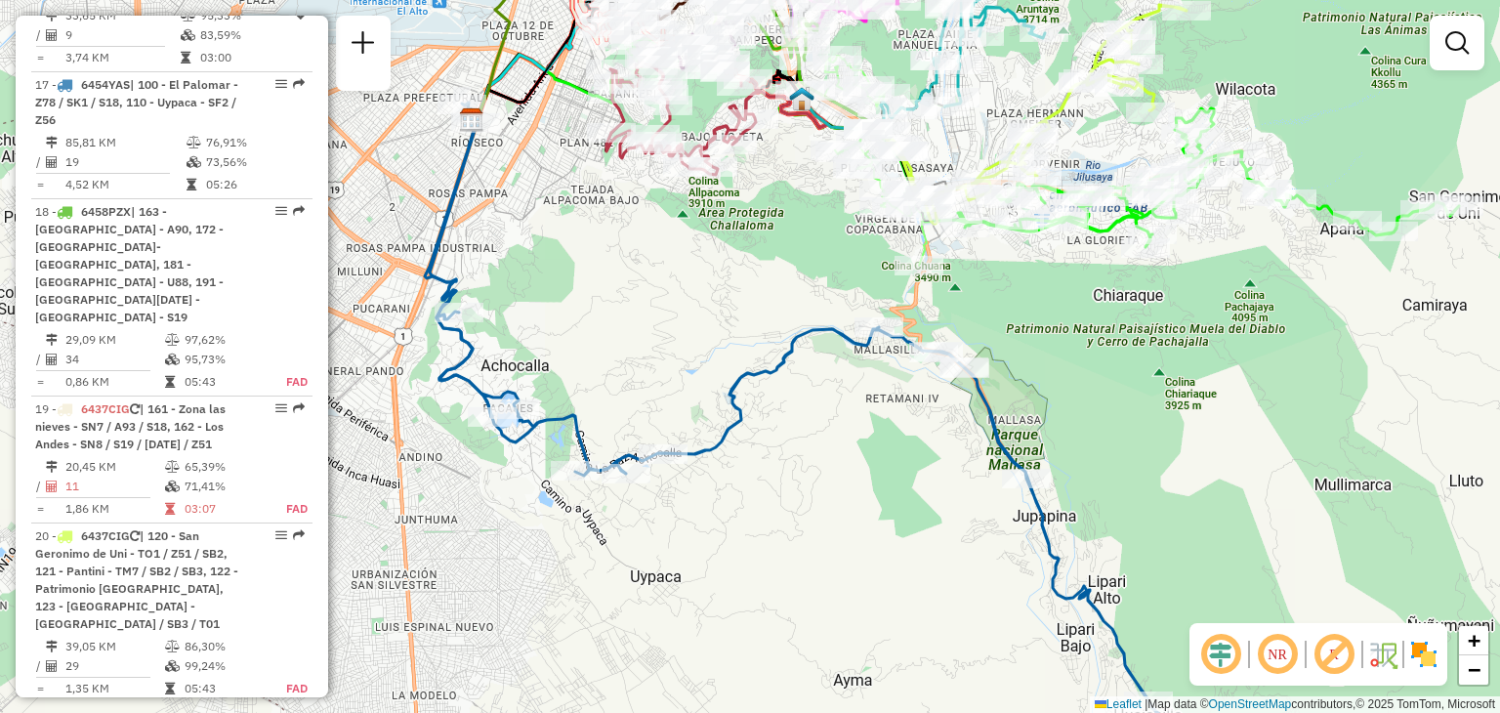
click at [1119, 158] on div "Janela de atendimento Grade de atendimento Capacidade Transportadoras Veículos …" at bounding box center [750, 356] width 1500 height 713
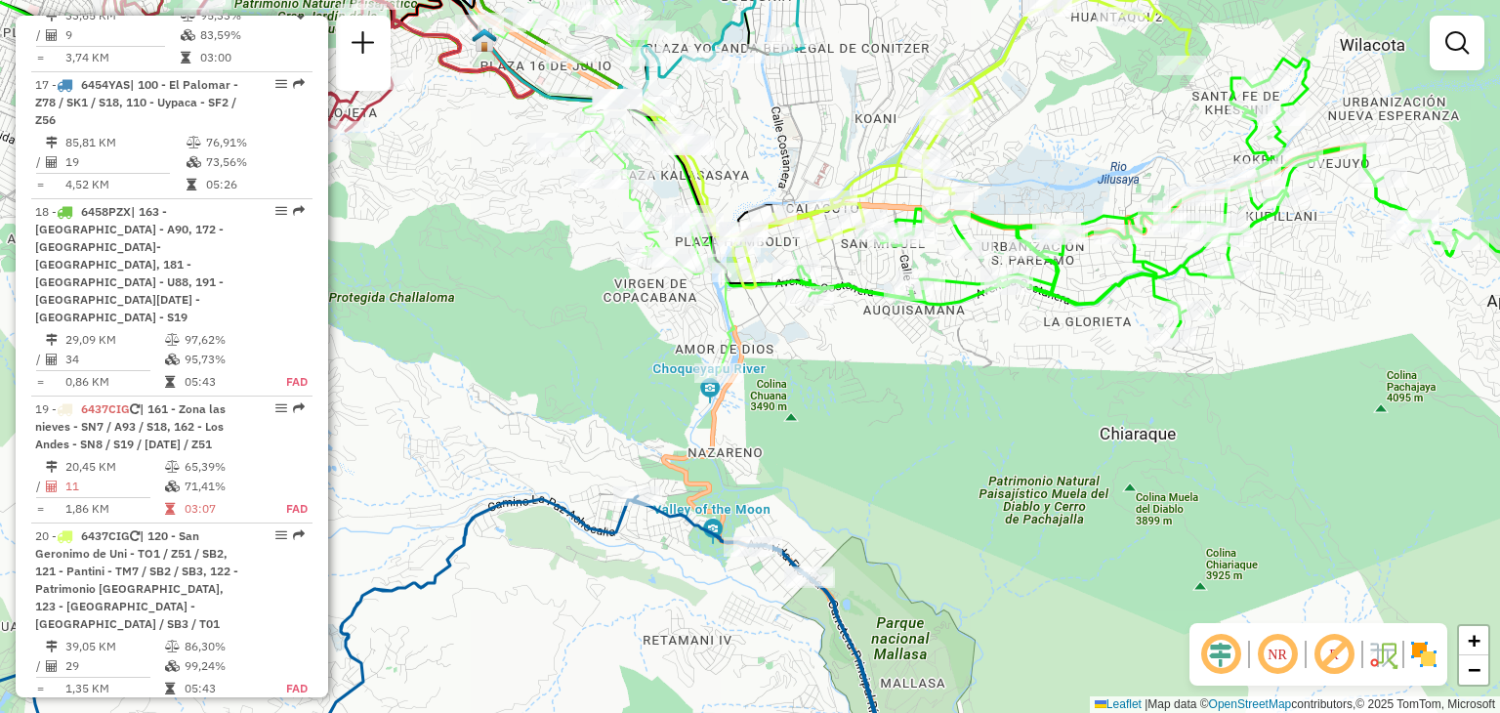
click at [1119, 158] on div "Janela de atendimento Grade de atendimento Capacidade Transportadoras Veículos …" at bounding box center [750, 356] width 1500 height 713
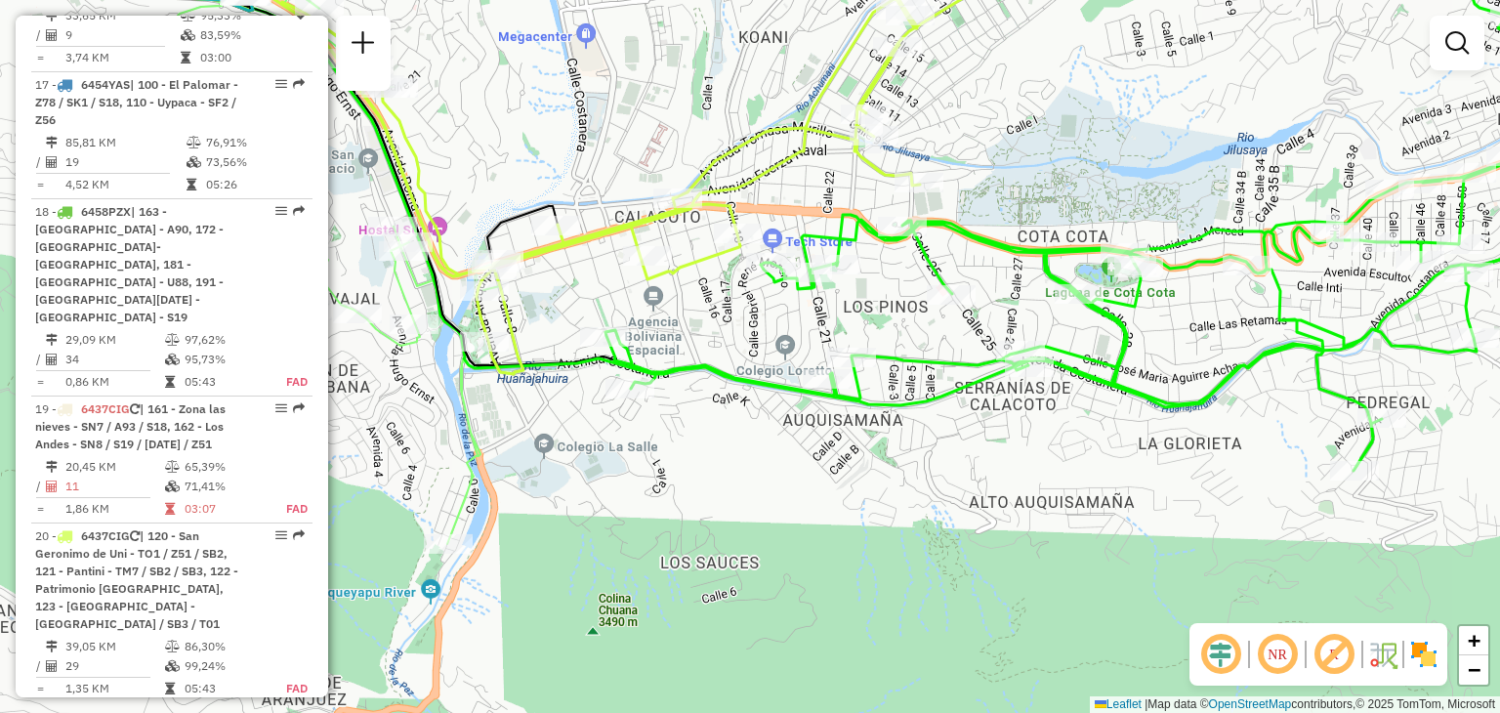
drag, startPoint x: 757, startPoint y: 343, endPoint x: 900, endPoint y: 294, distance: 151.6
click at [900, 294] on div "Janela de atendimento Grade de atendimento Capacidade Transportadoras Veículos …" at bounding box center [750, 356] width 1500 height 713
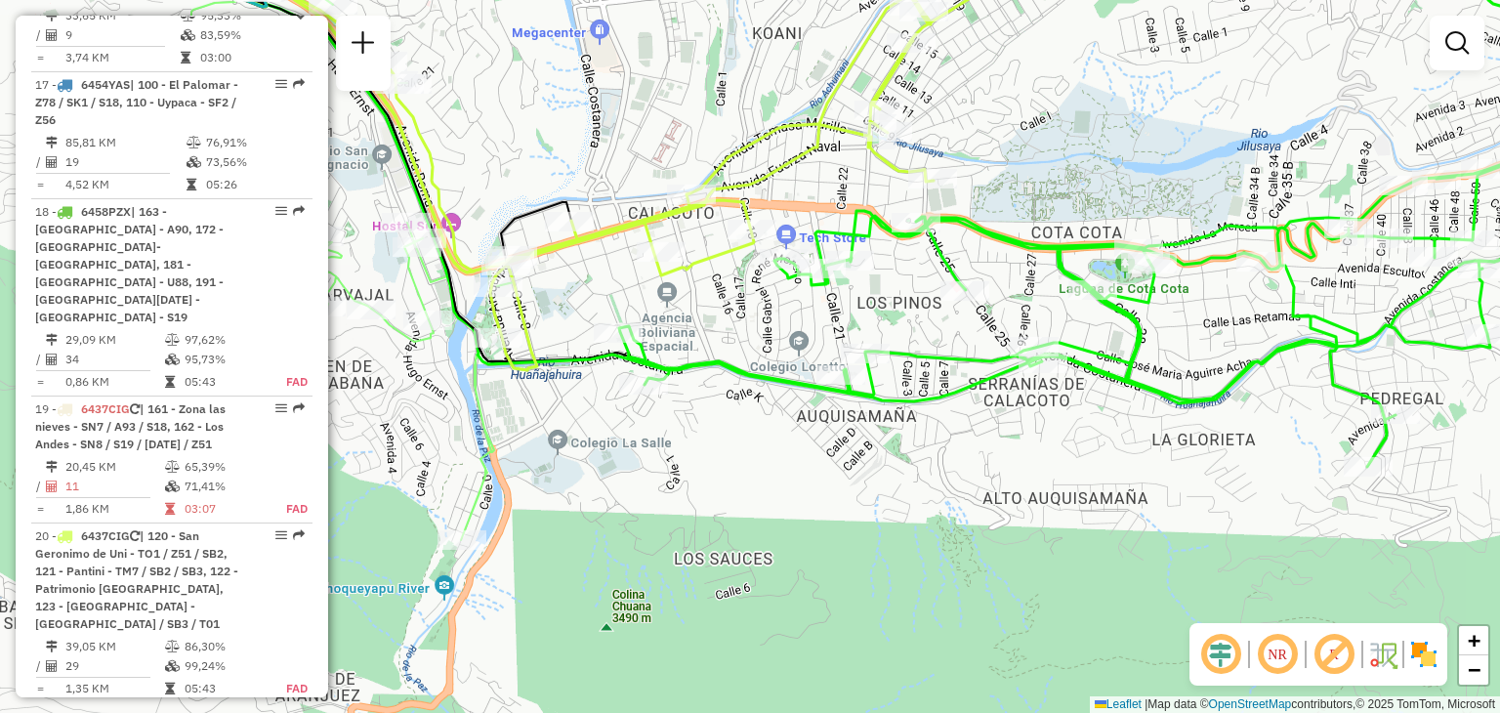
click at [839, 303] on div "Janela de atendimento Grade de atendimento Capacidade Transportadoras Veículos …" at bounding box center [750, 356] width 1500 height 713
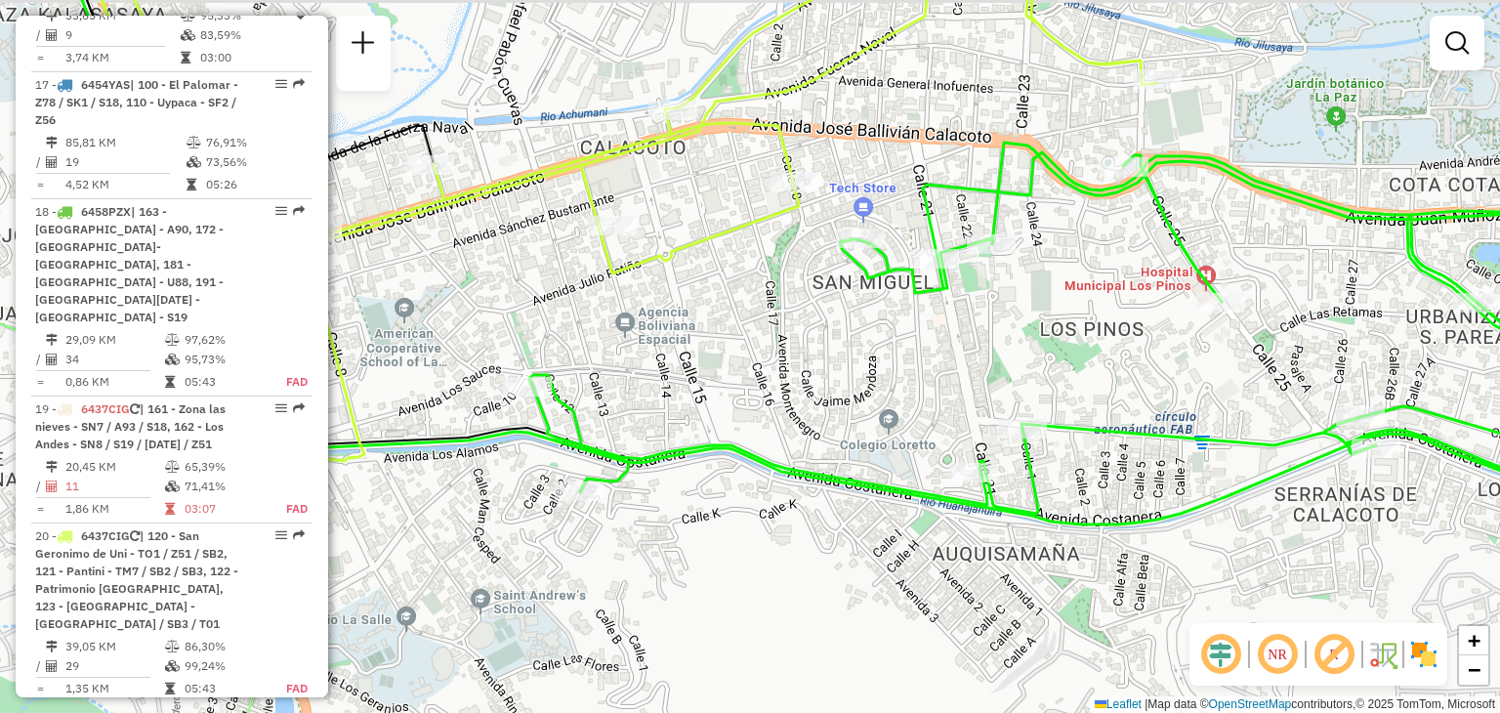
drag, startPoint x: 772, startPoint y: 339, endPoint x: 914, endPoint y: 366, distance: 145.2
click at [914, 366] on div "Janela de atendimento Grade de atendimento Capacidade Transportadoras Veículos …" at bounding box center [750, 356] width 1500 height 713
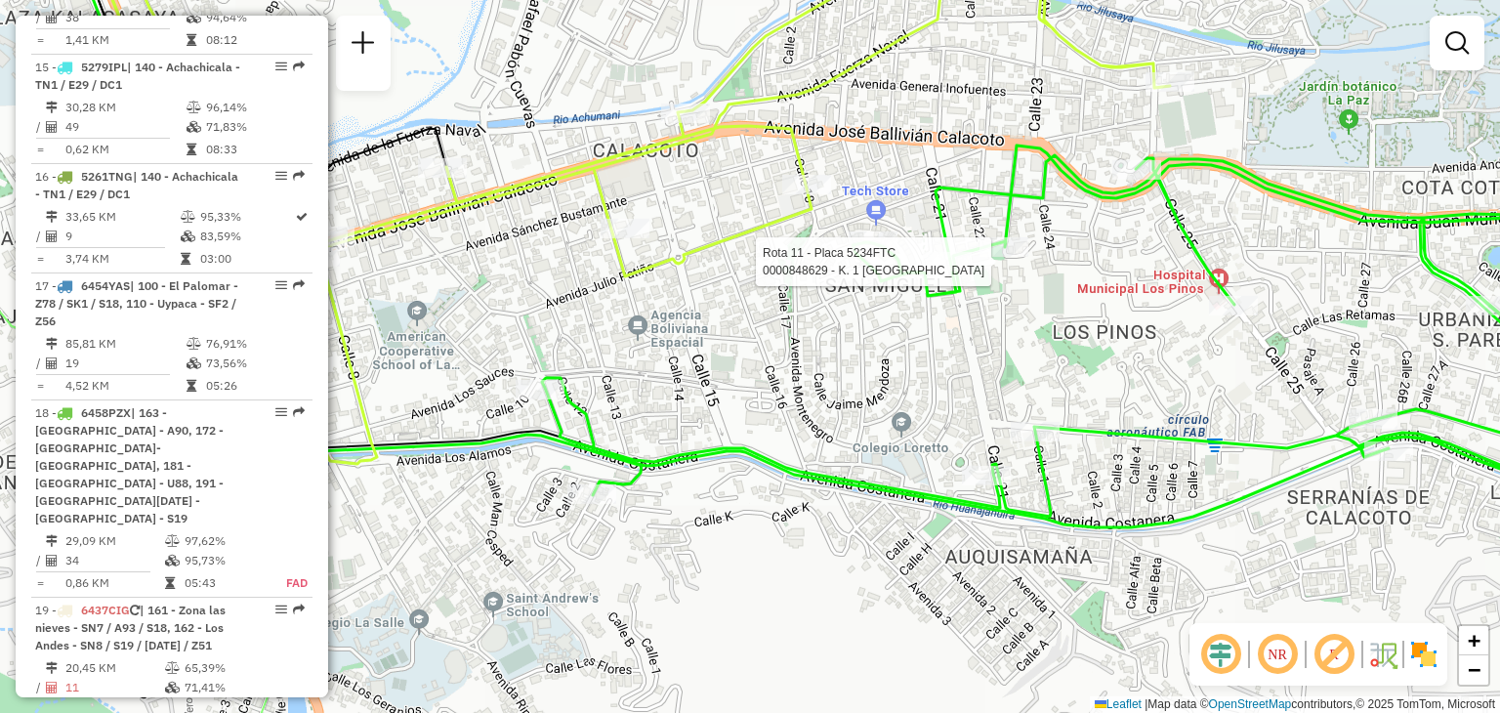
select select "**********"
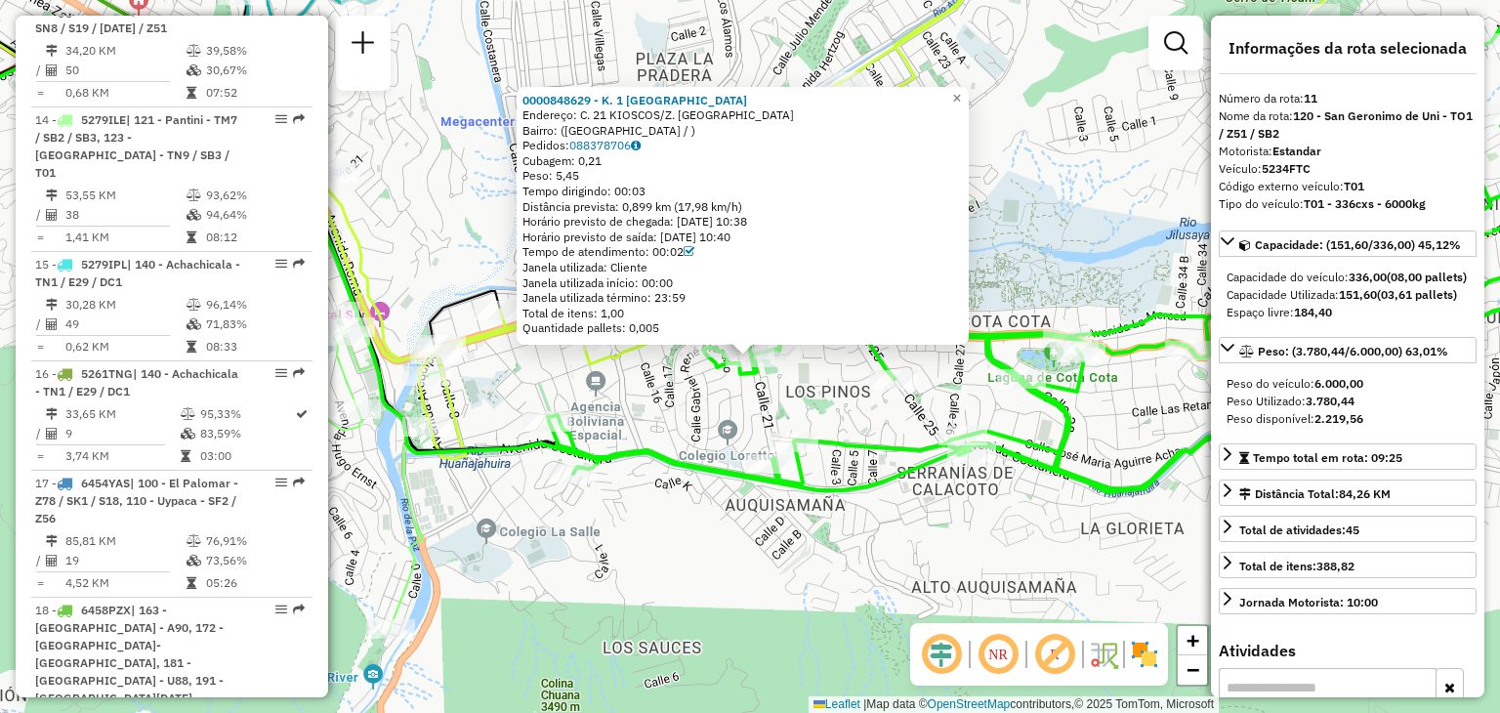
scroll to position [2033, 0]
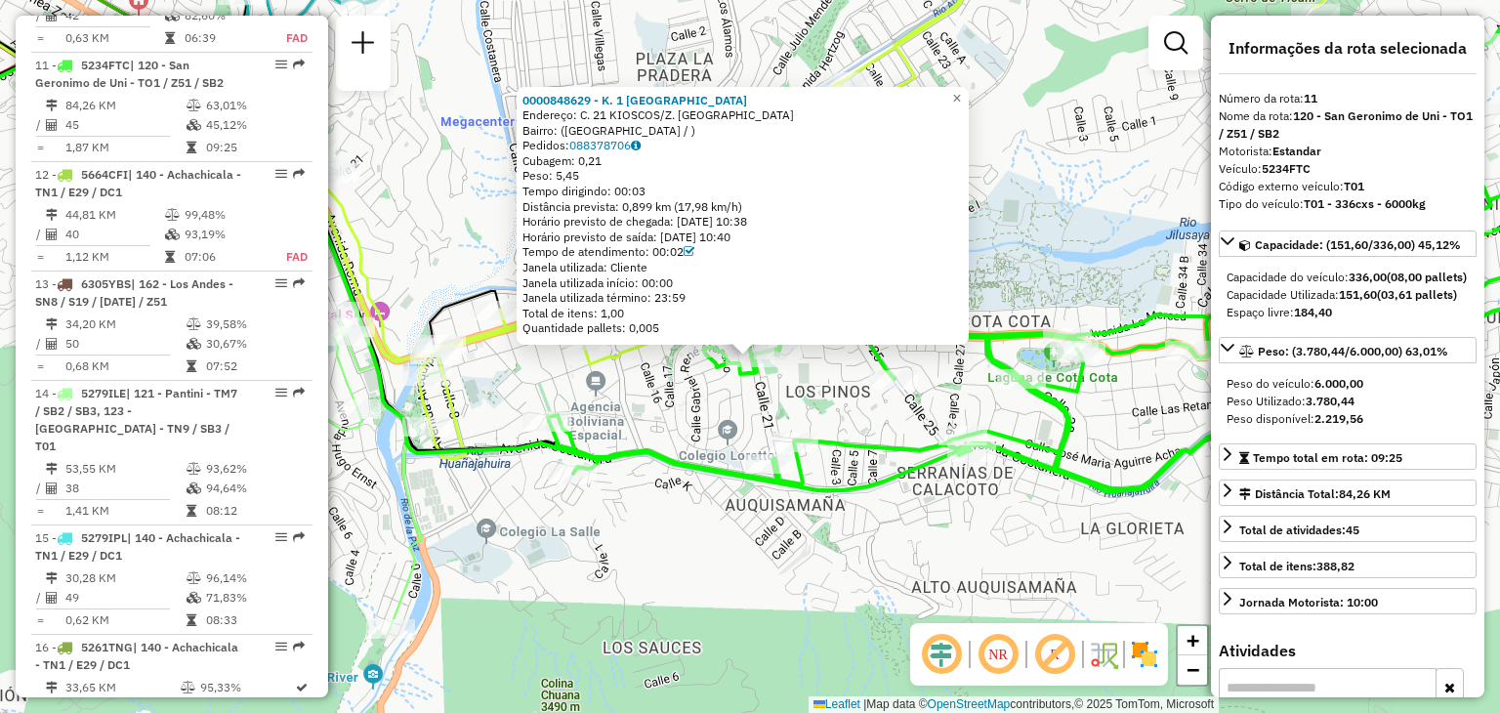
click at [1020, 231] on div "0000848629 - K. 1 SAN MIGUEL Endereço: C. 21 KIOSCOS/Z. CALACOTO Bairro: (LA PA…" at bounding box center [750, 356] width 1500 height 713
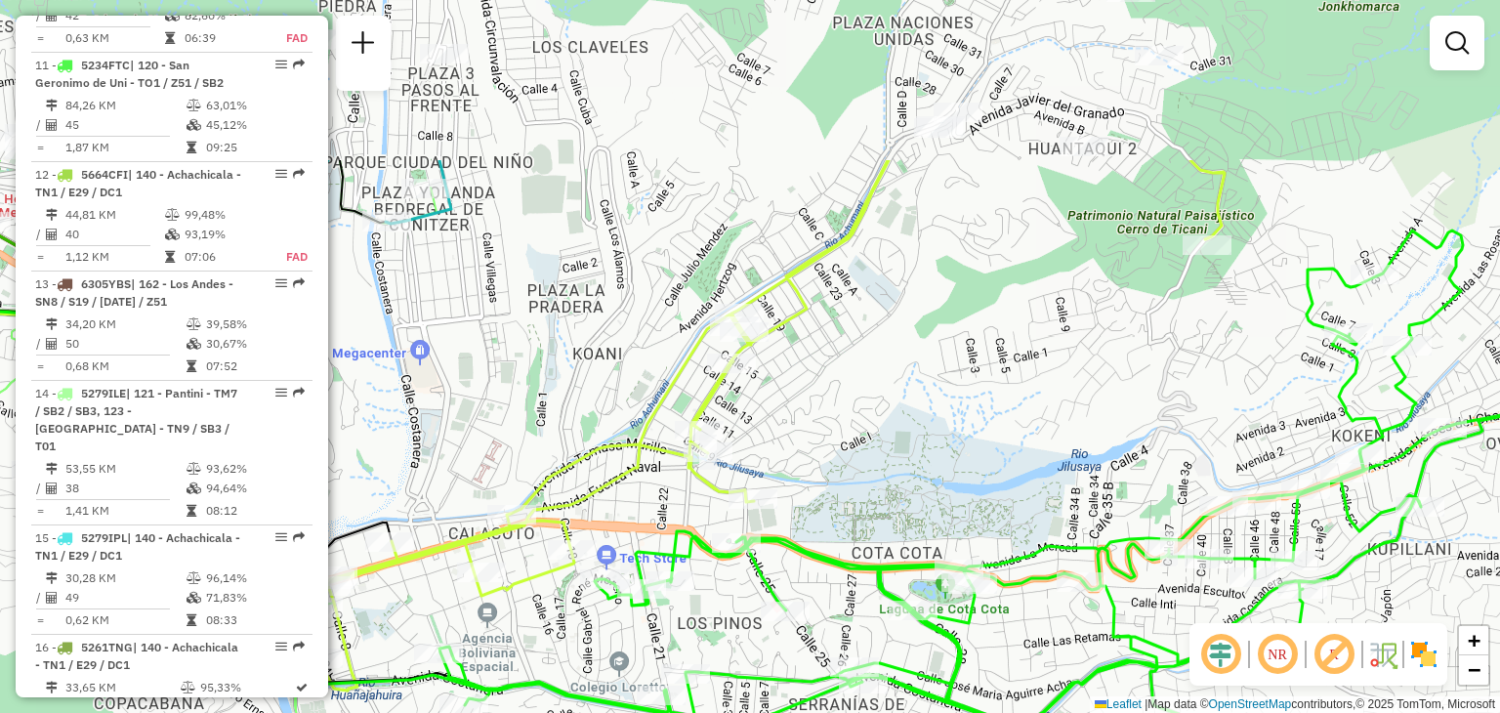
drag, startPoint x: 995, startPoint y: 162, endPoint x: 929, endPoint y: 454, distance: 299.5
click at [929, 454] on div "Janela de atendimento Grade de atendimento Capacidade Transportadoras Veículos …" at bounding box center [750, 356] width 1500 height 713
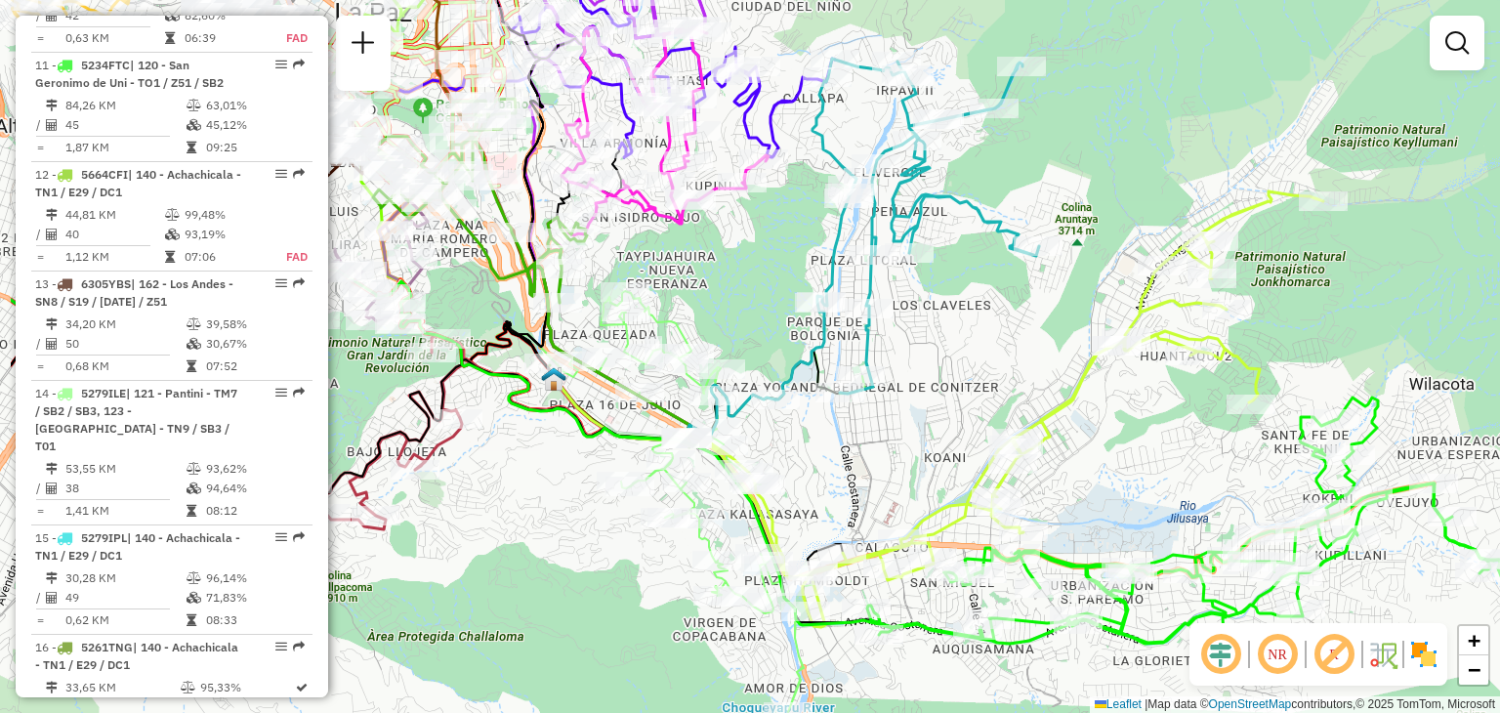
drag, startPoint x: 793, startPoint y: 372, endPoint x: 942, endPoint y: 384, distance: 149.9
click at [942, 384] on div "Janela de atendimento Grade de atendimento Capacidade Transportadoras Veículos …" at bounding box center [750, 356] width 1500 height 713
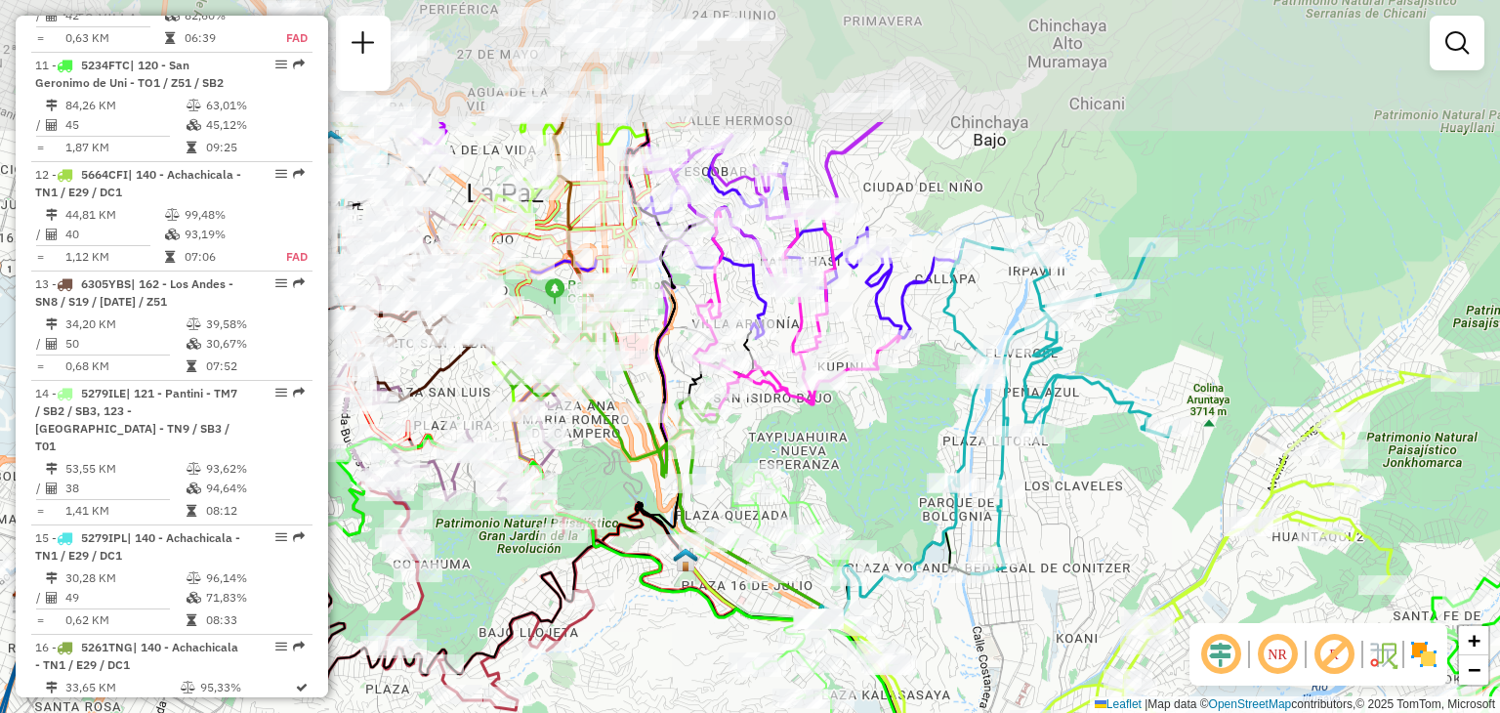
drag, startPoint x: 740, startPoint y: 247, endPoint x: 904, endPoint y: 474, distance: 279.8
click at [904, 474] on div "Janela de atendimento Grade de atendimento Capacidade Transportadoras Veículos …" at bounding box center [750, 356] width 1500 height 713
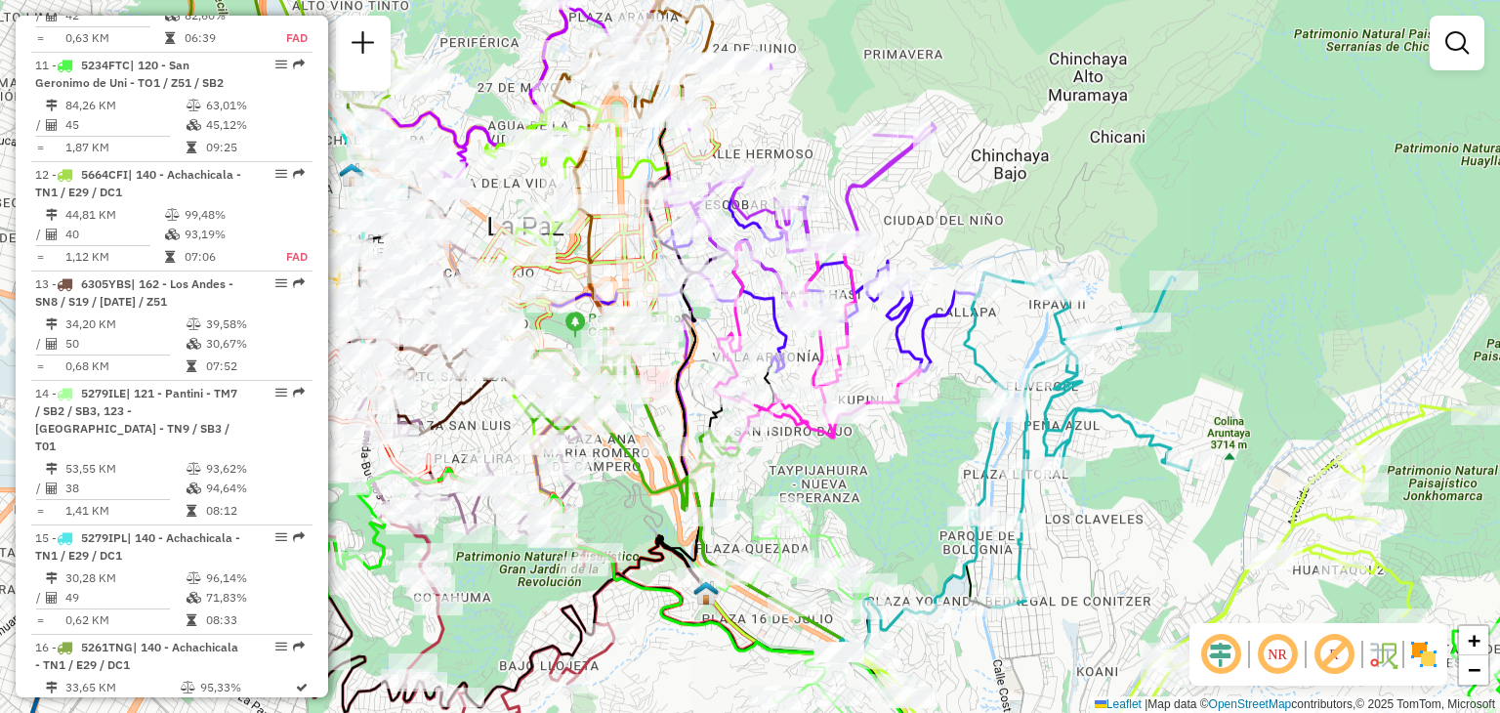
click at [765, 311] on icon at bounding box center [825, 271] width 323 height 199
select select "**********"
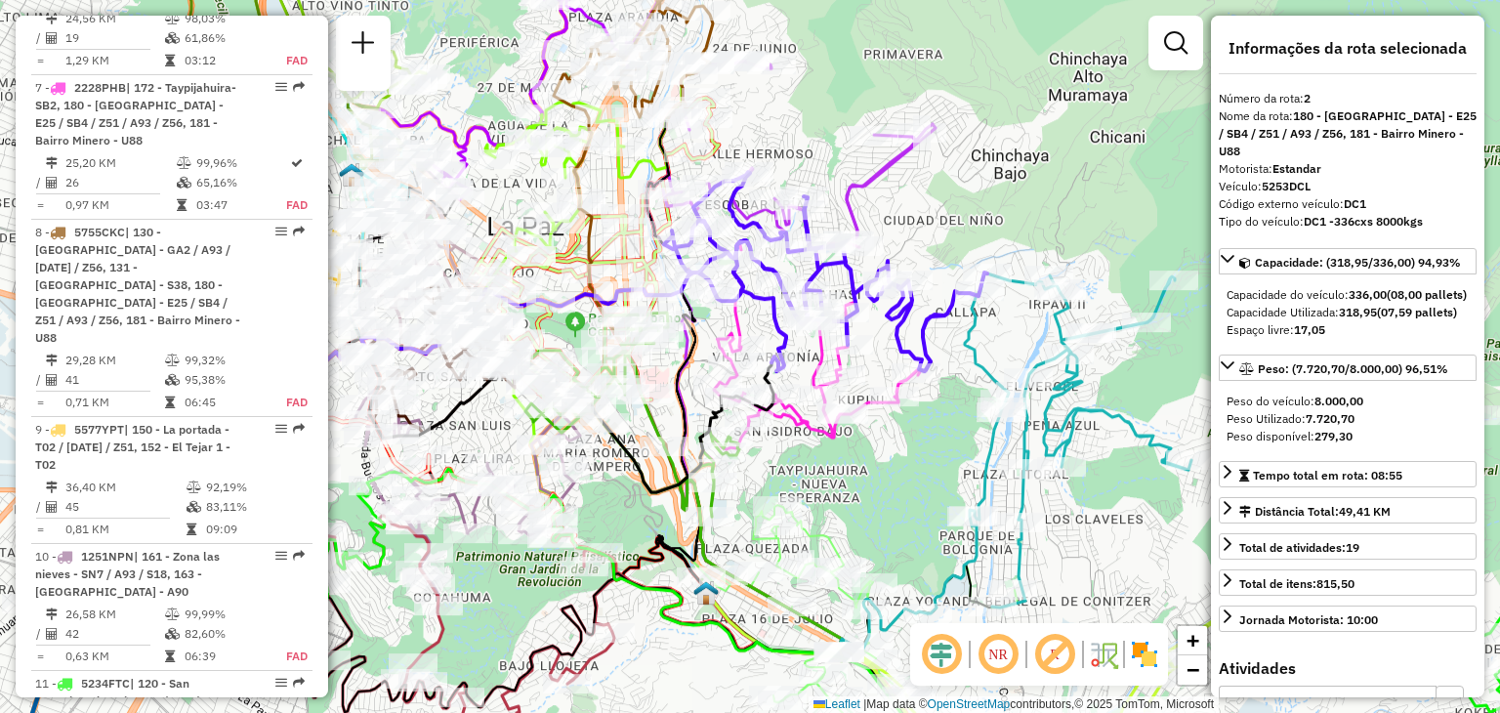
click at [765, 311] on icon at bounding box center [825, 271] width 323 height 199
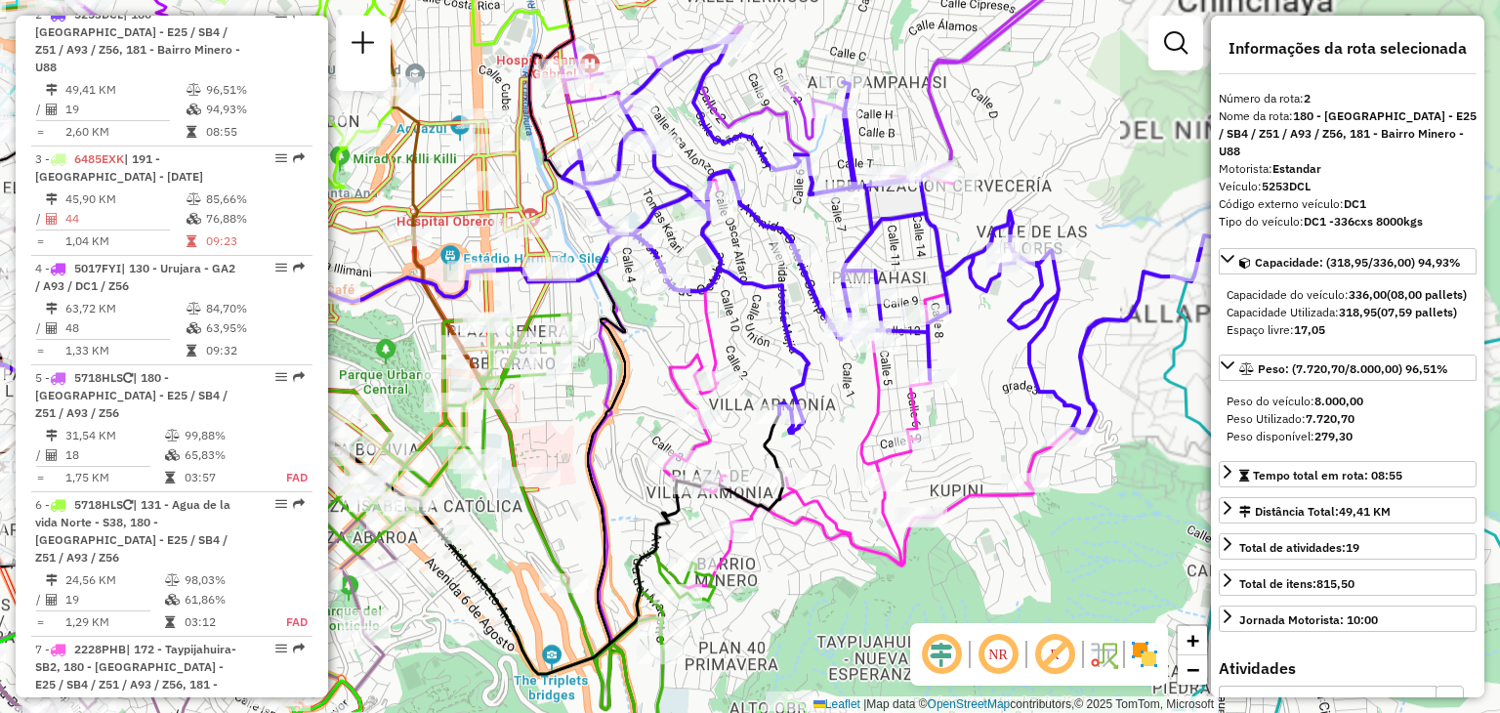
scroll to position [856, 0]
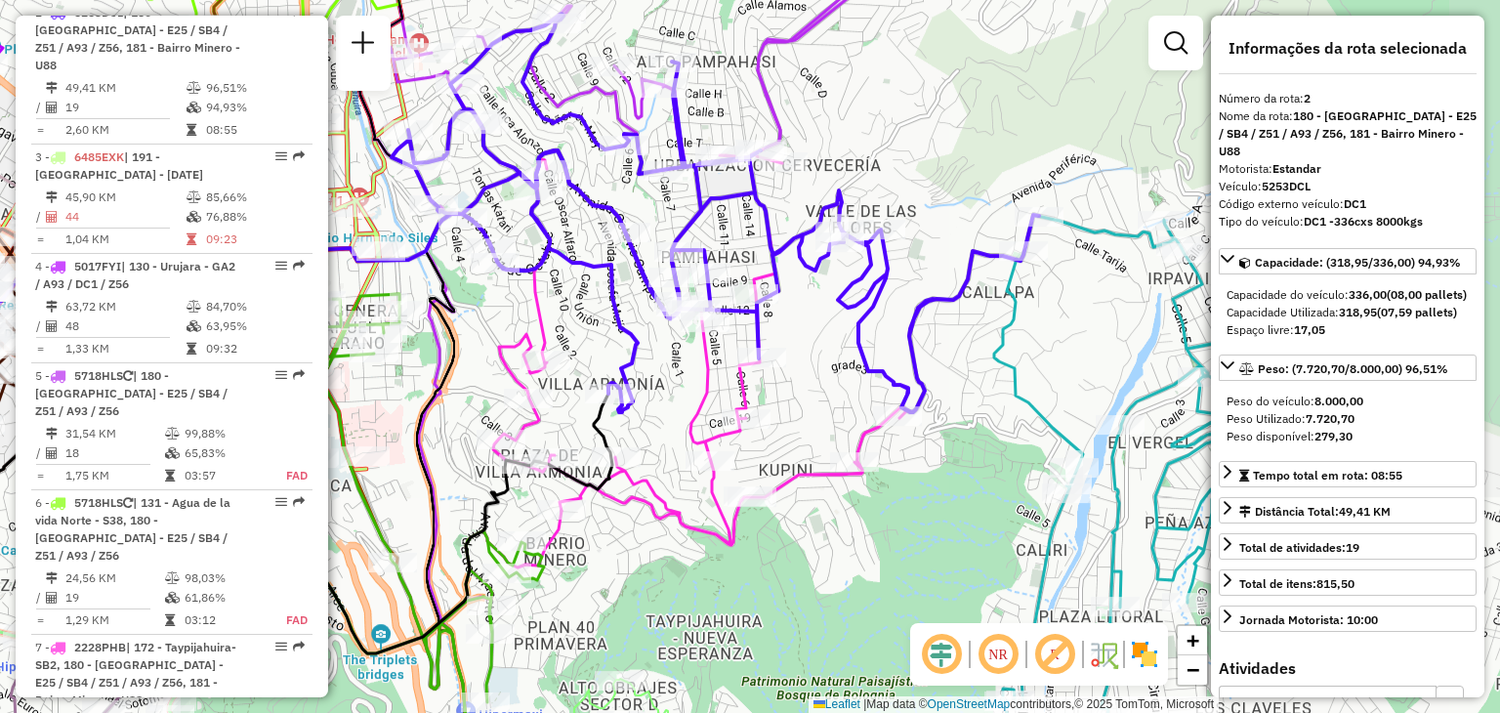
drag, startPoint x: 976, startPoint y: 368, endPoint x: 807, endPoint y: 347, distance: 170.3
click at [807, 347] on div "Janela de atendimento Grade de atendimento Capacidade Transportadoras Veículos …" at bounding box center [750, 356] width 1500 height 713
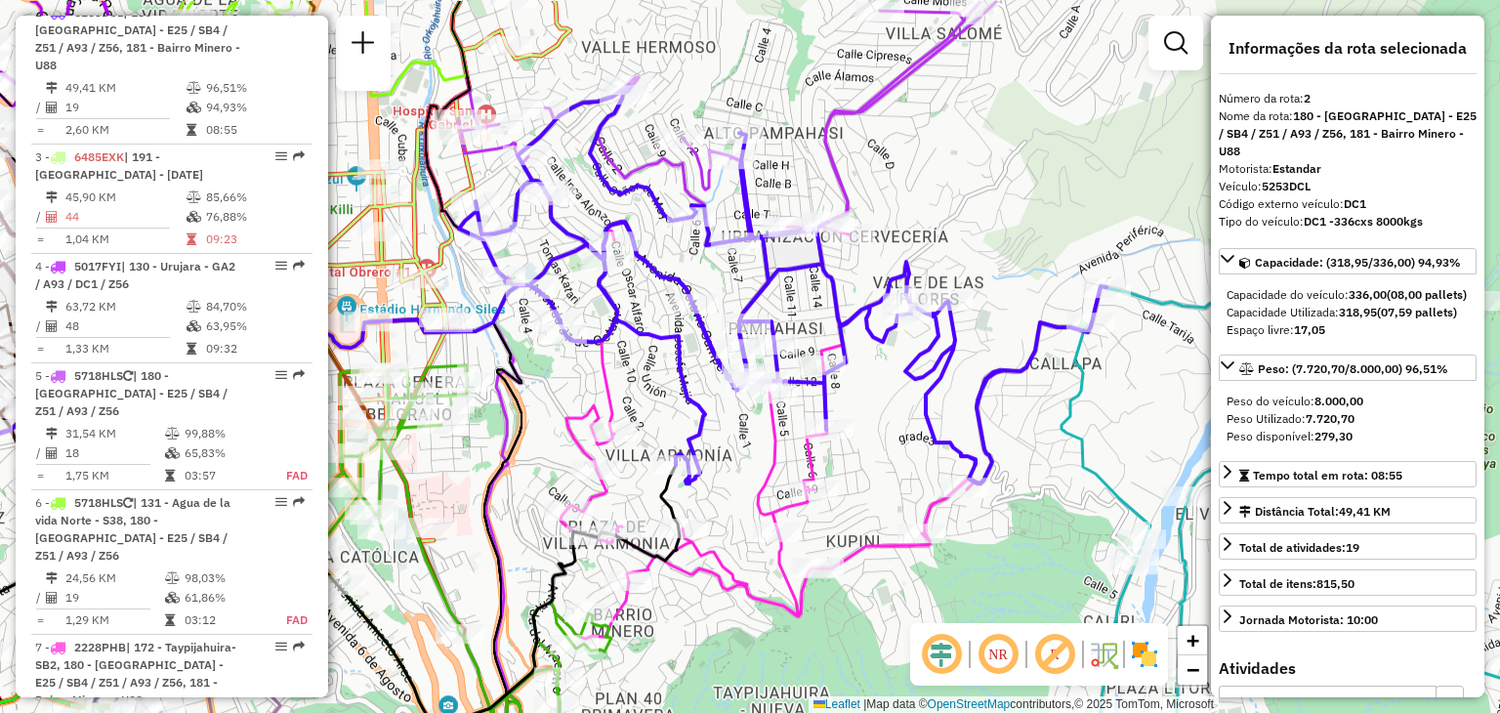
drag, startPoint x: 606, startPoint y: 185, endPoint x: 672, endPoint y: 257, distance: 98.2
click at [672, 257] on div "Janela de atendimento Grade de atendimento Capacidade Transportadoras Veículos …" at bounding box center [750, 356] width 1500 height 713
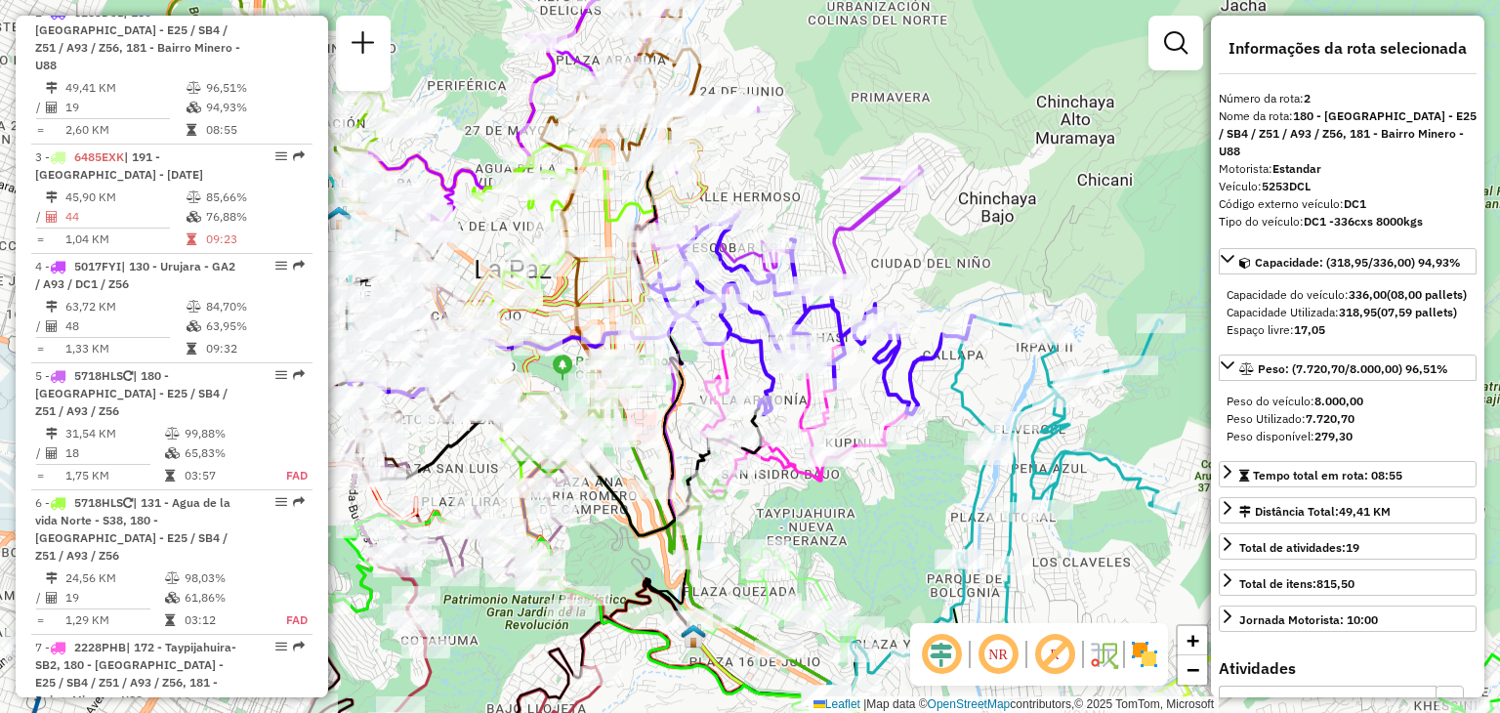
click at [902, 463] on div "Janela de atendimento Grade de atendimento Capacidade Transportadoras Veículos …" at bounding box center [750, 356] width 1500 height 713
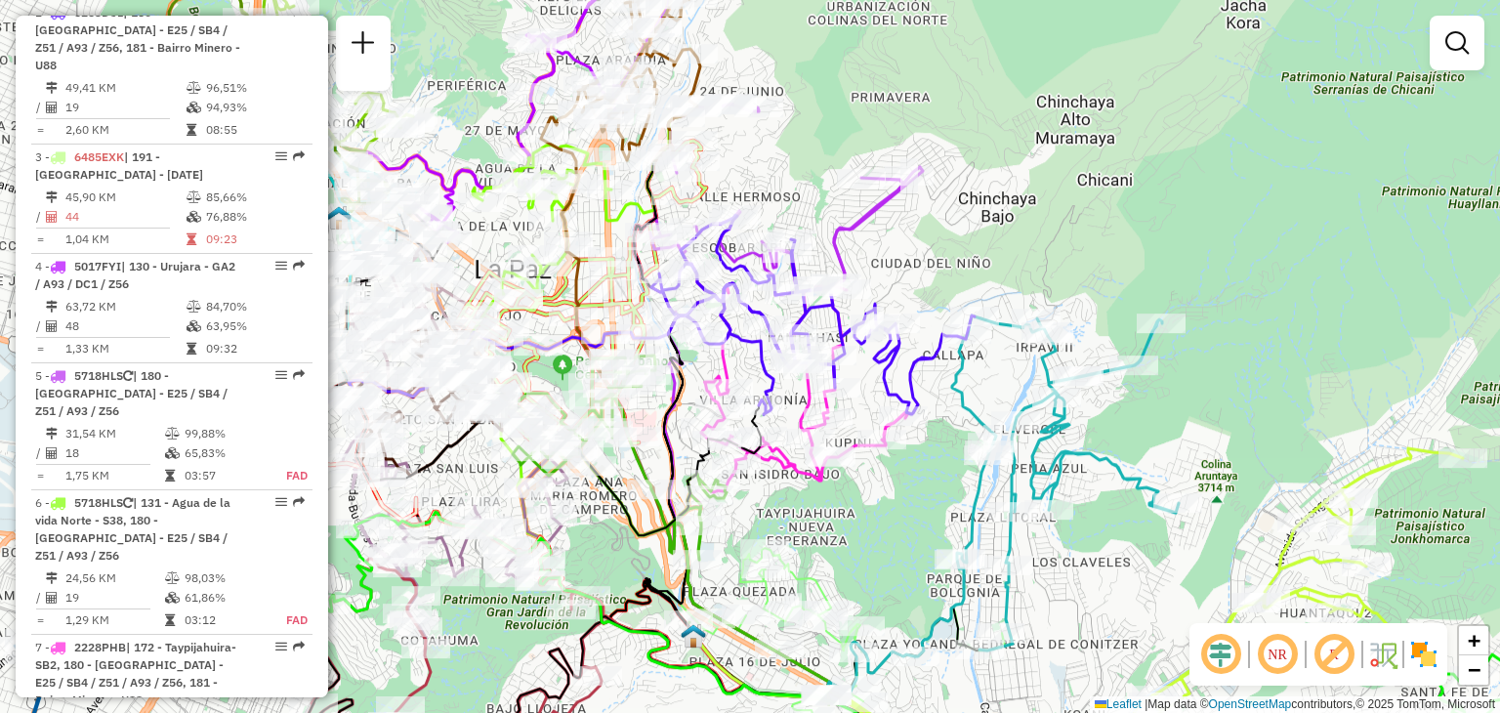
click at [902, 463] on div "Janela de atendimento Grade de atendimento Capacidade Transportadoras Veículos …" at bounding box center [750, 356] width 1500 height 713
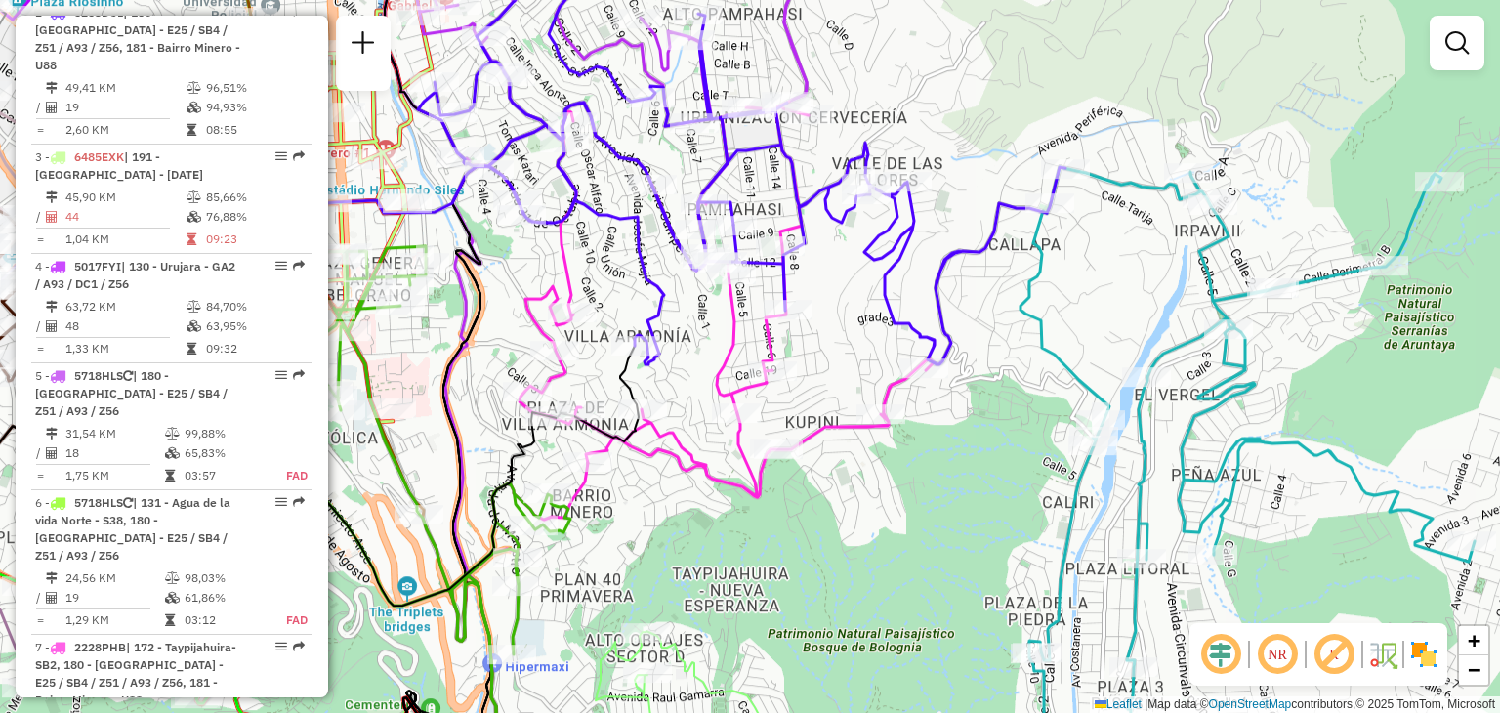
drag, startPoint x: 938, startPoint y: 581, endPoint x: 957, endPoint y: 578, distance: 19.8
click at [957, 578] on div "Janela de atendimento Grade de atendimento Capacidade Transportadoras Veículos …" at bounding box center [750, 356] width 1500 height 713
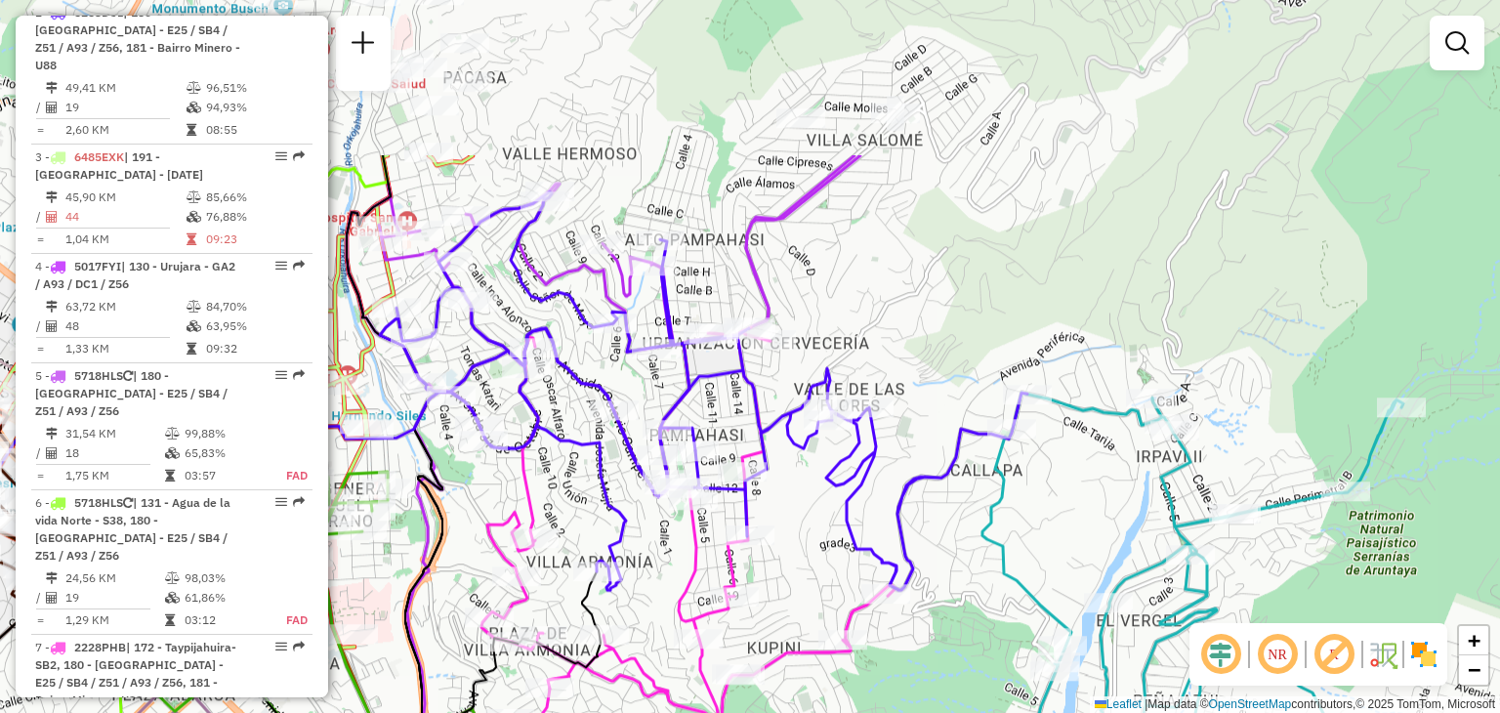
drag, startPoint x: 913, startPoint y: 466, endPoint x: 881, endPoint y: 692, distance: 228.9
click at [881, 692] on div "Janela de atendimento Grade de atendimento Capacidade Transportadoras Veículos …" at bounding box center [750, 356] width 1500 height 713
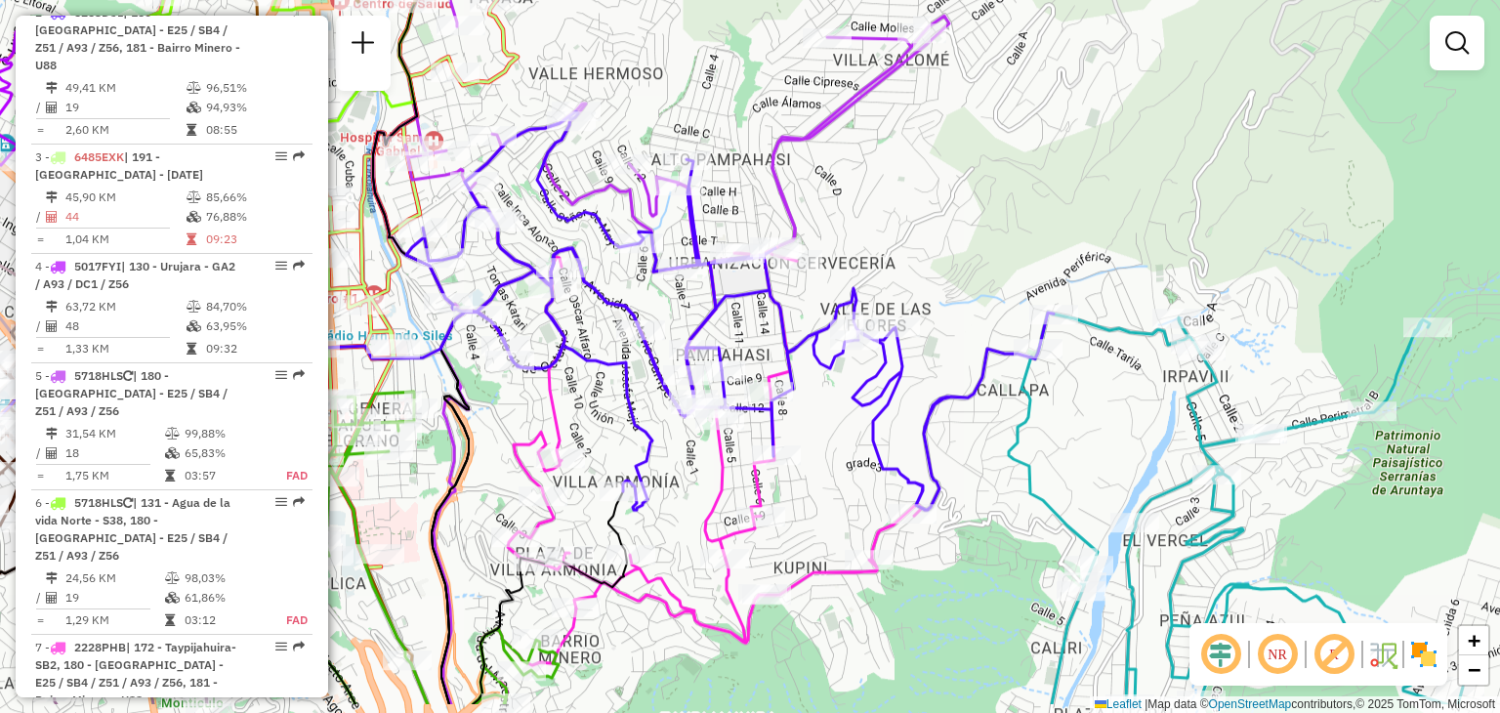
drag, startPoint x: 922, startPoint y: 392, endPoint x: 948, endPoint y: 314, distance: 81.5
click at [948, 314] on div "Janela de atendimento Grade de atendimento Capacidade Transportadoras Veículos …" at bounding box center [750, 356] width 1500 height 713
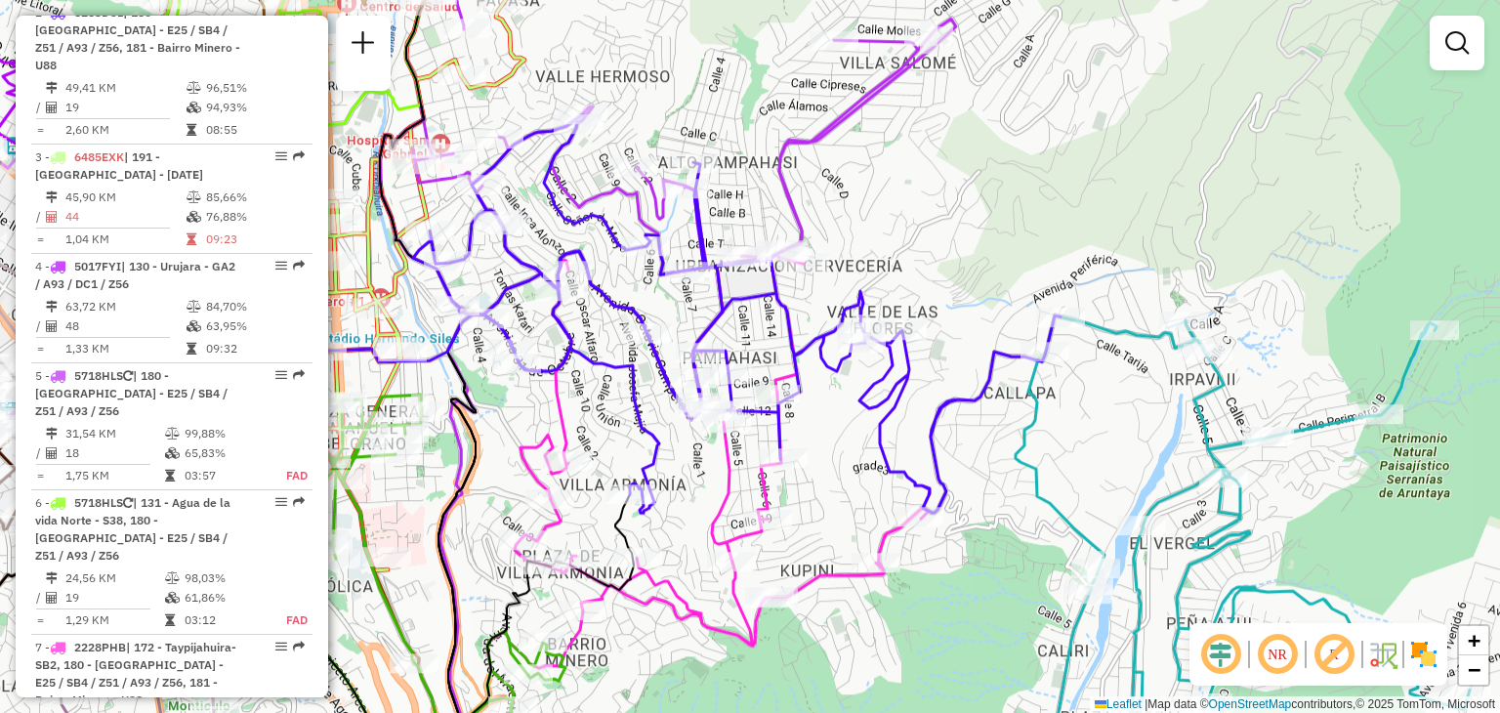
click at [996, 438] on div "Janela de atendimento Grade de atendimento Capacidade Transportadoras Veículos …" at bounding box center [750, 356] width 1500 height 713
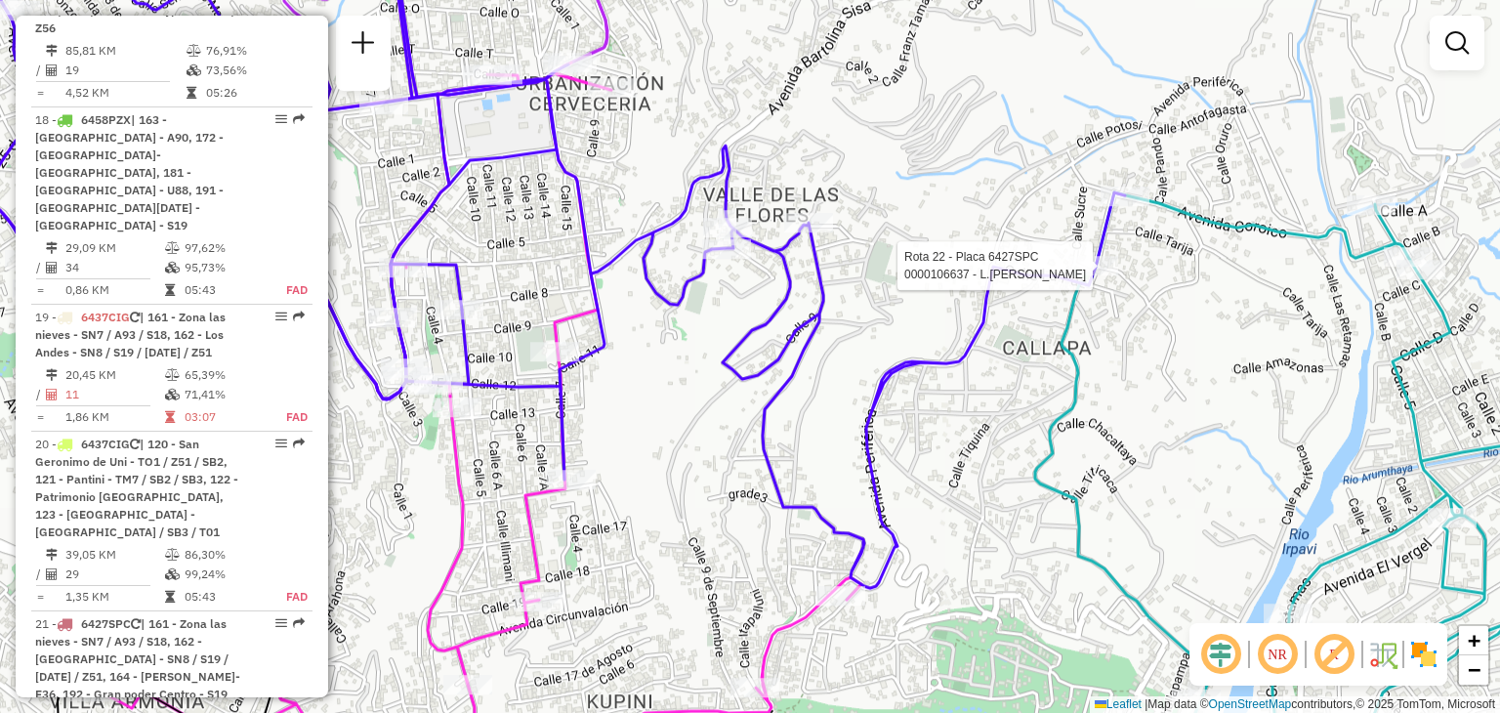
select select "**********"
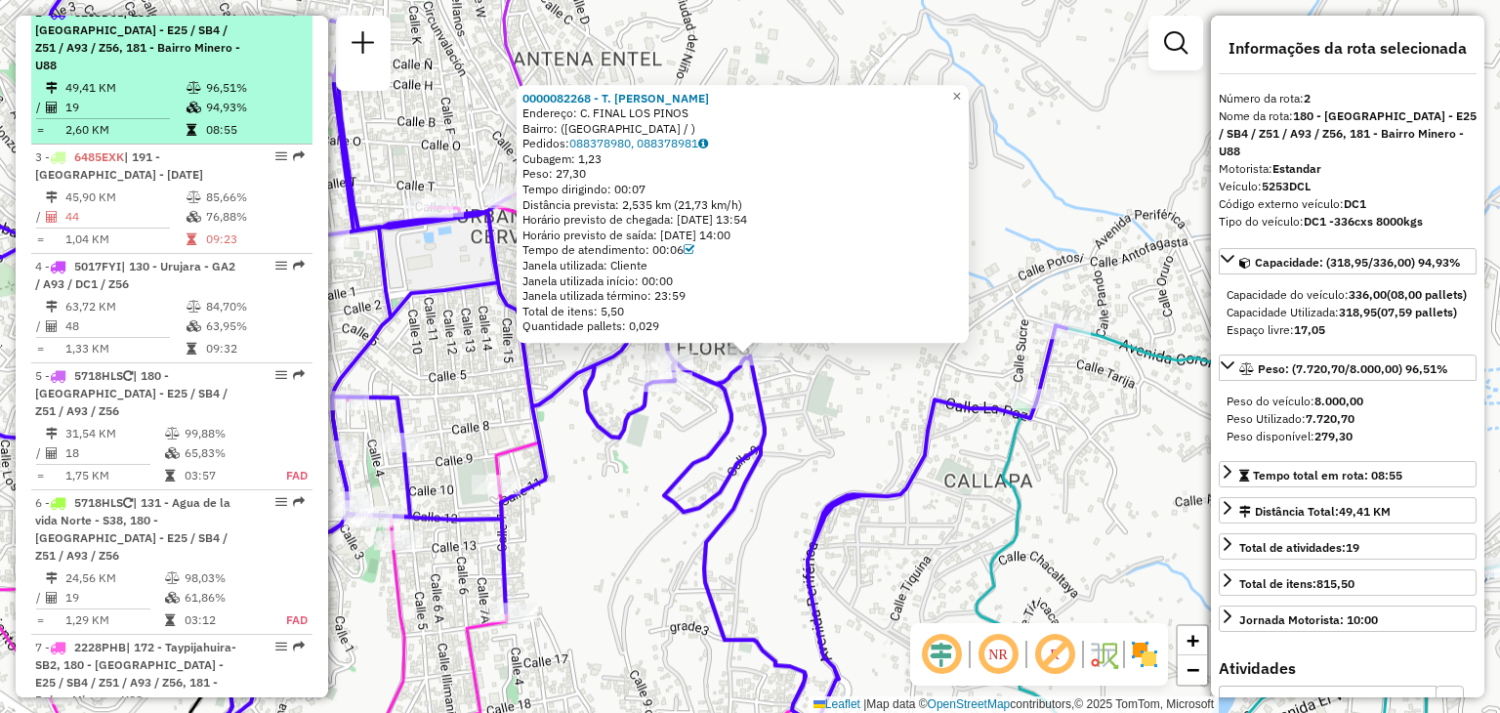
click at [117, 113] on td "19" at bounding box center [124, 108] width 121 height 20
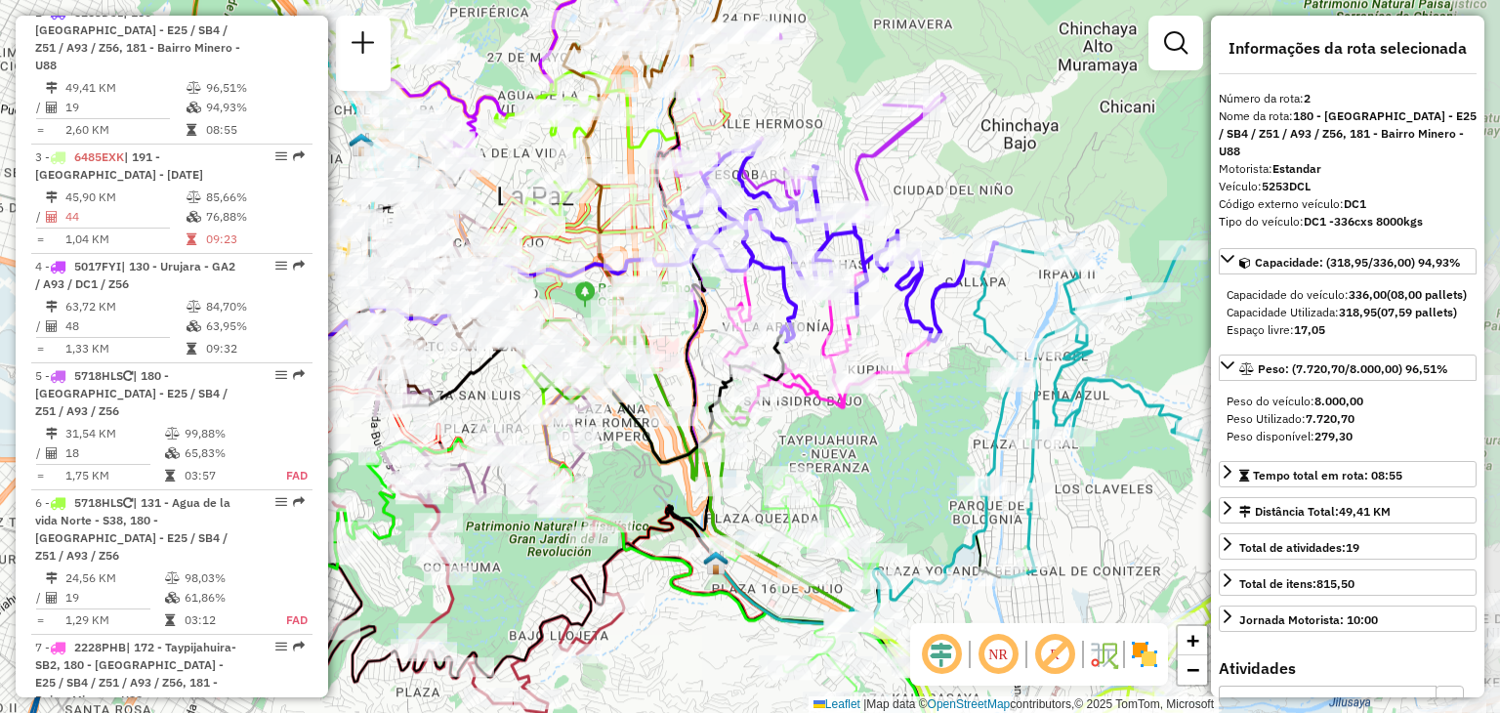
drag, startPoint x: 1141, startPoint y: 254, endPoint x: 918, endPoint y: 271, distance: 223.3
click at [918, 267] on div at bounding box center [897, 257] width 49 height 20
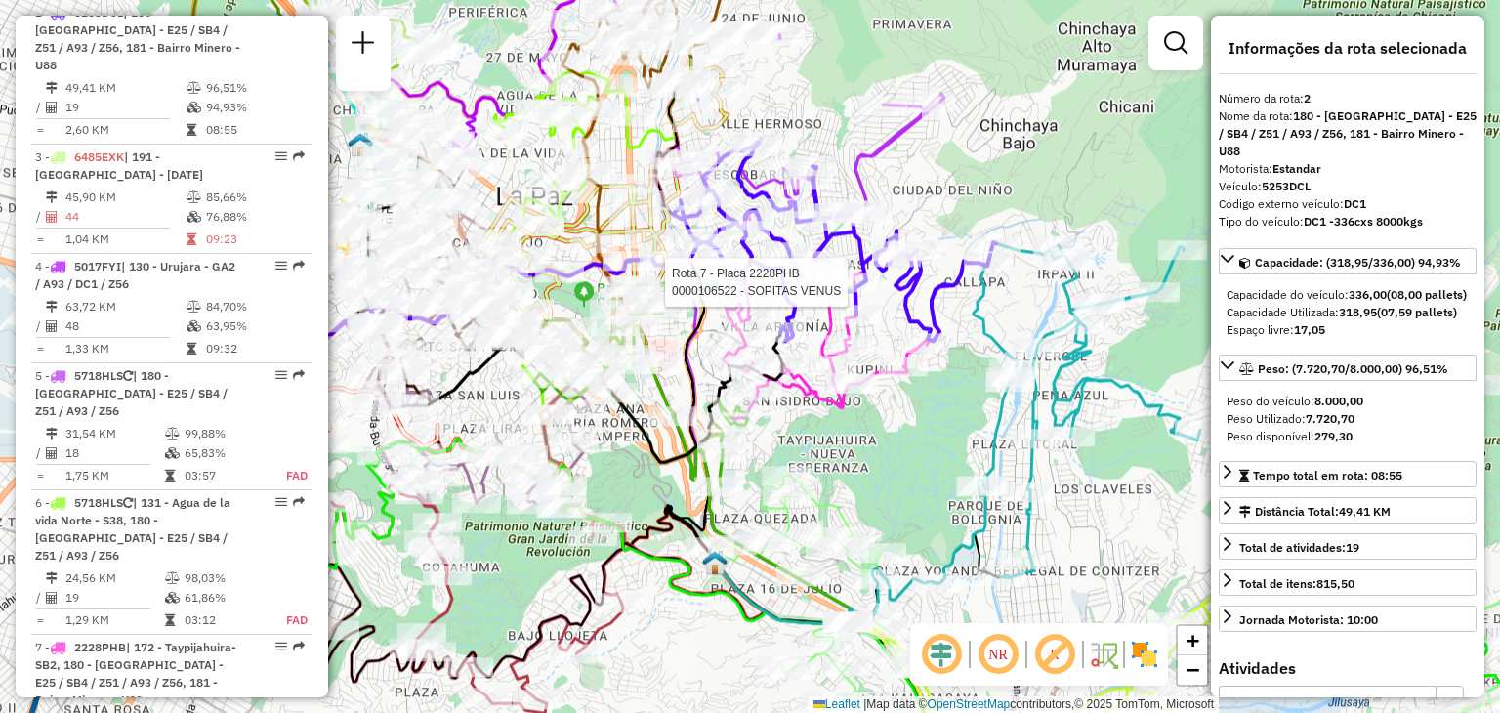
click at [965, 291] on div "Rota 7 - Placa 2228PHB 0000106522 - SOPITAS VENUS Janela de atendimento Grade d…" at bounding box center [750, 356] width 1500 height 713
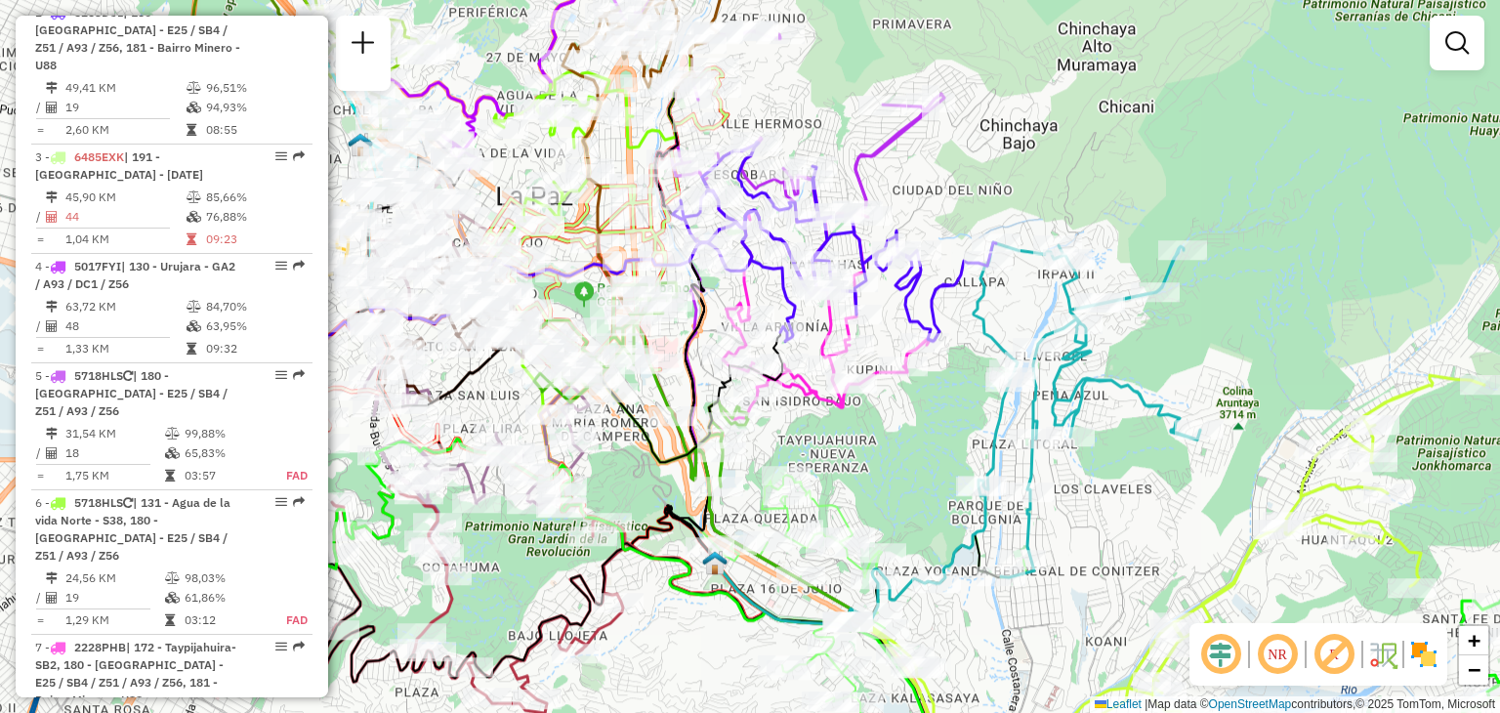
click at [965, 291] on div "Rota 7 - Placa 2228PHB 0000106522 - SOPITAS VENUS Janela de atendimento Grade d…" at bounding box center [750, 356] width 1500 height 713
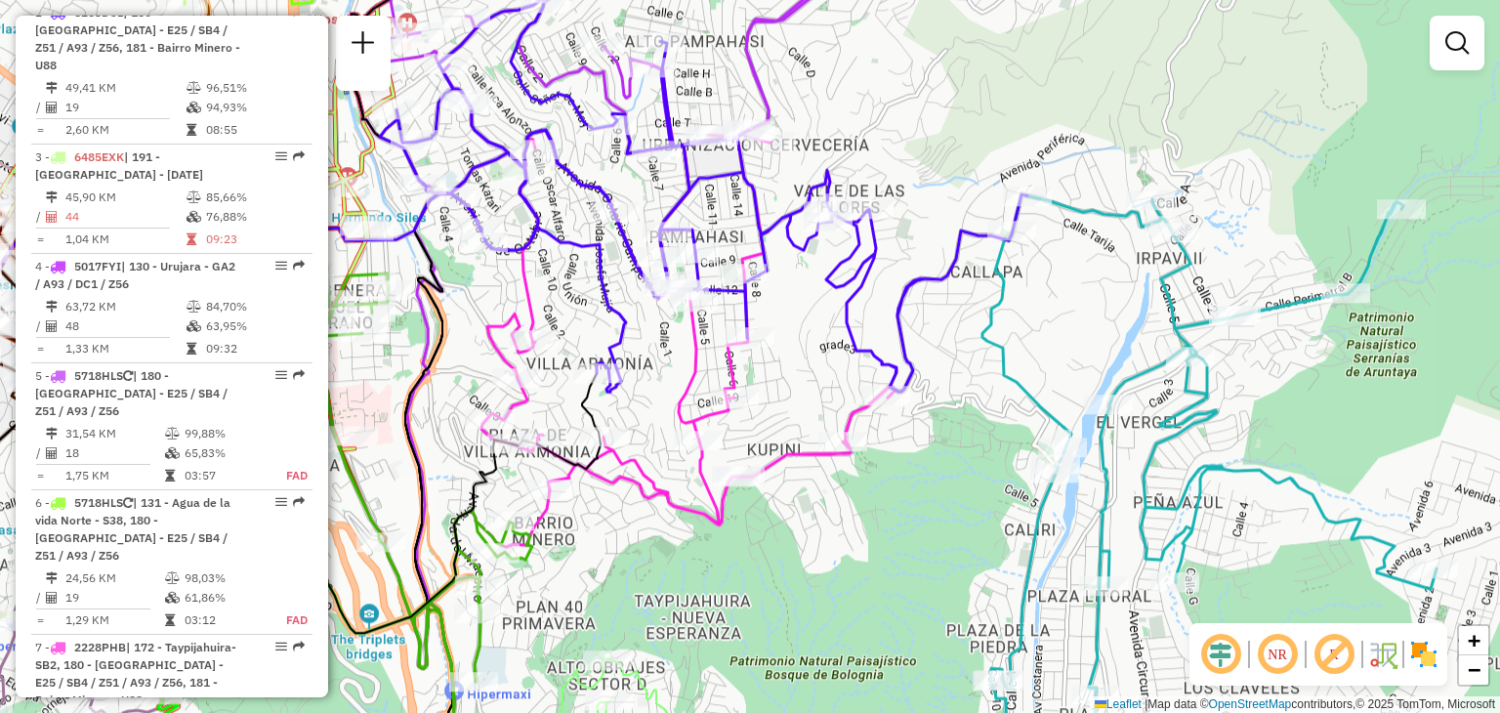
click at [1004, 312] on icon at bounding box center [1209, 489] width 456 height 590
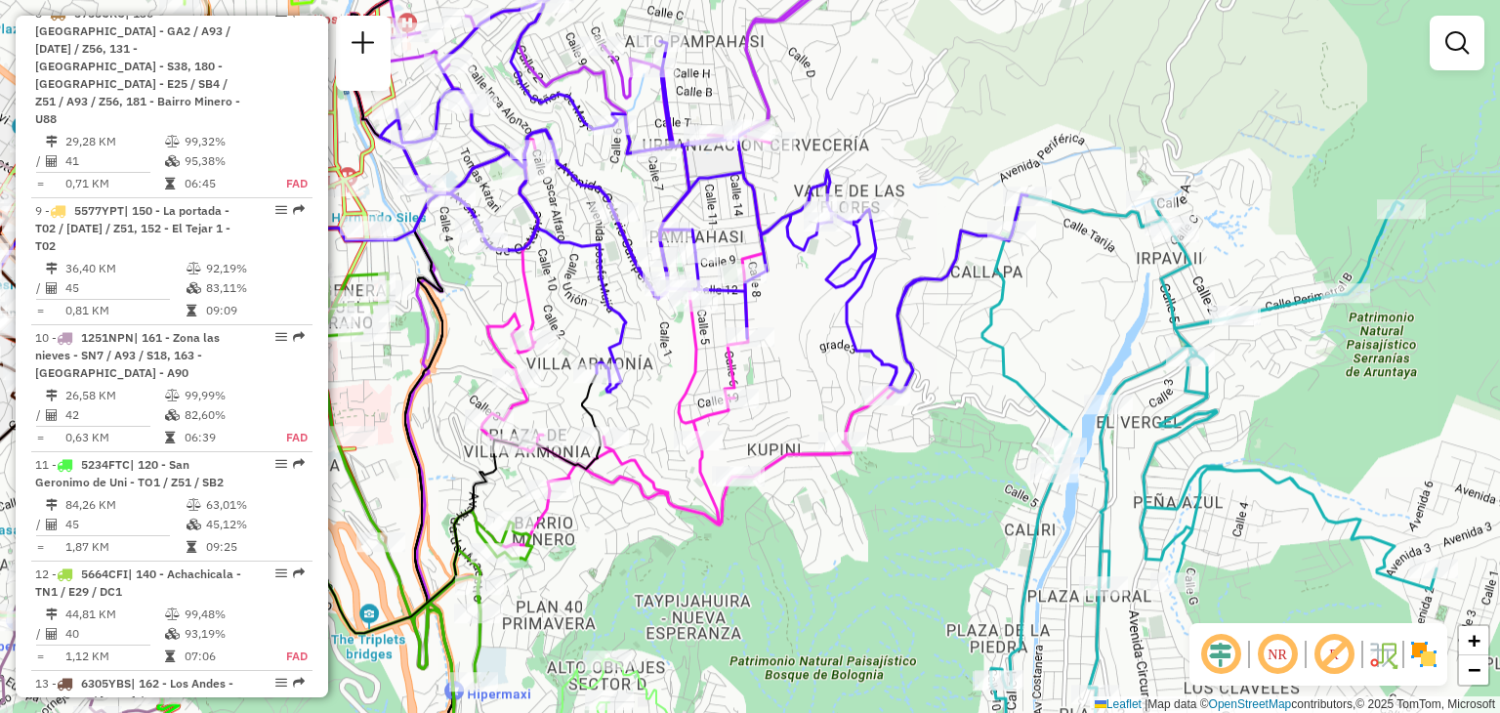
select select "**********"
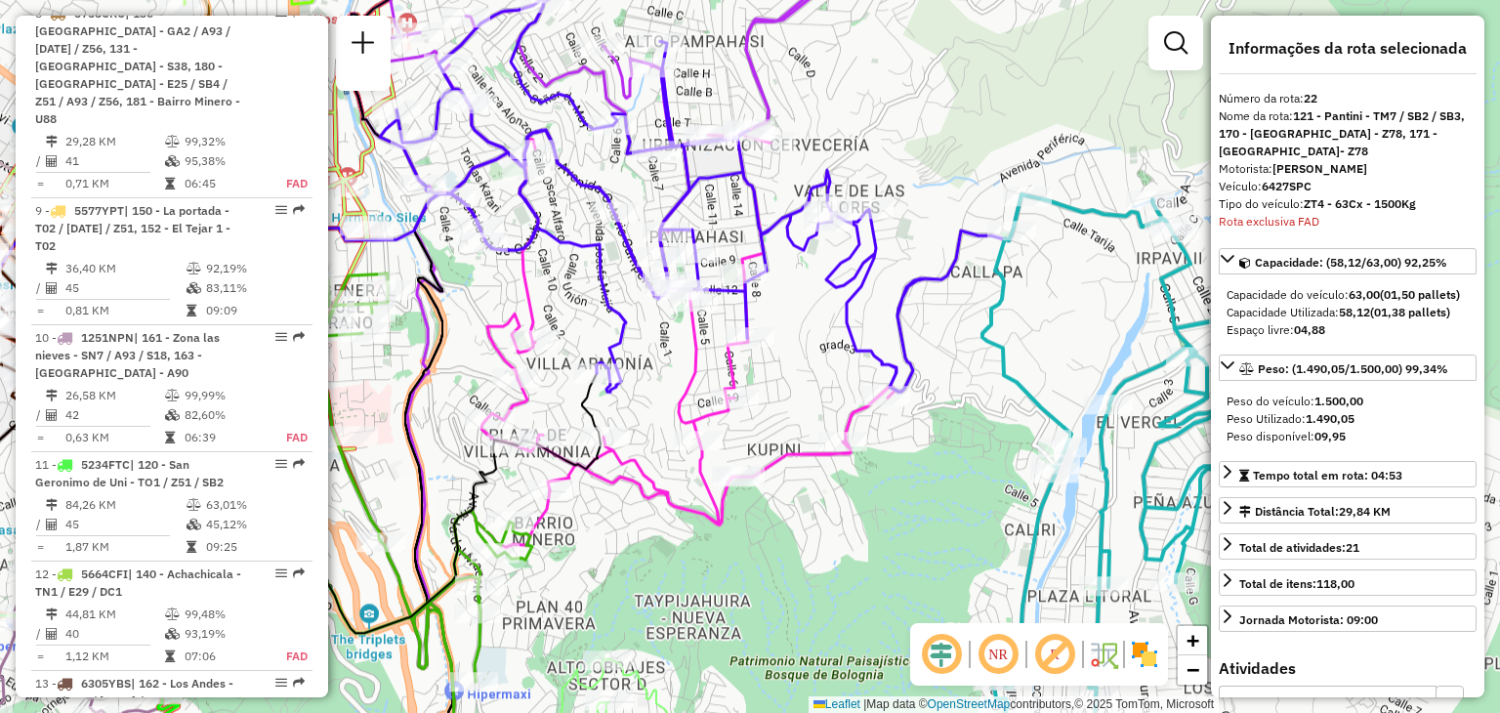
click at [1004, 312] on icon at bounding box center [1209, 489] width 456 height 590
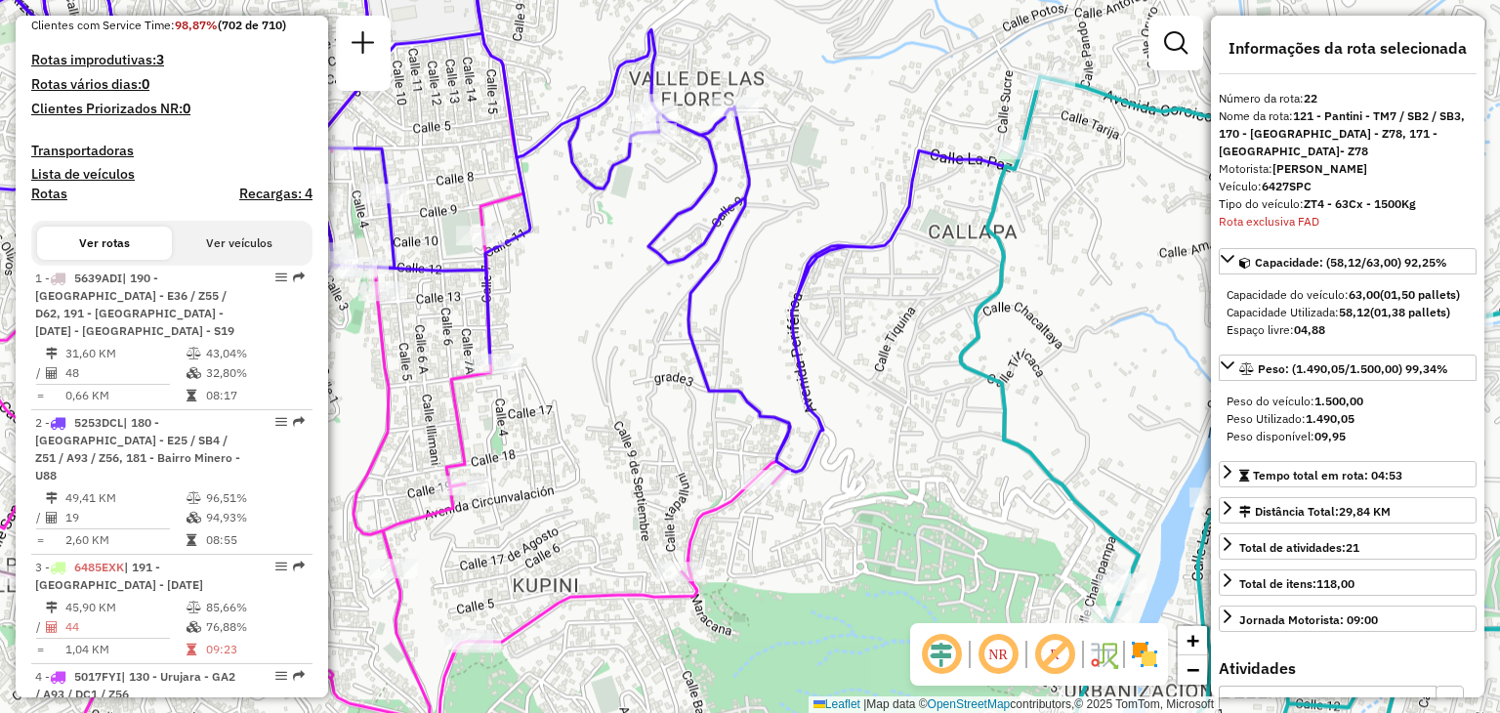
scroll to position [650, 0]
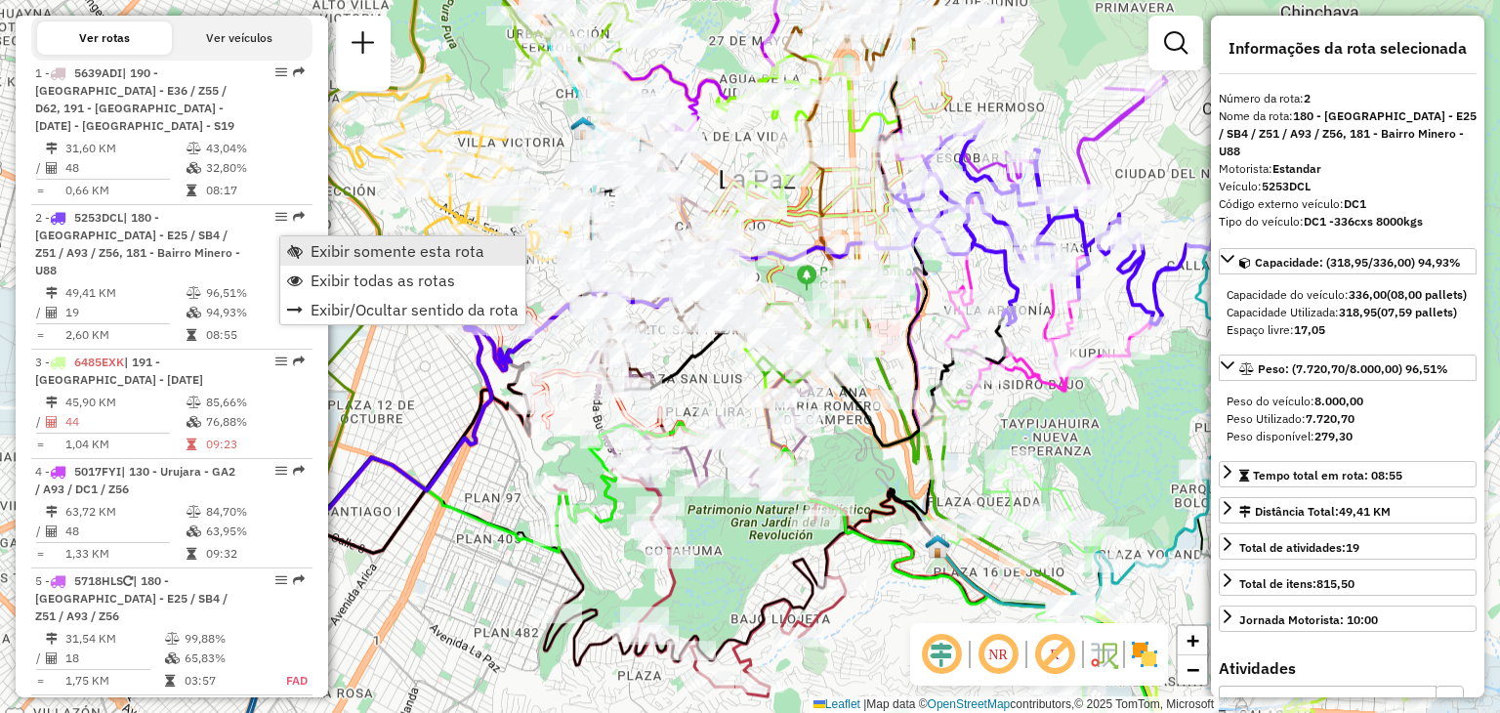
click at [371, 256] on span "Exibir somente esta rota" at bounding box center [398, 251] width 174 height 16
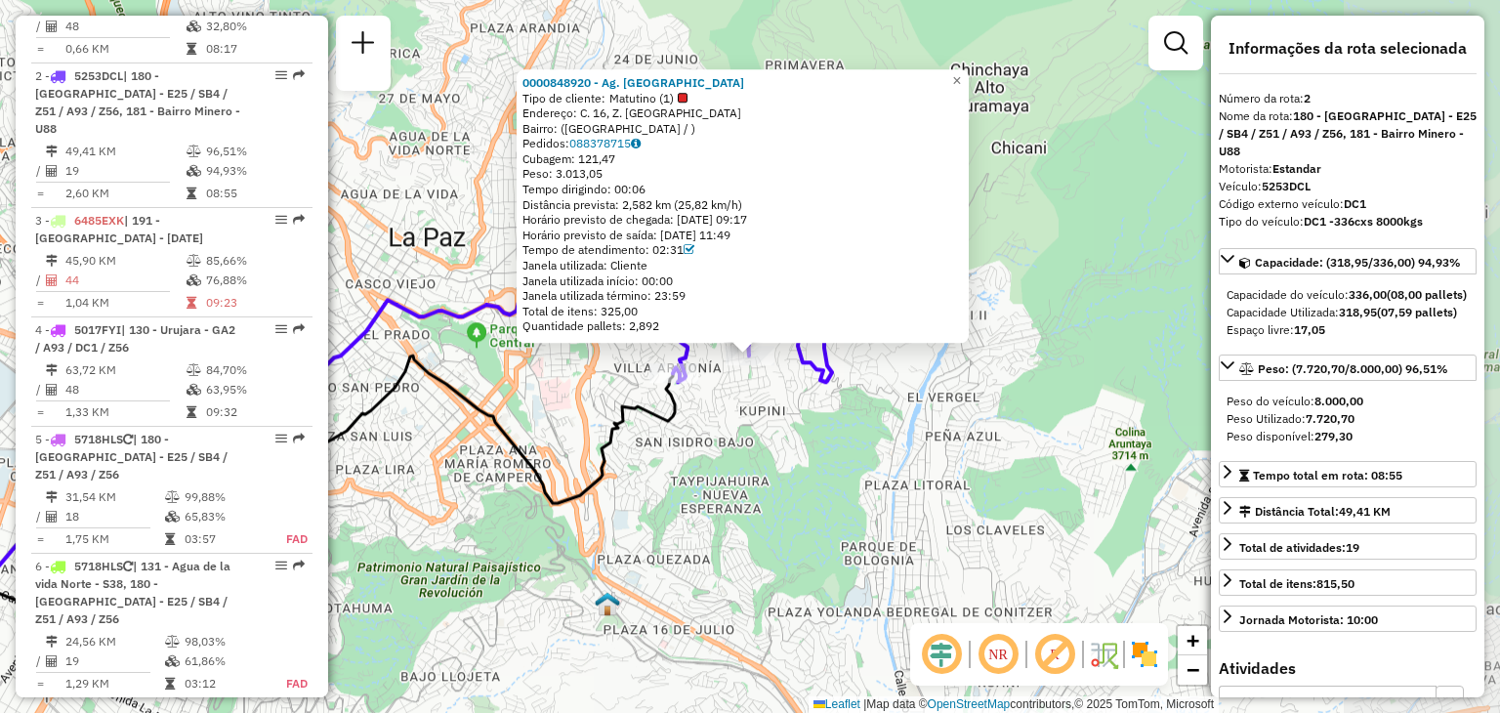
click at [1098, 300] on div "Rota 2 - Placa 5253DCL 0000848920 - Ag. Monserrat 0000848920 - Ag. Monserrat Ti…" at bounding box center [750, 356] width 1500 height 713
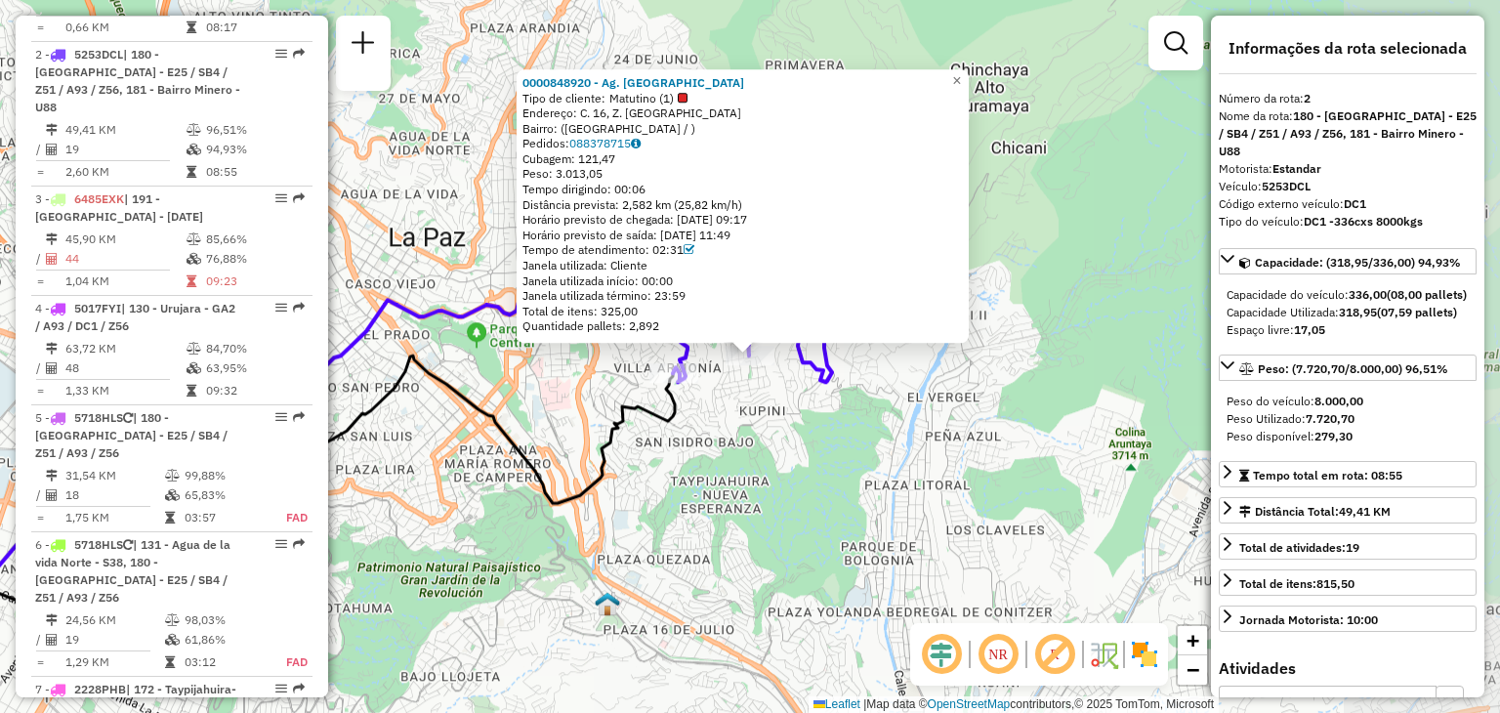
scroll to position [856, 0]
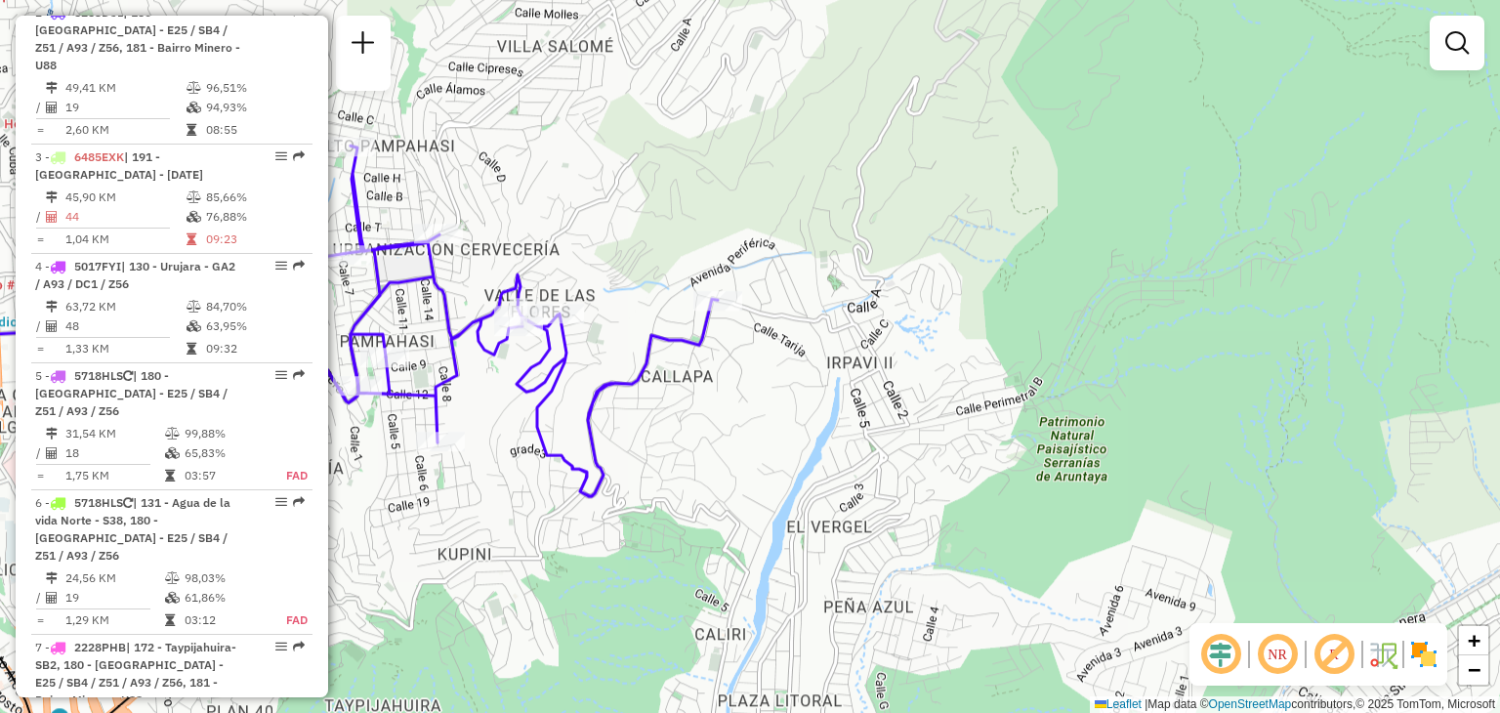
drag, startPoint x: 709, startPoint y: 368, endPoint x: 807, endPoint y: 440, distance: 121.5
click at [807, 440] on div "Janela de atendimento Grade de atendimento Capacidade Transportadoras Veículos …" at bounding box center [750, 356] width 1500 height 713
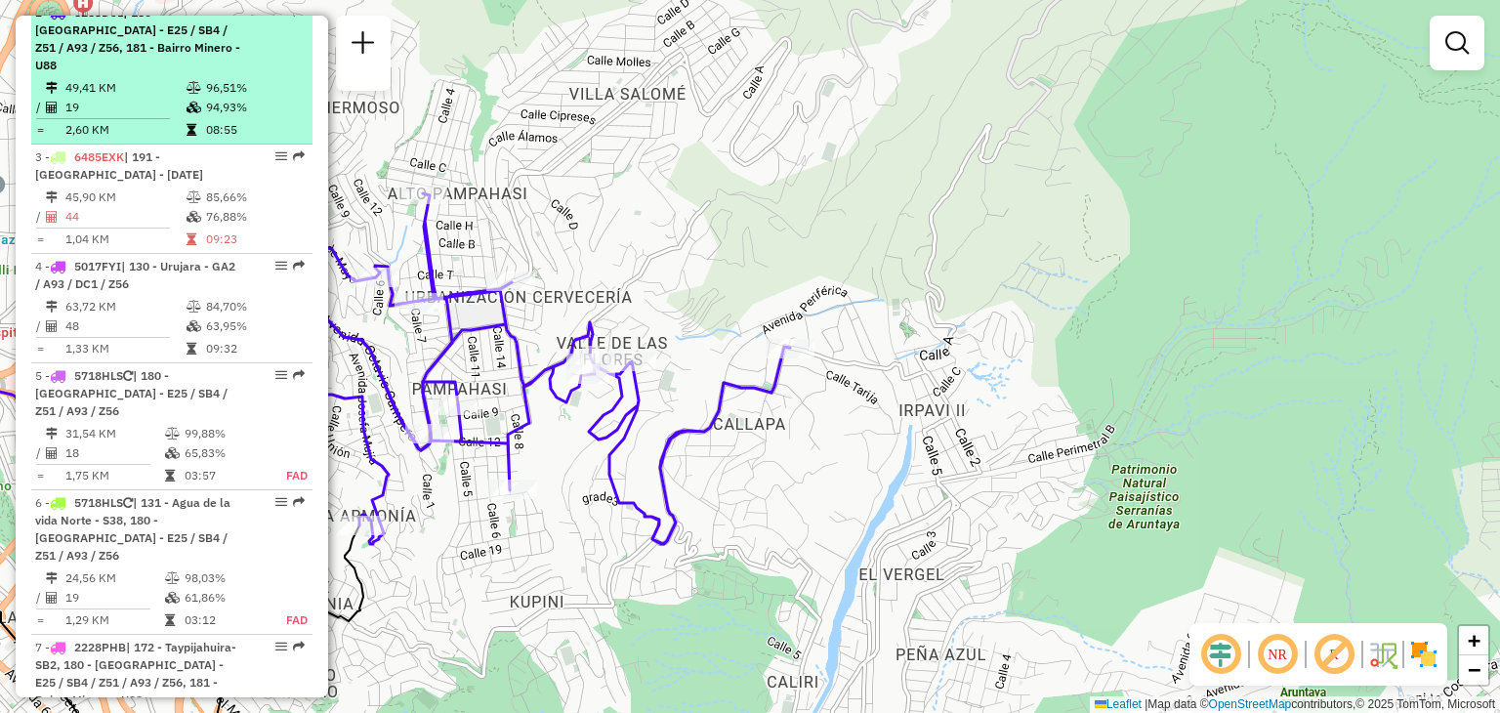
click at [241, 123] on td "08:55" at bounding box center [254, 130] width 99 height 20
select select "**********"
